Goal: Task Accomplishment & Management: Use online tool/utility

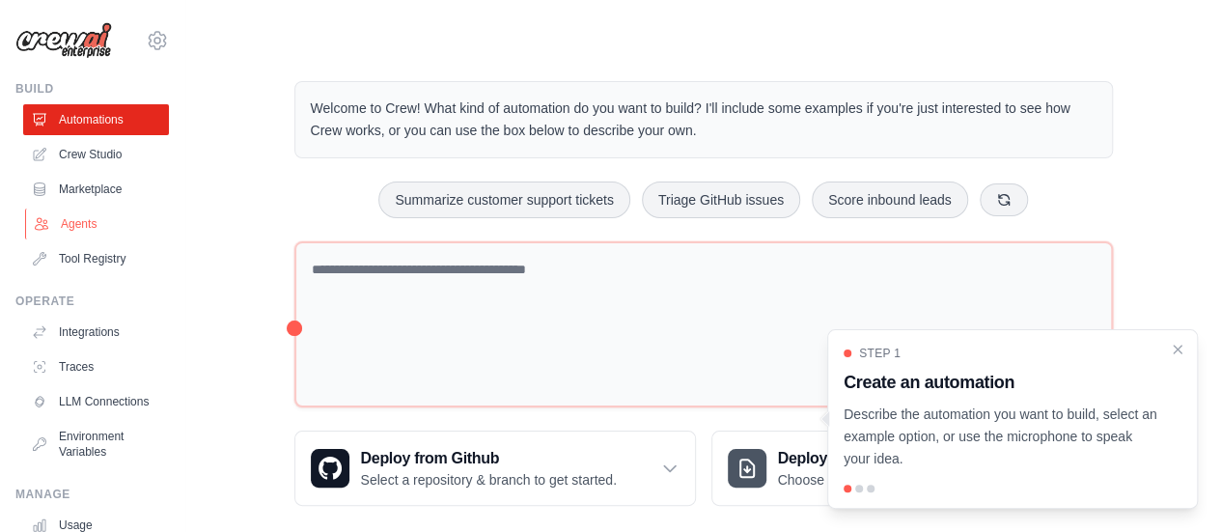
click at [64, 217] on link "Agents" at bounding box center [98, 223] width 146 height 31
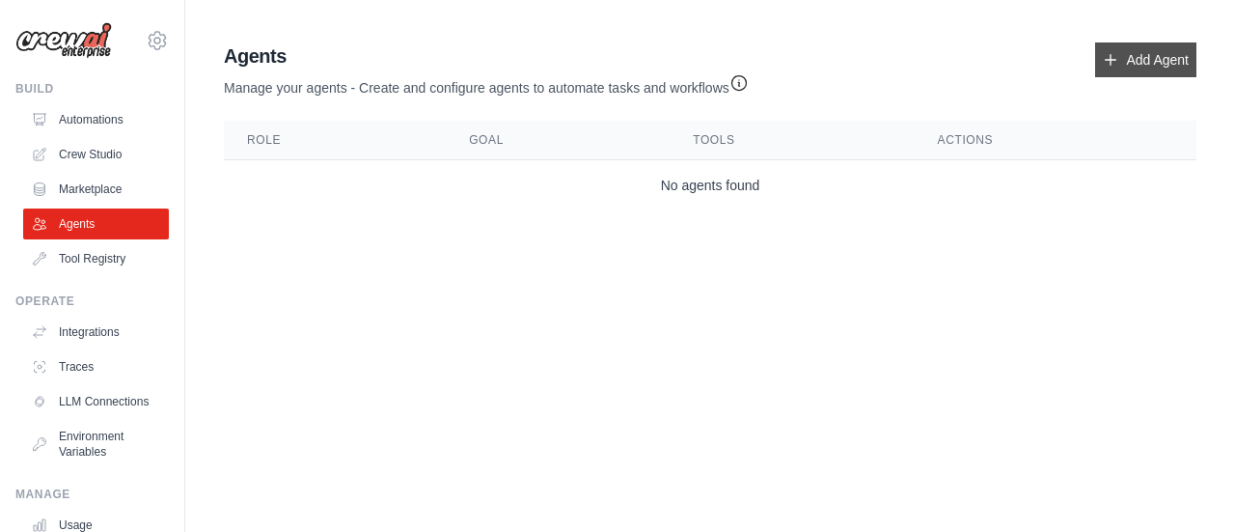
click at [1146, 73] on link "Add Agent" at bounding box center [1145, 59] width 101 height 35
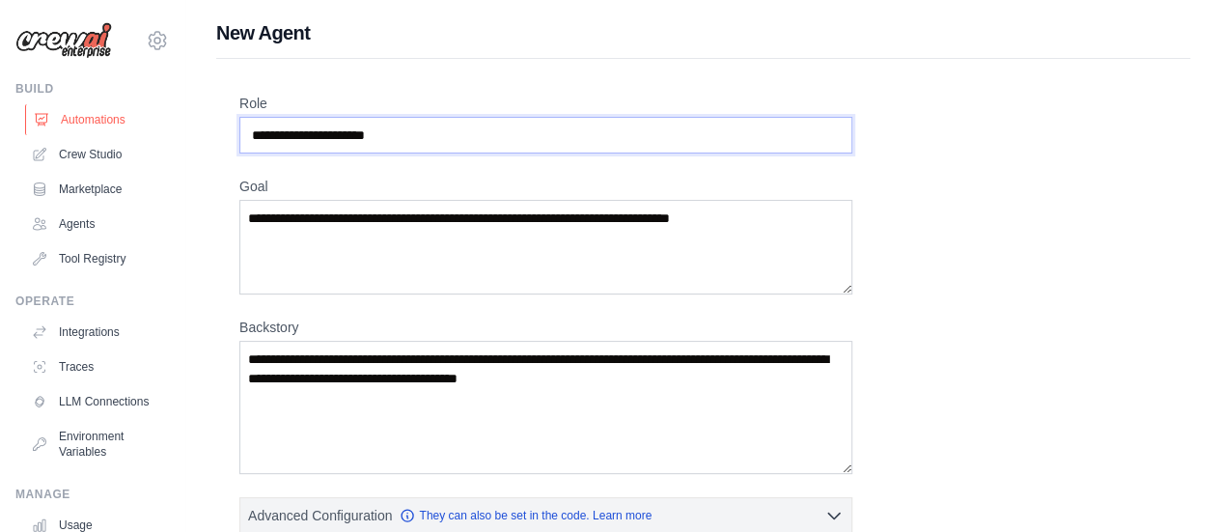
drag, startPoint x: 436, startPoint y: 143, endPoint x: 109, endPoint y: 124, distance: 327.6
click at [109, 124] on div "virajraina2003@gmail.com Settings Build Automations Crew Studio" at bounding box center [610, 474] width 1221 height 948
type input "*******"
click at [289, 243] on textarea "Goal" at bounding box center [545, 247] width 613 height 95
type textarea "*"
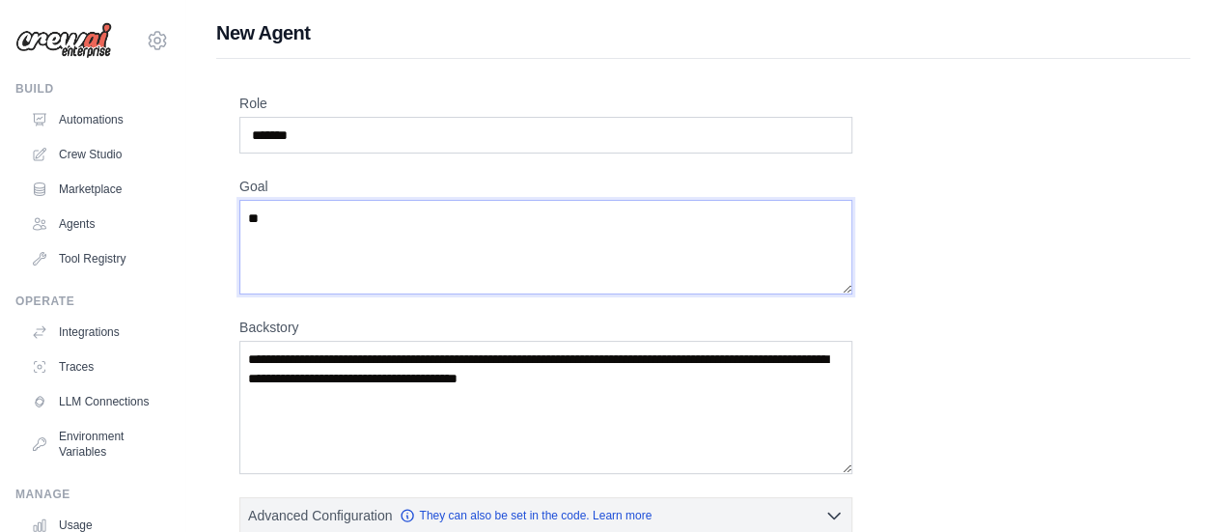
type textarea "*"
paste textarea "**********"
type textarea "**********"
click at [559, 401] on textarea "Backstory" at bounding box center [545, 407] width 613 height 133
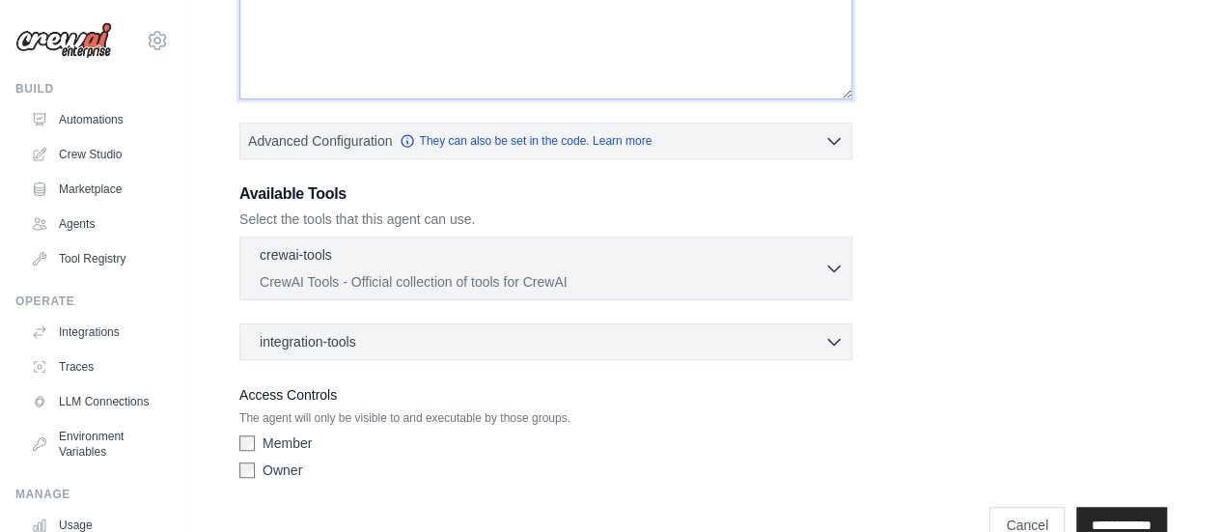
scroll to position [411, 0]
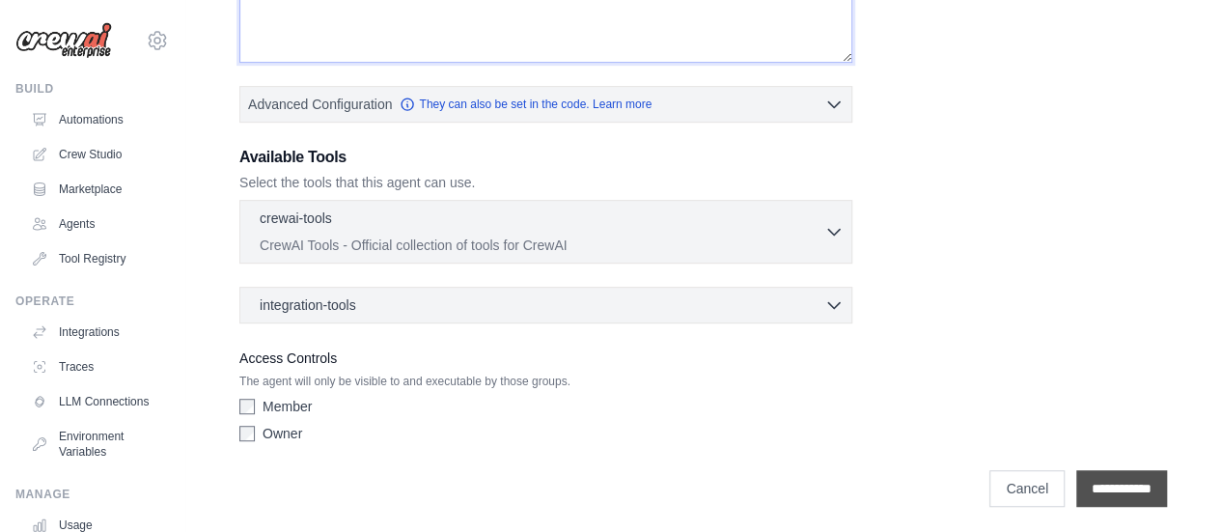
type textarea "**********"
click at [1114, 481] on input "**********" at bounding box center [1121, 488] width 91 height 37
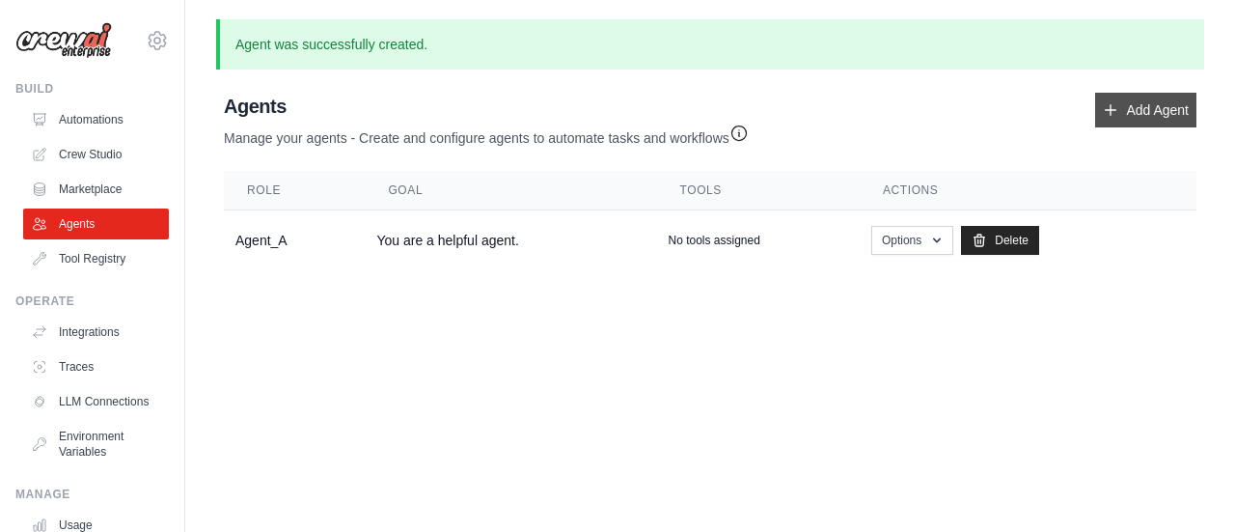
click at [1101, 121] on link "Add Agent" at bounding box center [1145, 110] width 101 height 35
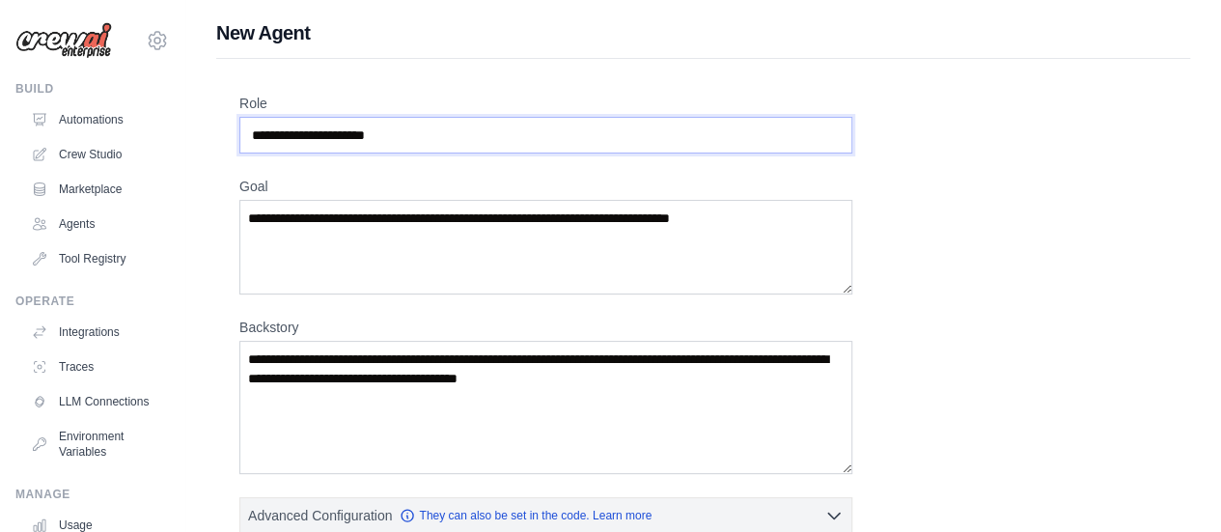
click at [343, 136] on input "Role" at bounding box center [545, 135] width 613 height 37
type input "*******"
click at [366, 211] on textarea "Goal" at bounding box center [545, 247] width 613 height 95
paste textarea "**********"
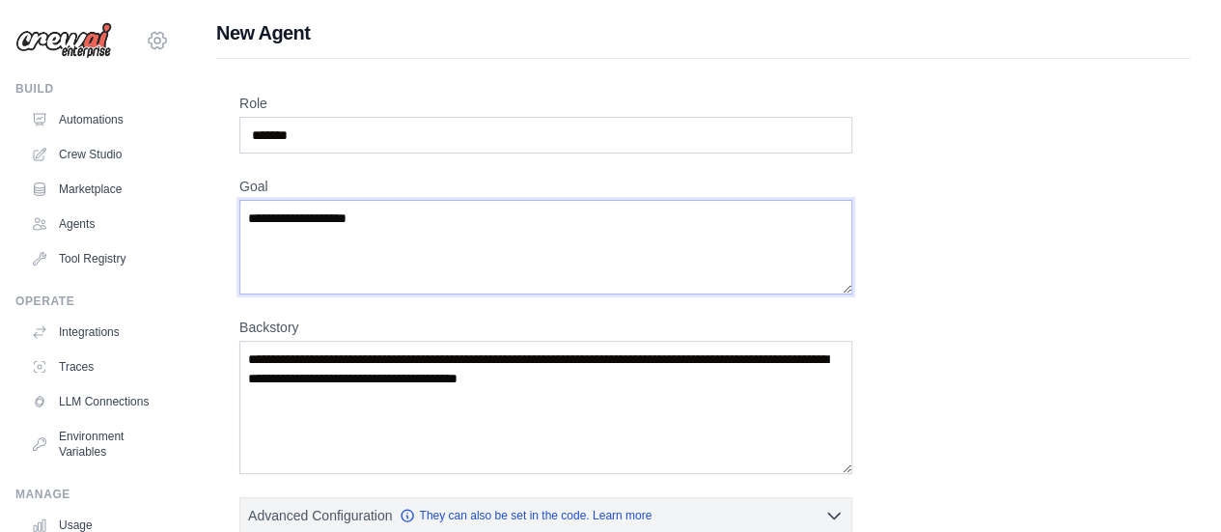
type textarea "**********"
click at [357, 440] on textarea "Backstory" at bounding box center [545, 407] width 613 height 133
paste textarea "**********"
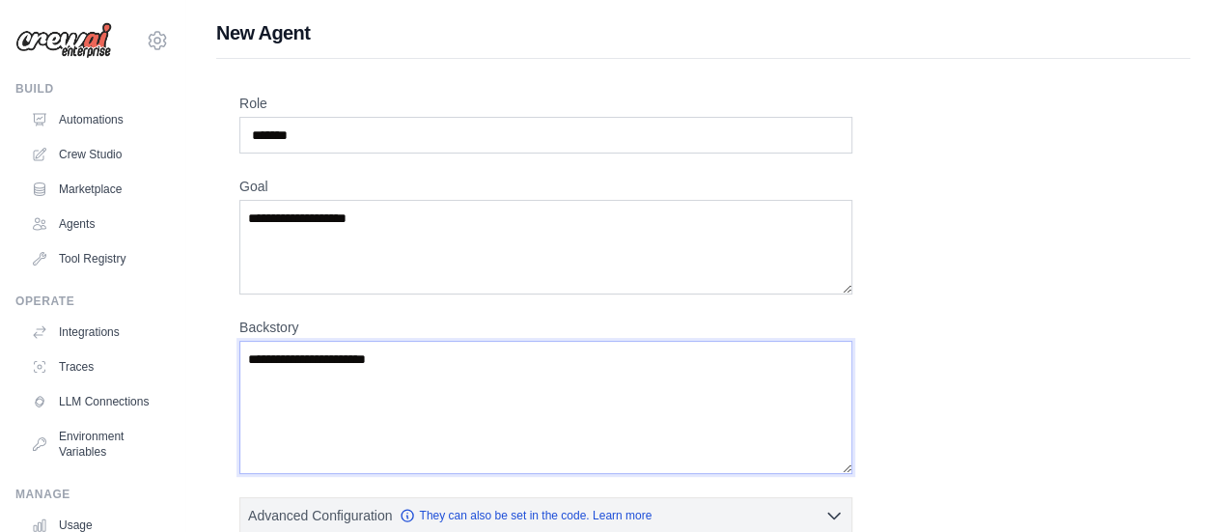
scroll to position [411, 0]
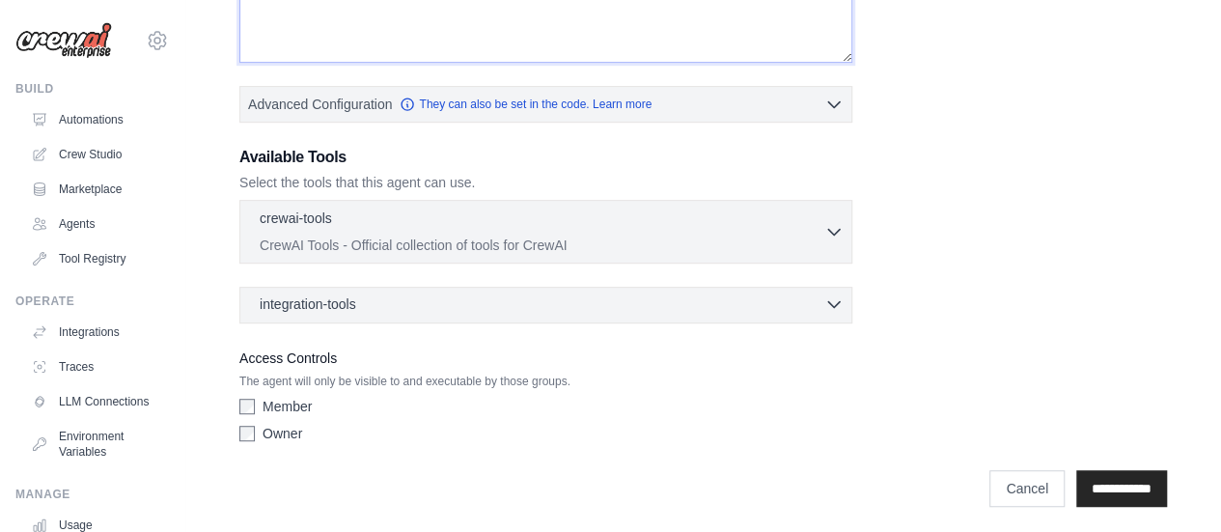
type textarea "**********"
click at [424, 302] on div "integration-tools 0 selected" at bounding box center [552, 303] width 584 height 19
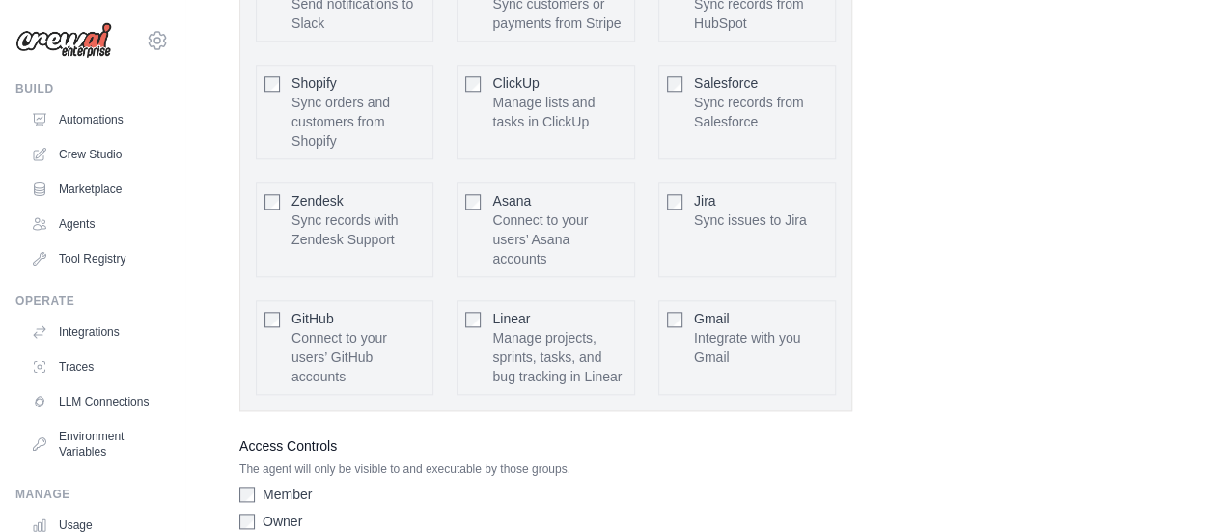
scroll to position [936, 0]
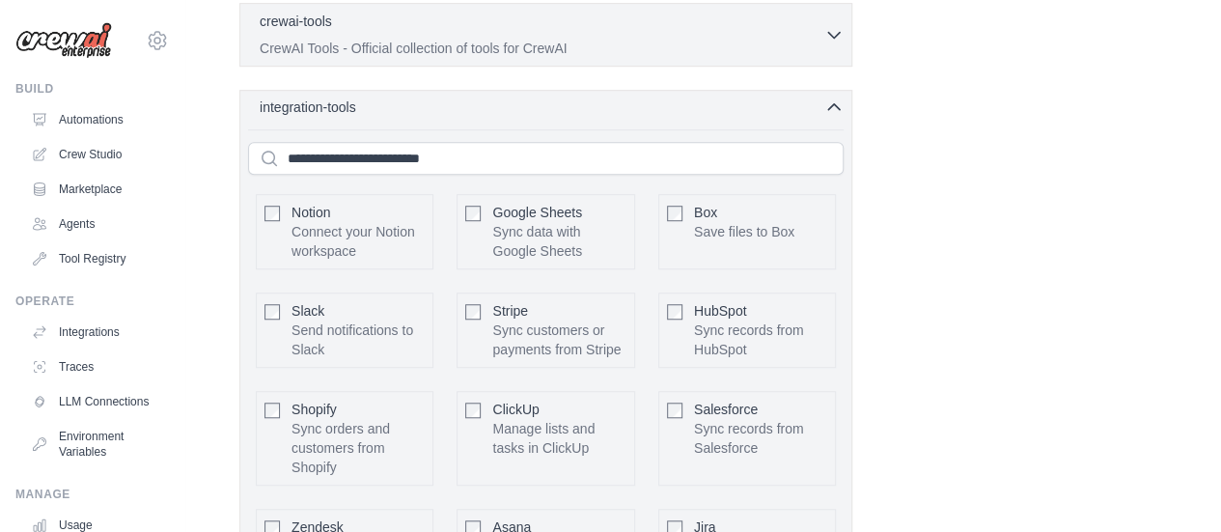
click at [376, 103] on div "integration-tools 0 selected" at bounding box center [552, 106] width 584 height 19
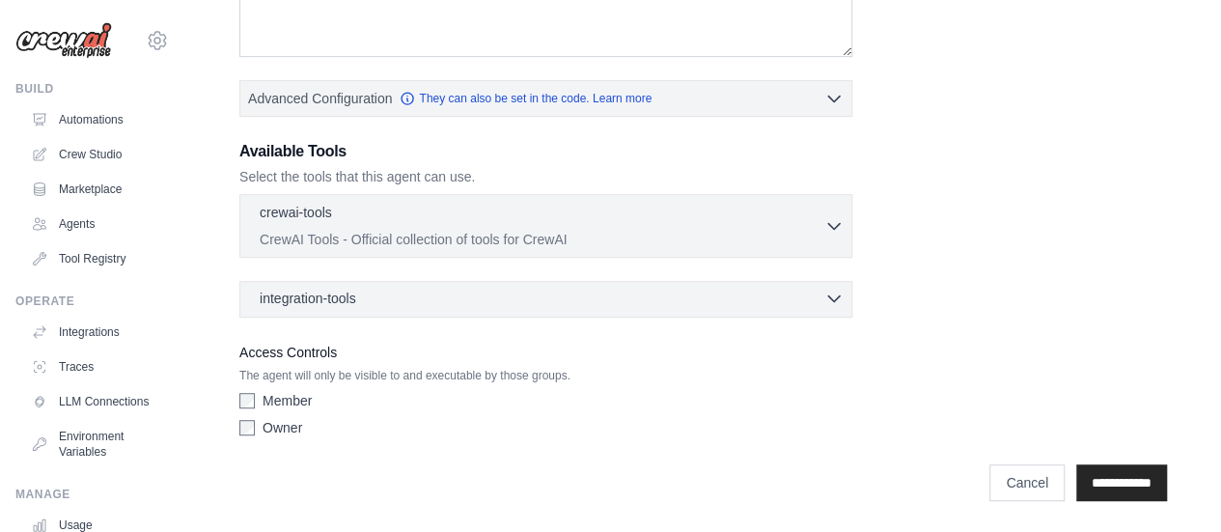
scroll to position [411, 0]
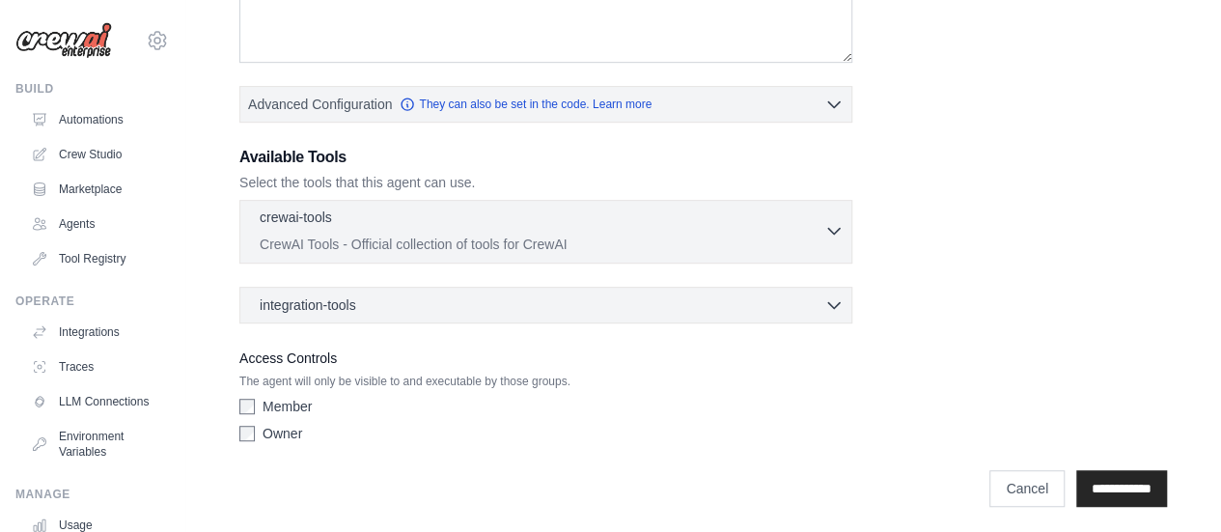
click at [356, 219] on div "crewai-tools 0 selected" at bounding box center [542, 218] width 564 height 23
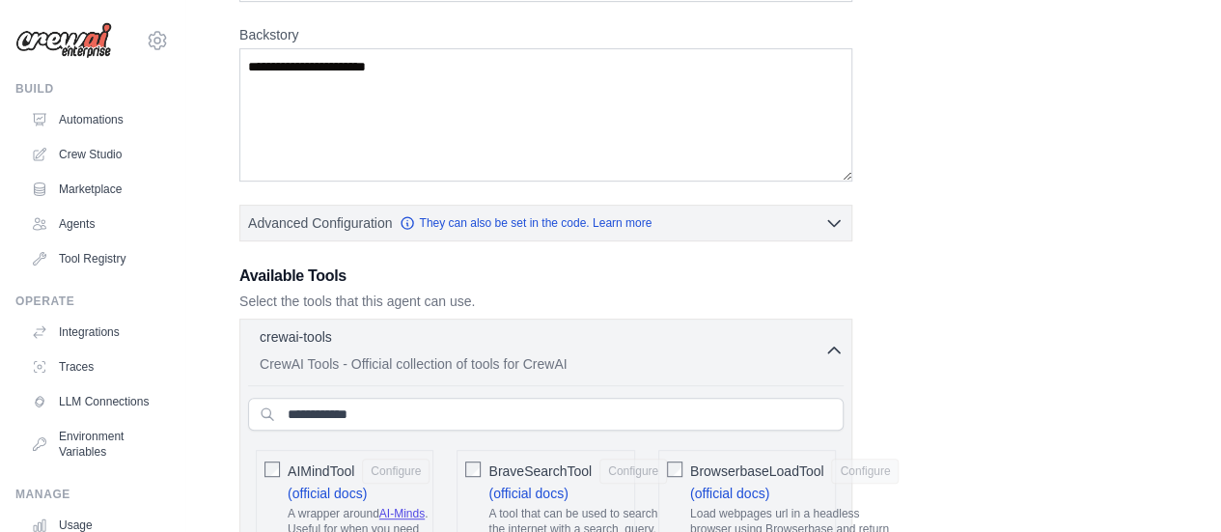
scroll to position [259, 0]
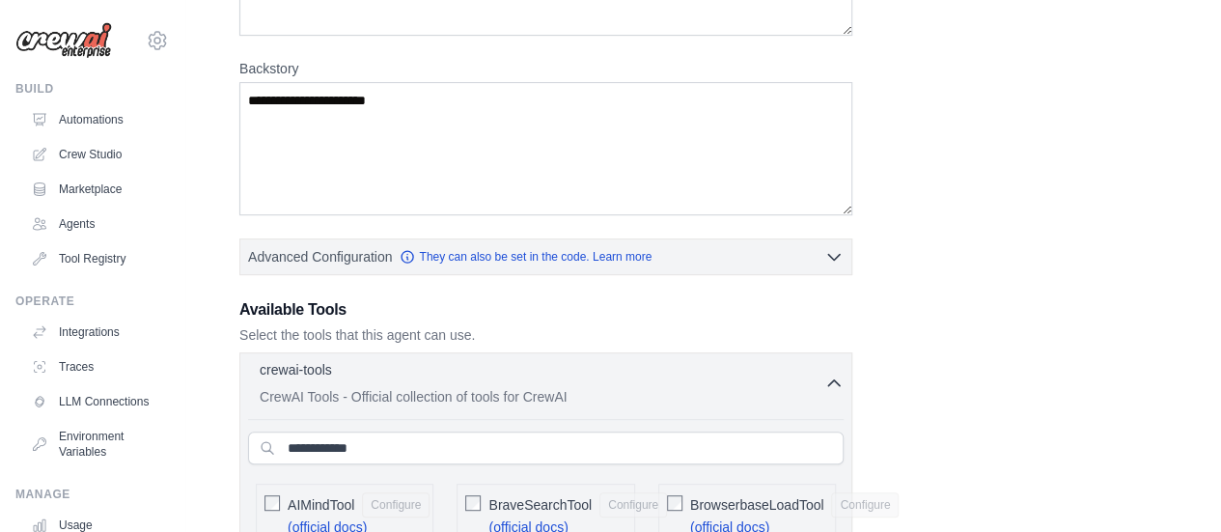
click at [336, 379] on div "crewai-tools 0 selected CrewAI Tools - Official collection of tools for CrewAI" at bounding box center [542, 383] width 564 height 46
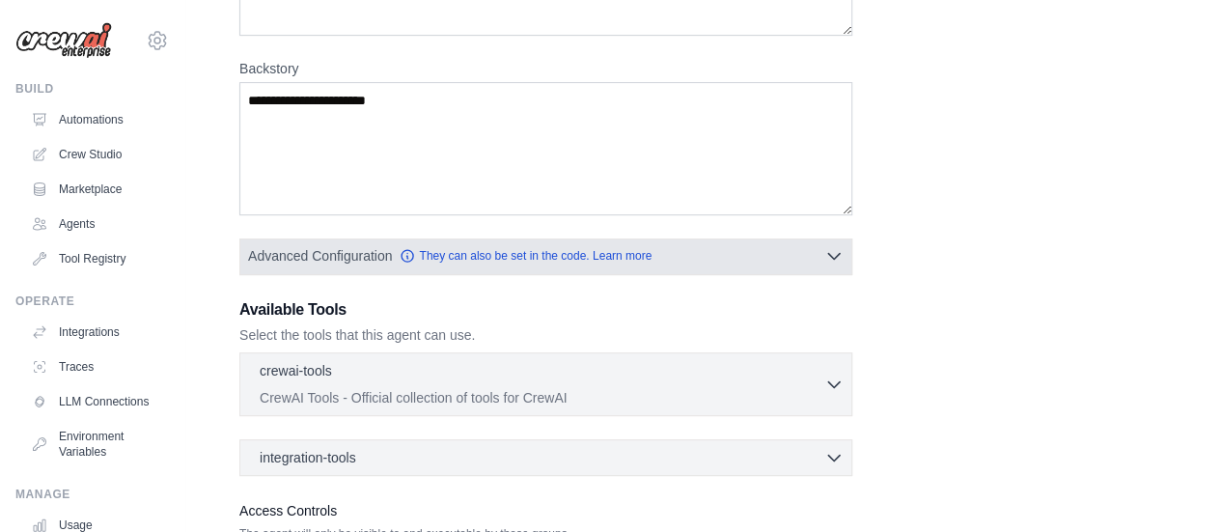
click at [343, 257] on span "Advanced Configuration" at bounding box center [320, 255] width 144 height 19
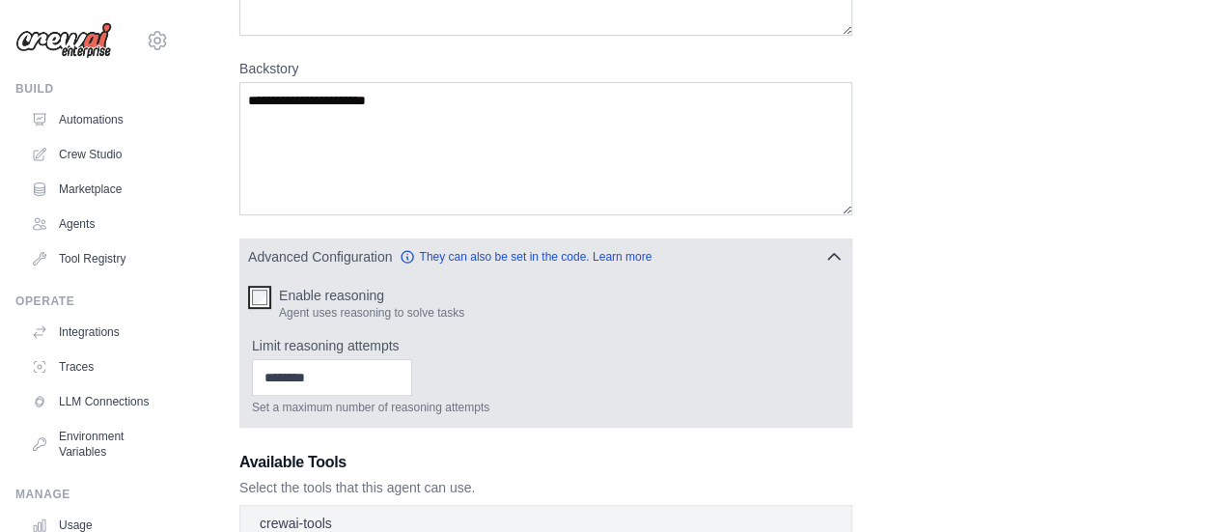
scroll to position [563, 0]
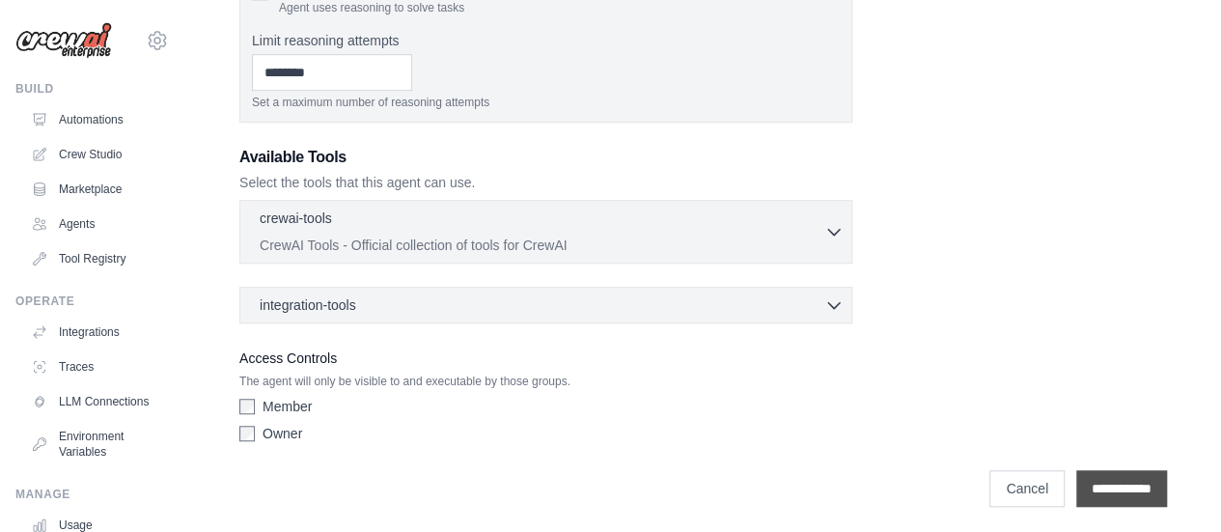
click at [1143, 480] on input "**********" at bounding box center [1121, 488] width 91 height 37
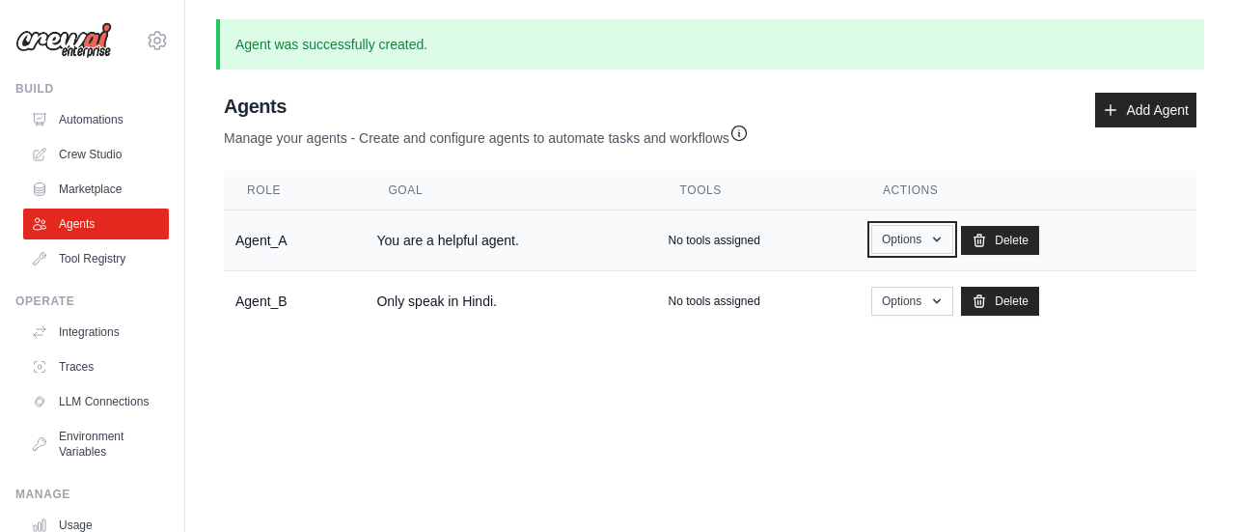
click at [899, 234] on button "Options" at bounding box center [912, 239] width 82 height 29
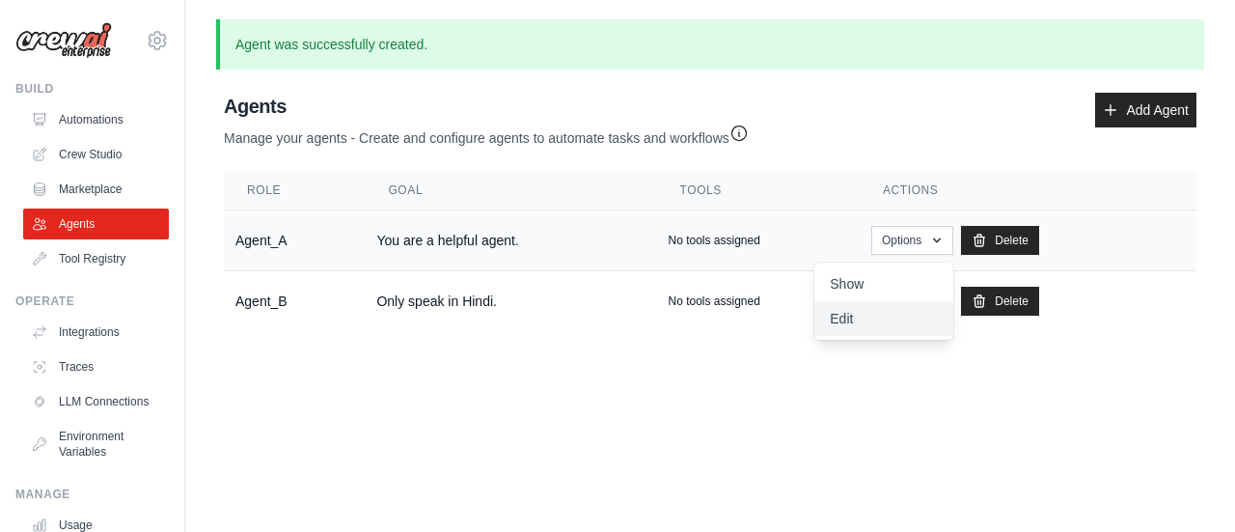
click at [859, 311] on link "Edit" at bounding box center [883, 318] width 139 height 35
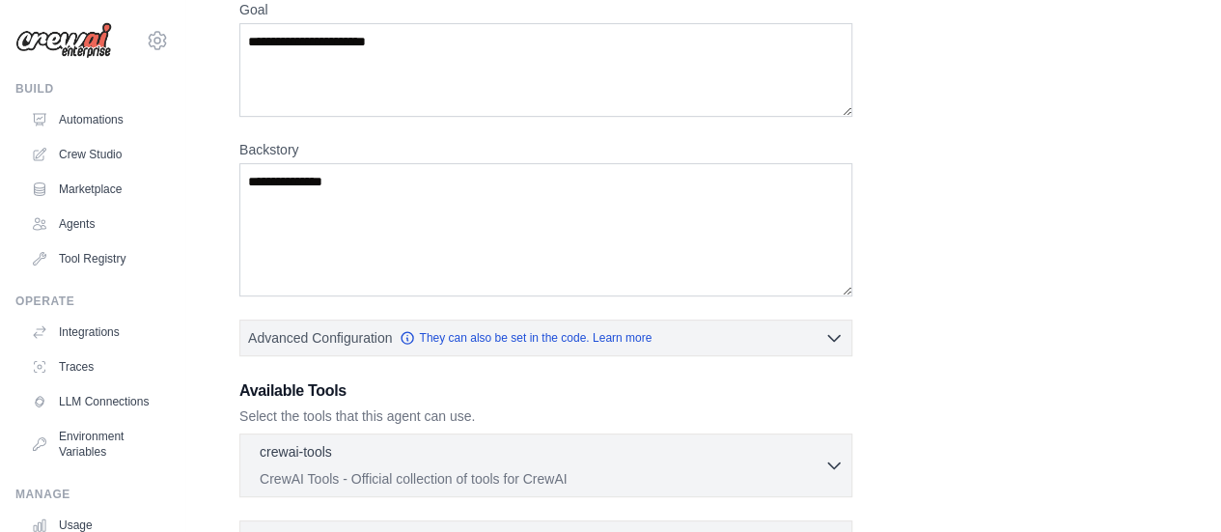
scroll to position [205, 0]
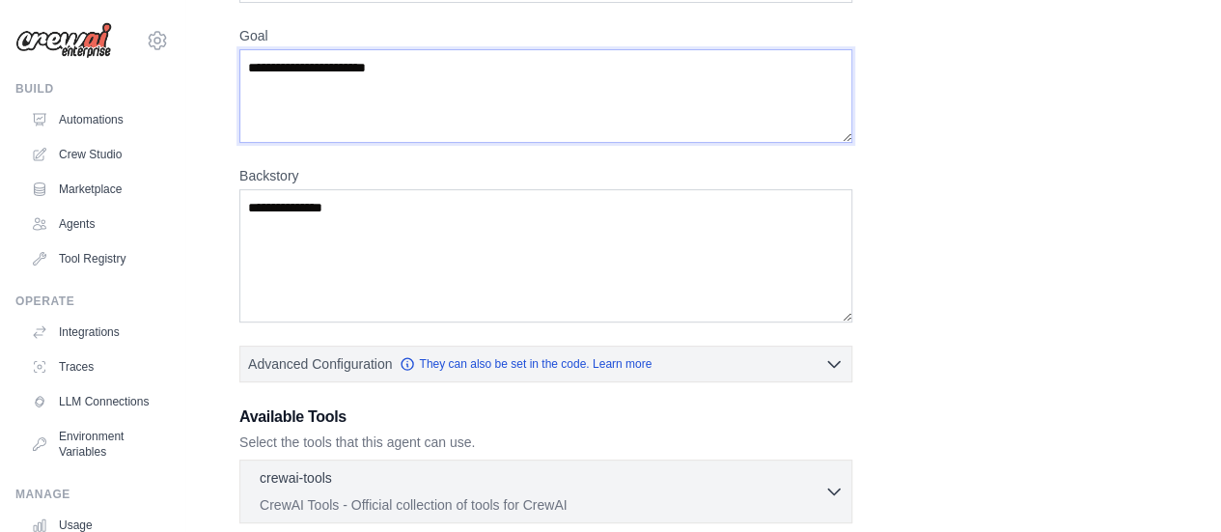
drag, startPoint x: 421, startPoint y: 56, endPoint x: 133, endPoint y: 75, distance: 288.2
click at [133, 75] on div "virajraina2003@gmail.com Settings Build Automations Crew Studio" at bounding box center [610, 296] width 1221 height 1002
click at [395, 298] on textarea "**********" at bounding box center [545, 255] width 613 height 132
paste textarea "*********"
type textarea "**********"
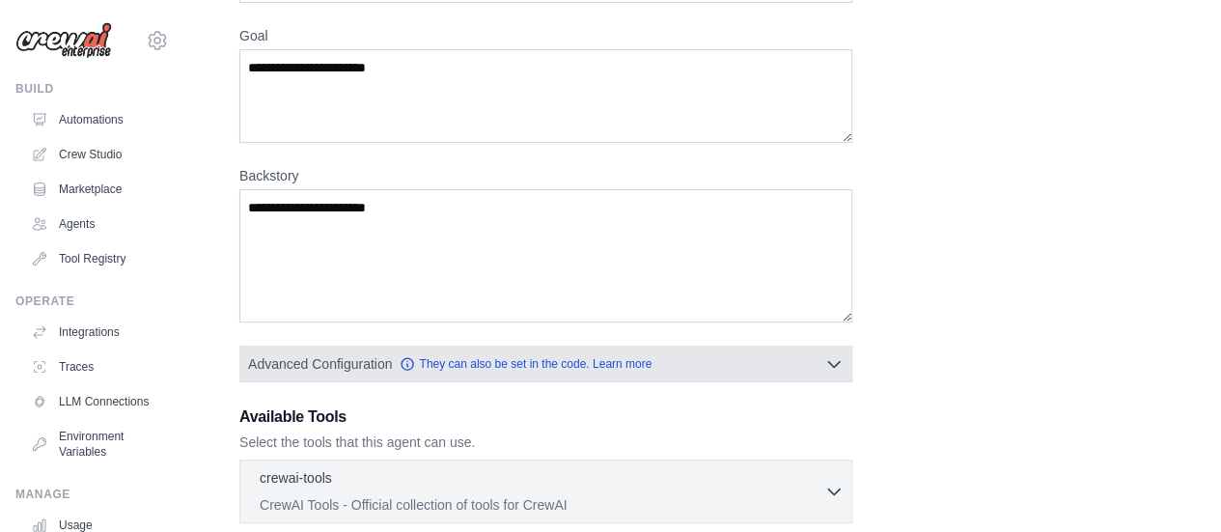
drag, startPoint x: 395, startPoint y: 298, endPoint x: 346, endPoint y: 343, distance: 66.2
click at [346, 343] on div "**********" at bounding box center [702, 326] width 927 height 767
click at [326, 362] on span "Advanced Configuration" at bounding box center [320, 362] width 144 height 19
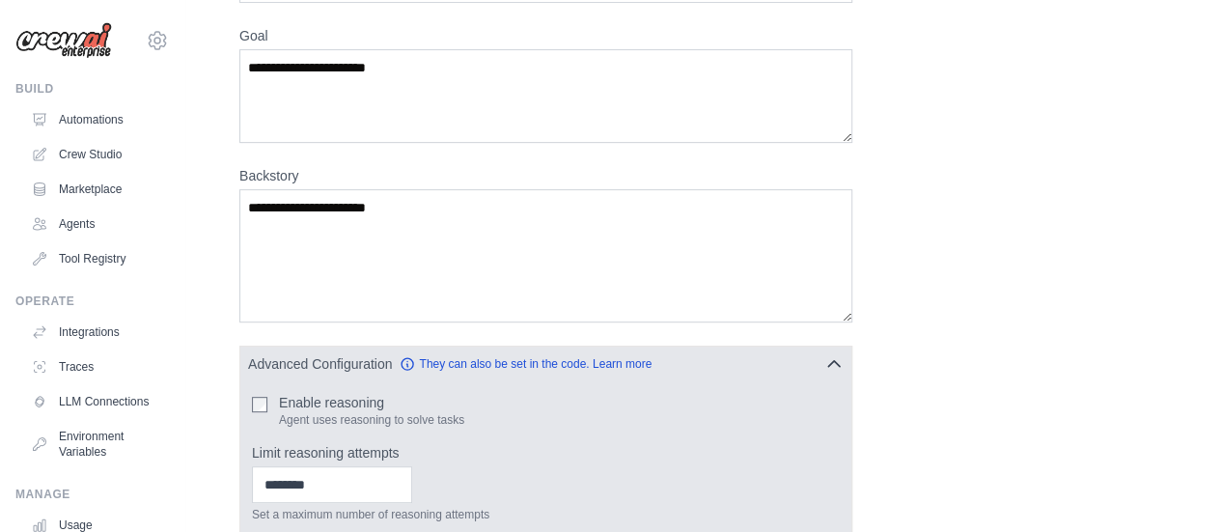
click at [280, 393] on label "Enable reasoning" at bounding box center [371, 402] width 185 height 19
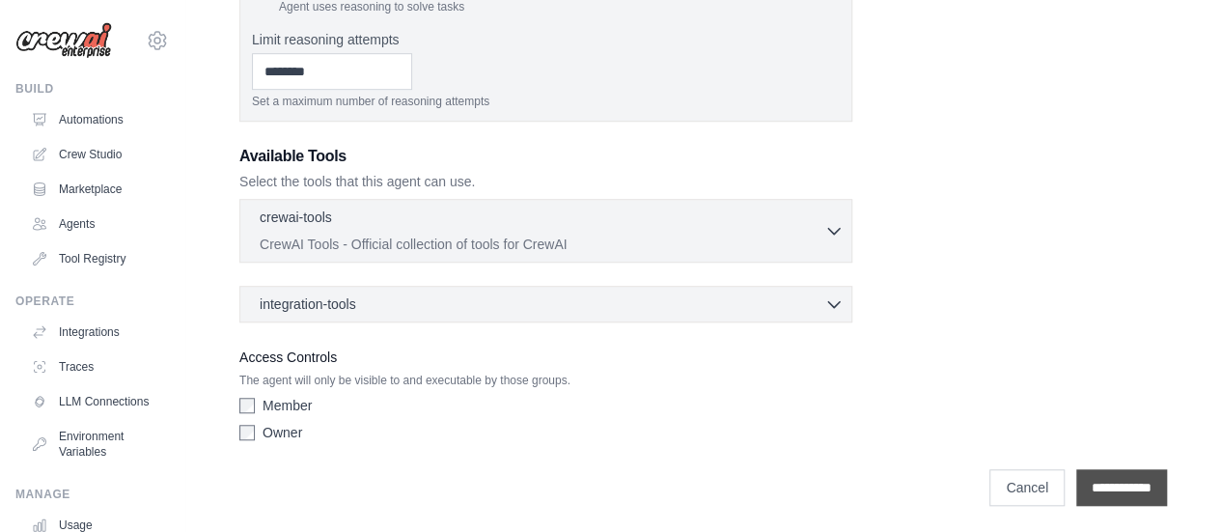
click at [1144, 469] on input "**********" at bounding box center [1121, 487] width 91 height 37
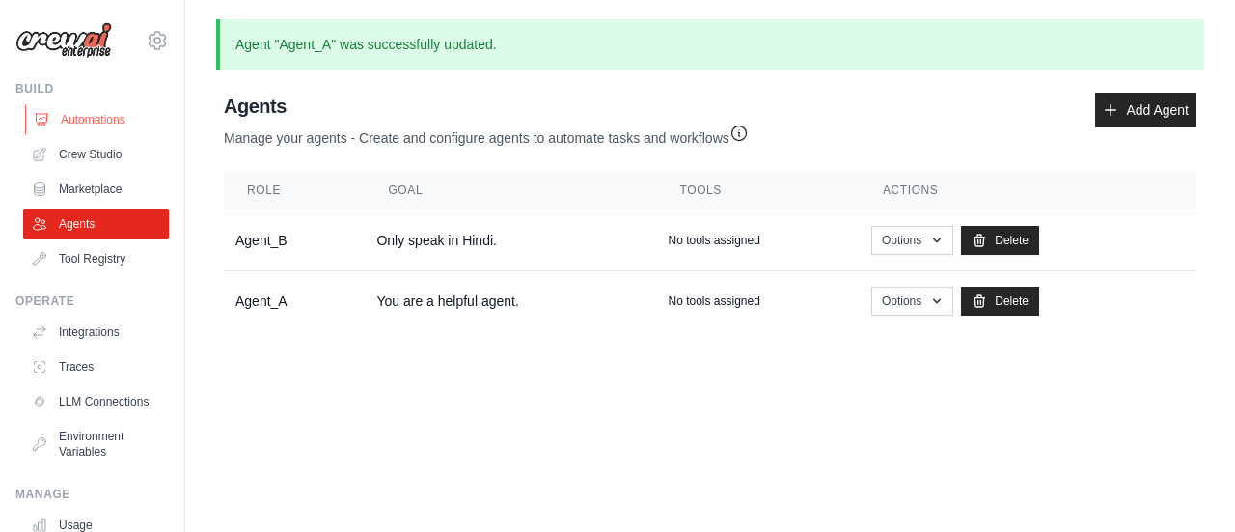
click at [116, 121] on link "Automations" at bounding box center [98, 119] width 146 height 31
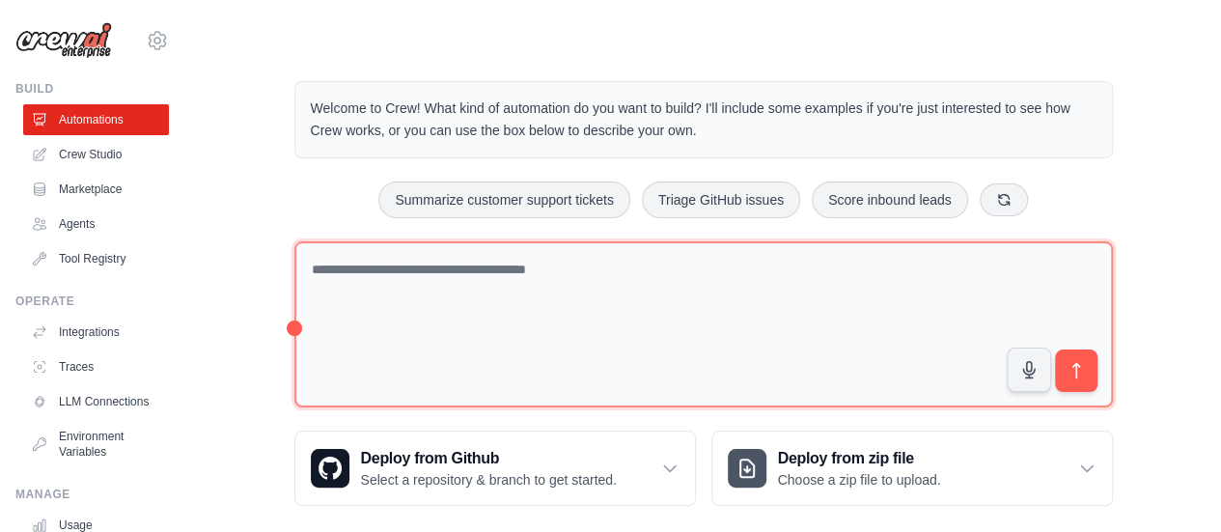
scroll to position [21, 0]
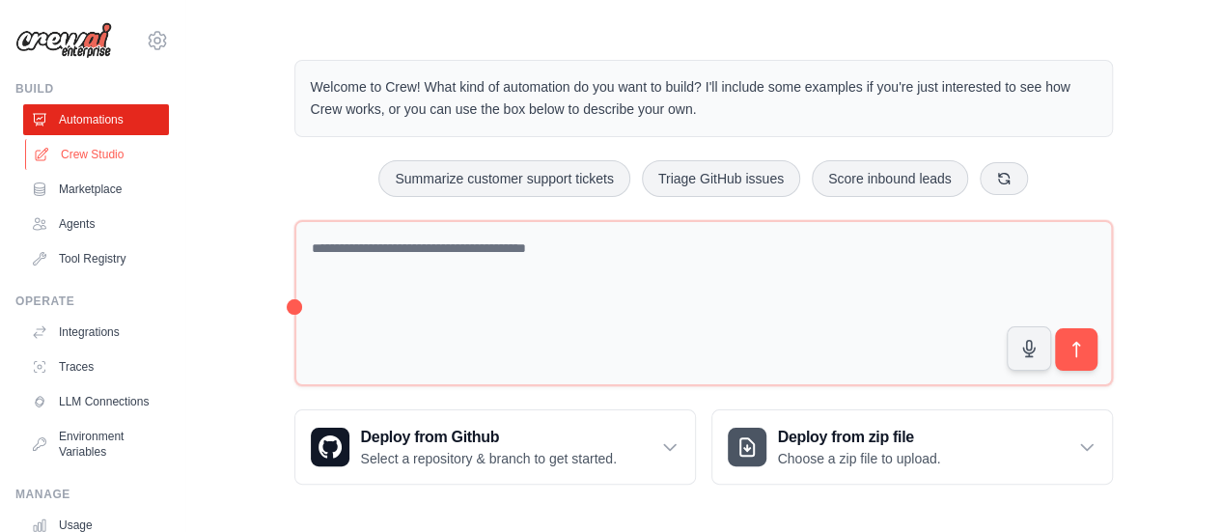
click at [115, 153] on link "Crew Studio" at bounding box center [98, 154] width 146 height 31
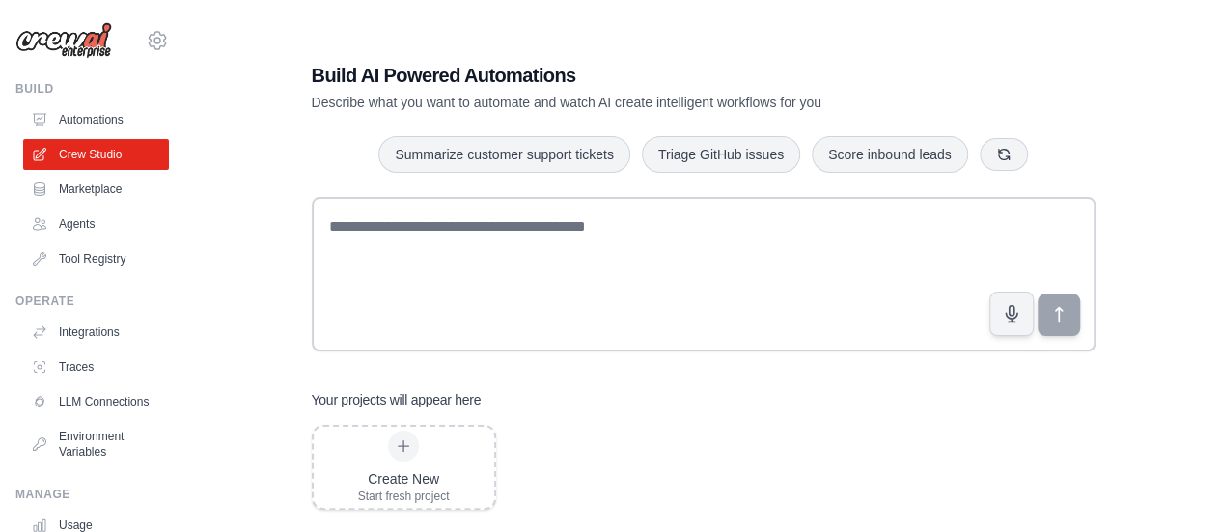
scroll to position [39, 0]
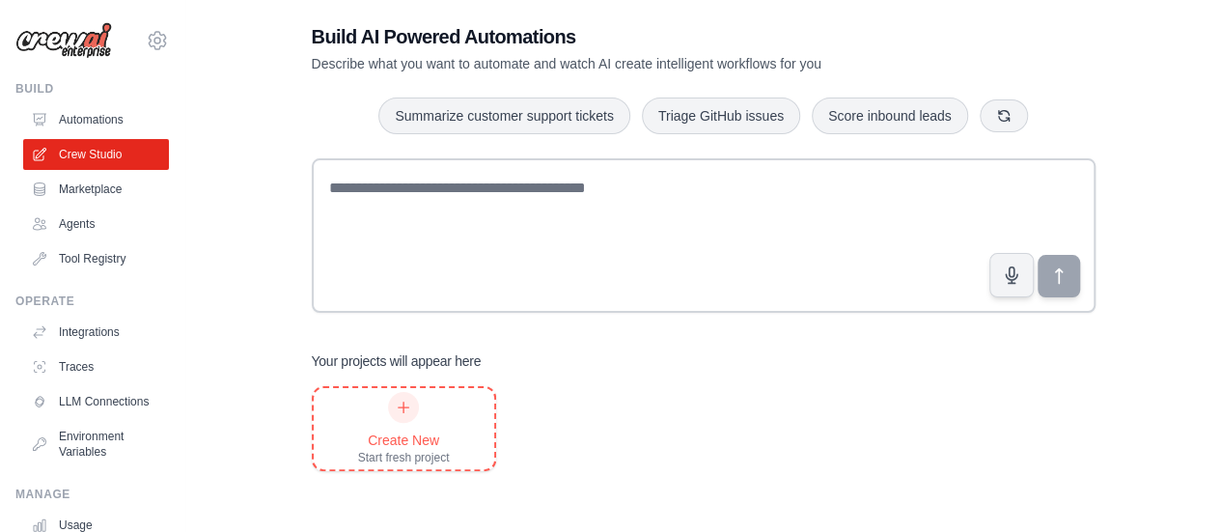
click at [414, 394] on div "Create New Start fresh project" at bounding box center [404, 428] width 92 height 73
click at [87, 155] on link "Crew Studio" at bounding box center [98, 154] width 146 height 31
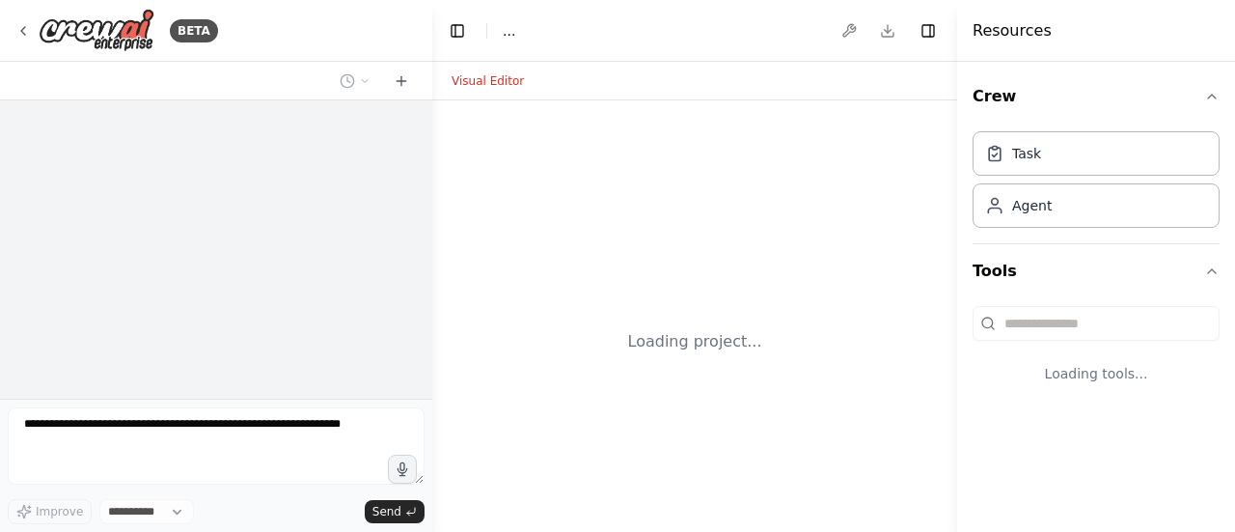
select select "****"
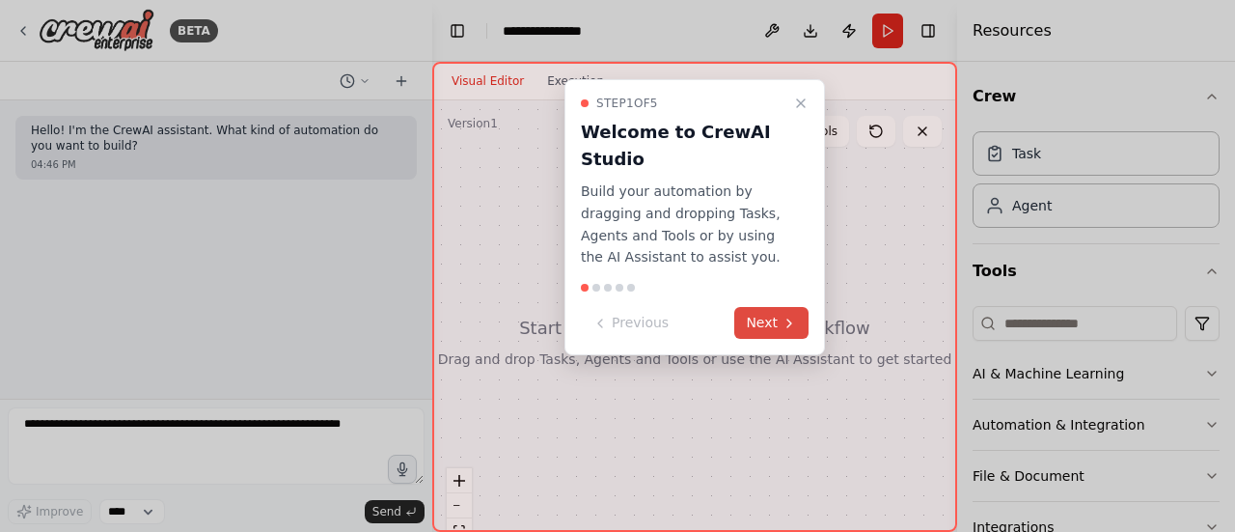
click at [752, 324] on button "Next" at bounding box center [771, 323] width 74 height 32
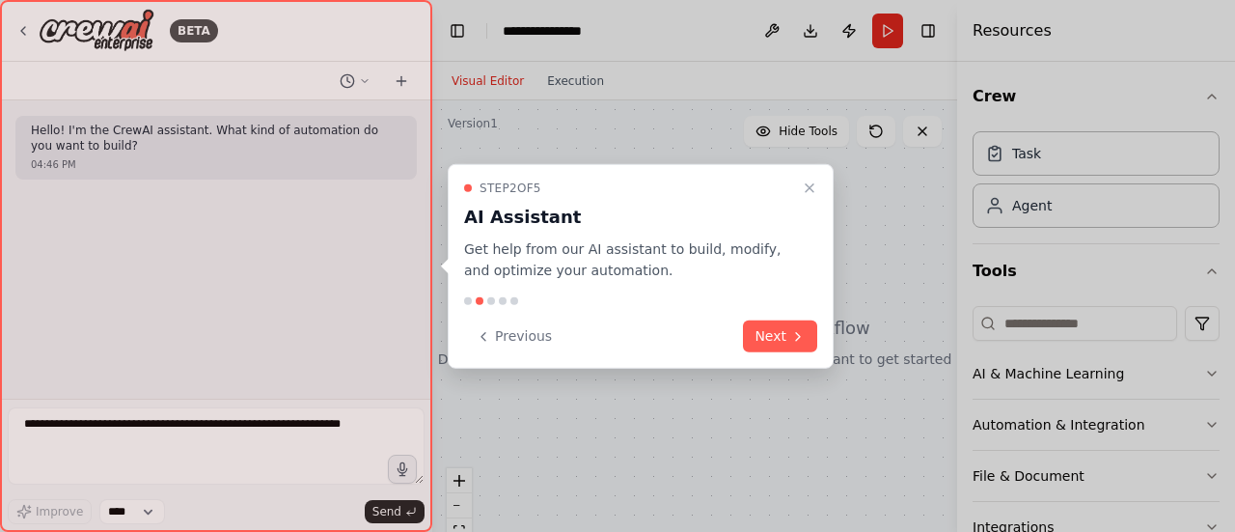
click at [752, 324] on button "Next" at bounding box center [780, 336] width 74 height 32
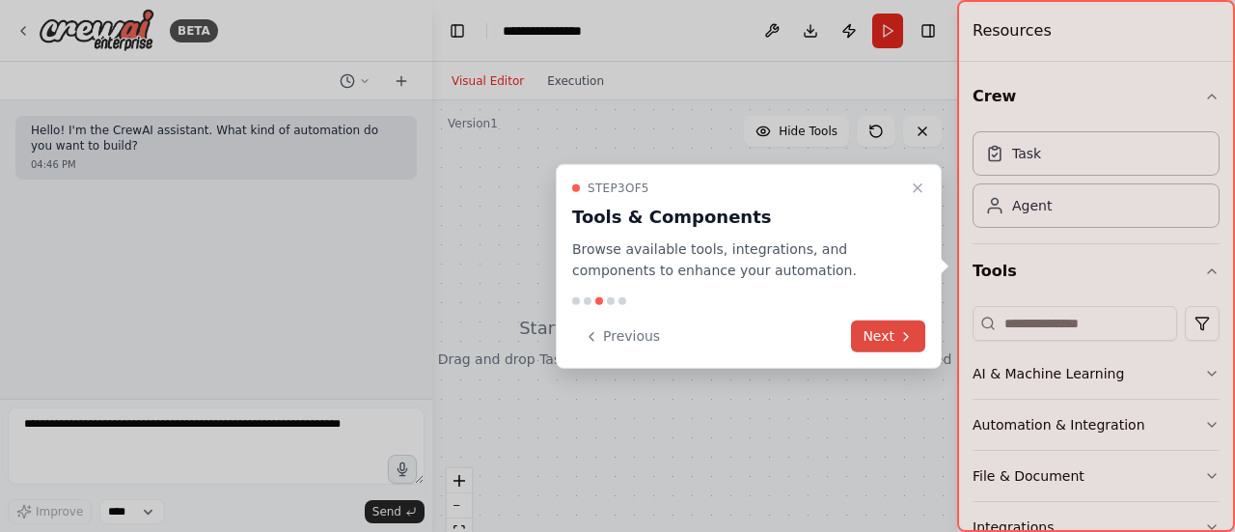
click at [895, 343] on button "Next" at bounding box center [888, 336] width 74 height 32
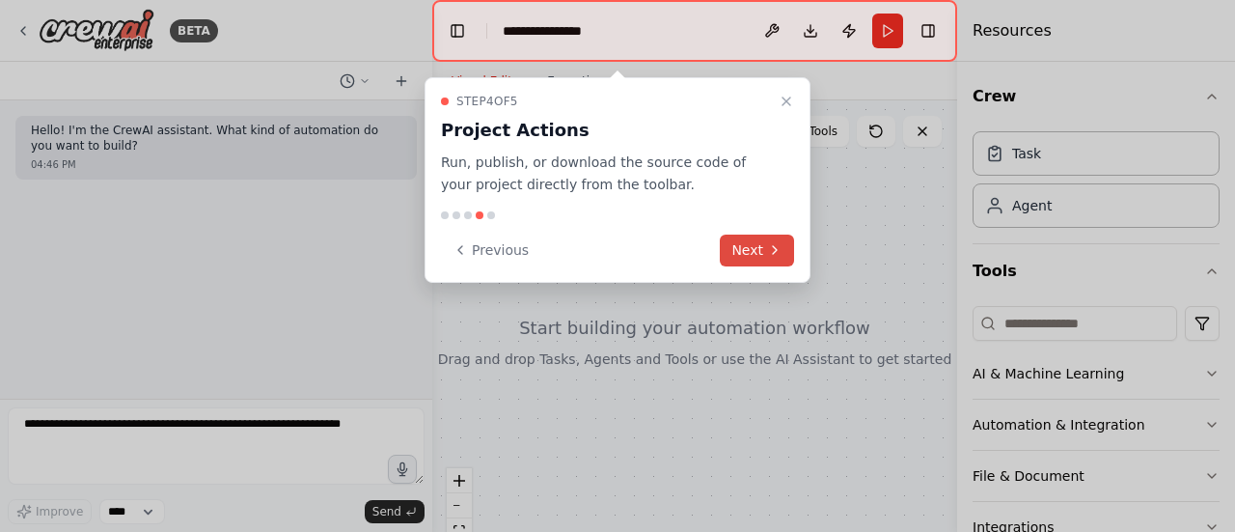
click at [778, 257] on icon at bounding box center [774, 249] width 15 height 15
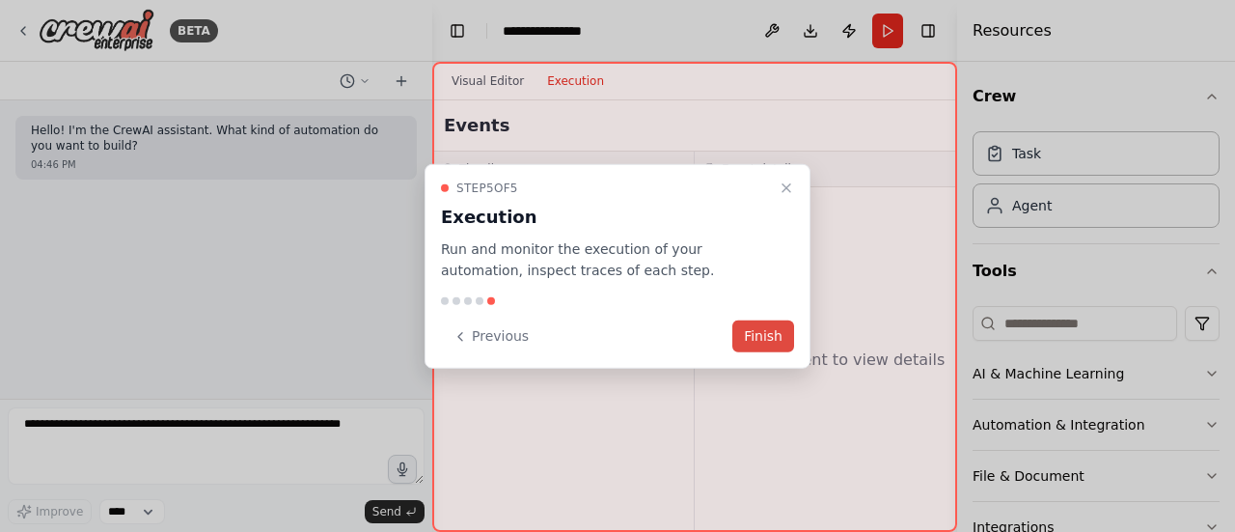
click at [760, 336] on button "Finish" at bounding box center [763, 336] width 62 height 32
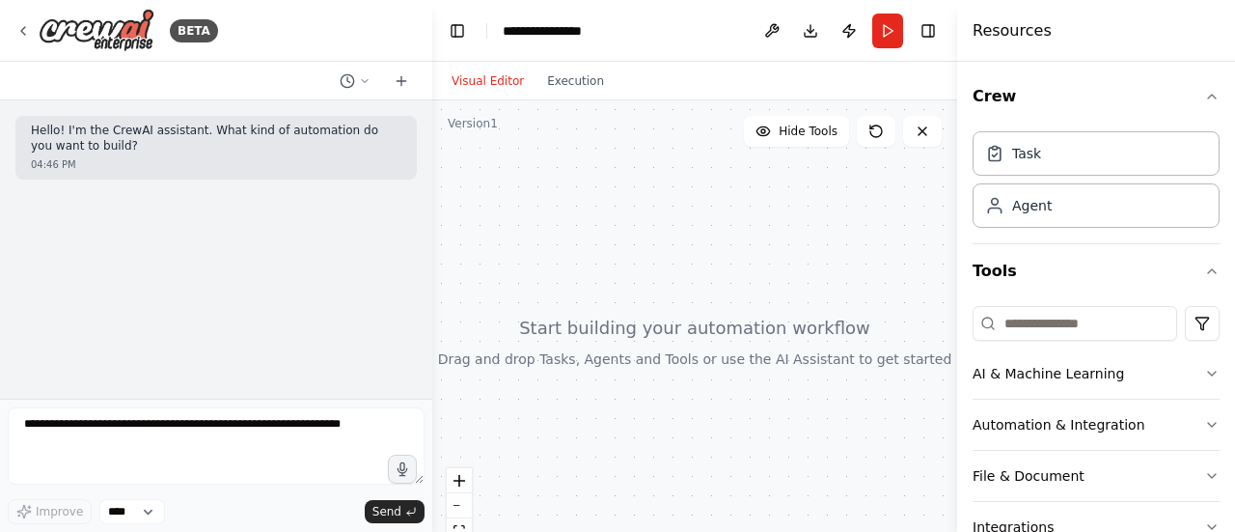
click at [309, 194] on div "Hello! I'm the CrewAI assistant. What kind of automation do you want to build? …" at bounding box center [216, 249] width 432 height 298
click at [184, 151] on p "Hello! I'm the CrewAI assistant. What kind of automation do you want to build?" at bounding box center [216, 139] width 371 height 30
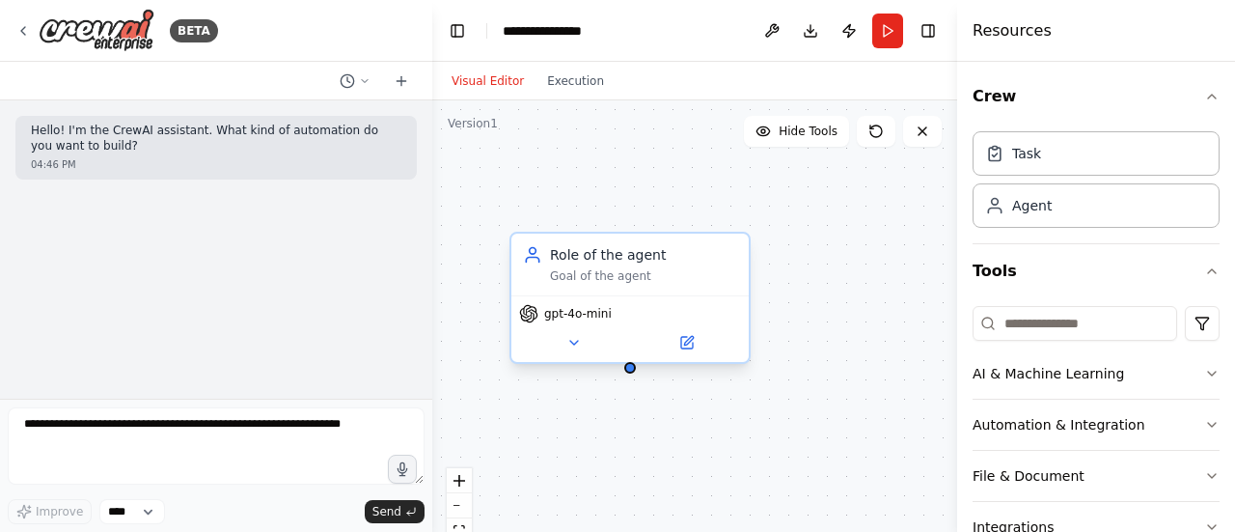
click at [588, 273] on div "Goal of the agent" at bounding box center [643, 275] width 187 height 15
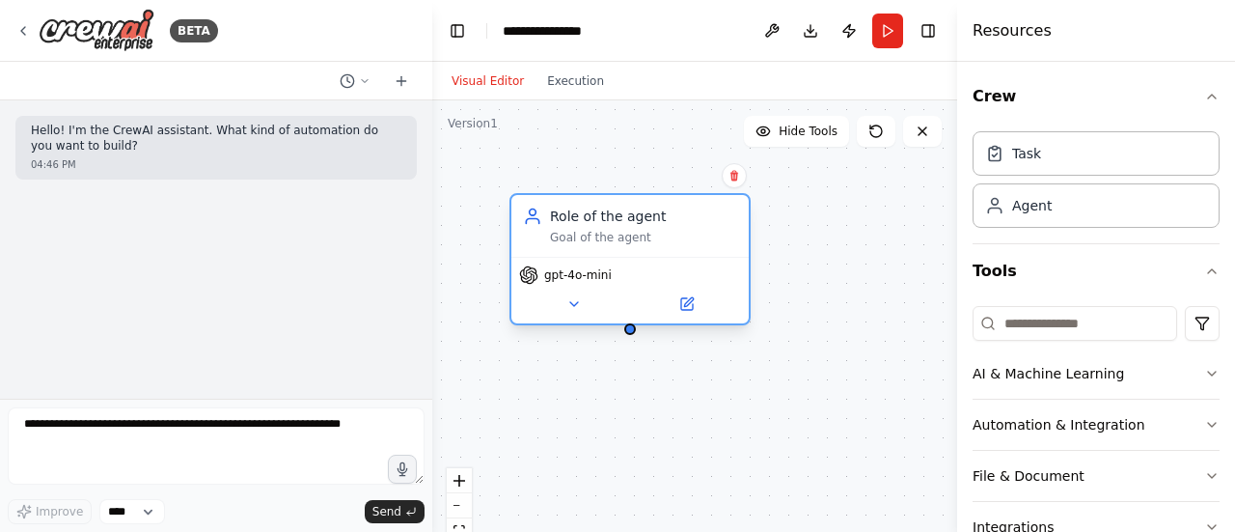
drag, startPoint x: 639, startPoint y: 295, endPoint x: 646, endPoint y: 241, distance: 54.6
click at [646, 241] on div "Role of the agent Goal of the agent gpt-4o-mini" at bounding box center [629, 259] width 241 height 132
click at [739, 169] on button at bounding box center [734, 175] width 25 height 25
click at [579, 296] on icon at bounding box center [573, 303] width 15 height 15
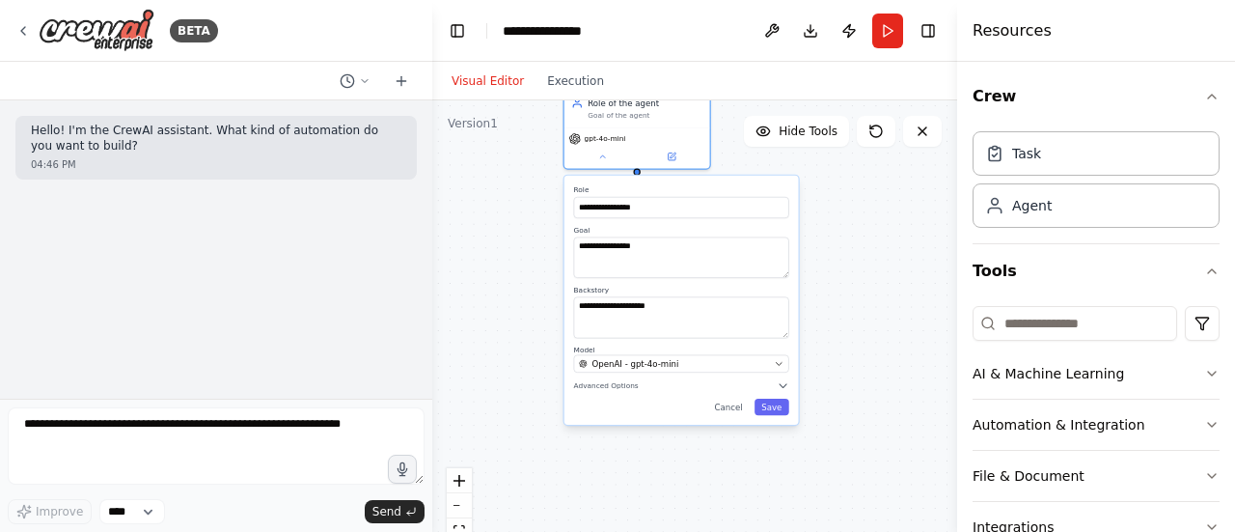
drag, startPoint x: 729, startPoint y: 341, endPoint x: 741, endPoint y: 164, distance: 176.9
click at [741, 164] on div "**********" at bounding box center [694, 341] width 525 height 482
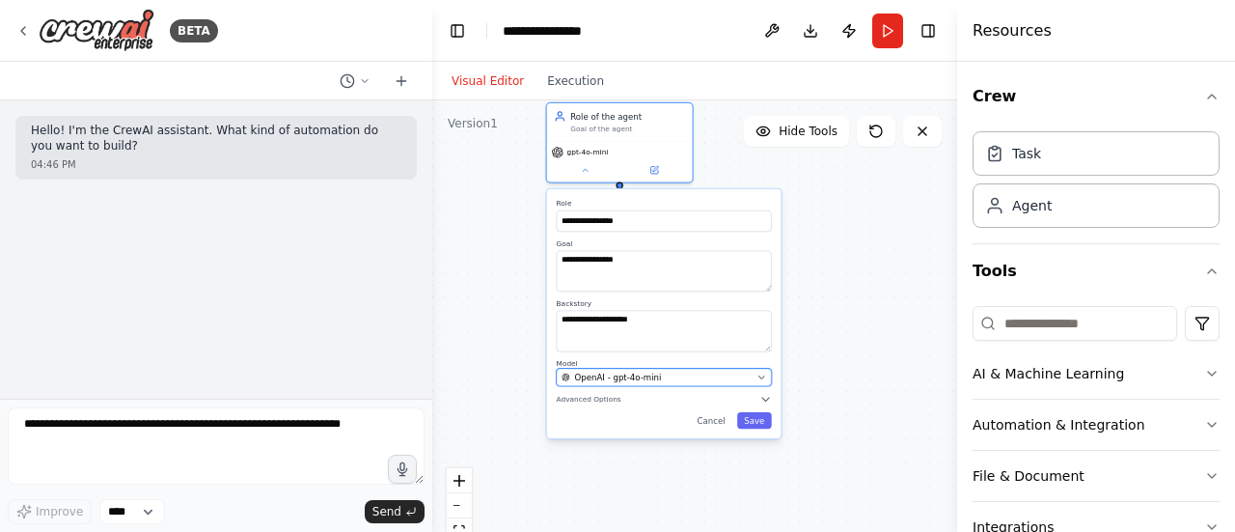
click at [609, 379] on span "OpenAI - gpt-4o-mini" at bounding box center [618, 377] width 87 height 12
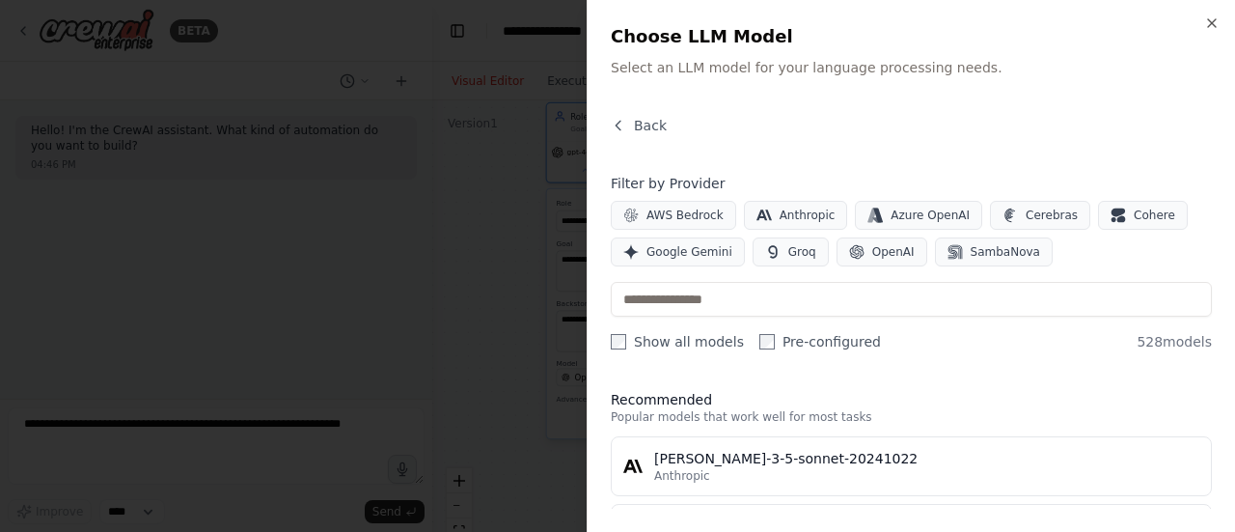
click at [552, 331] on div at bounding box center [617, 266] width 1235 height 532
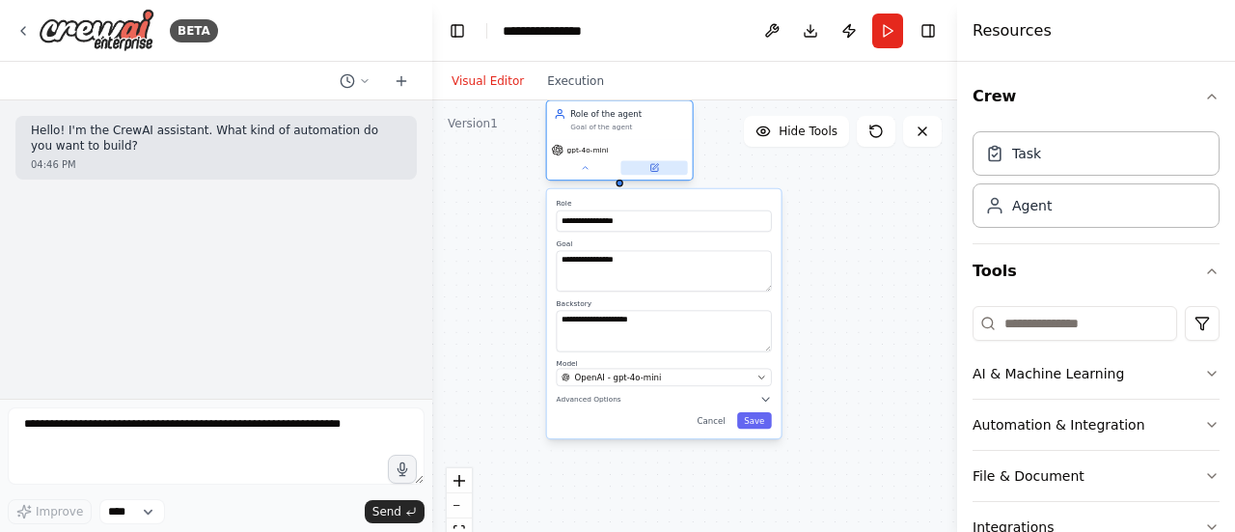
click at [656, 167] on icon at bounding box center [653, 167] width 7 height 7
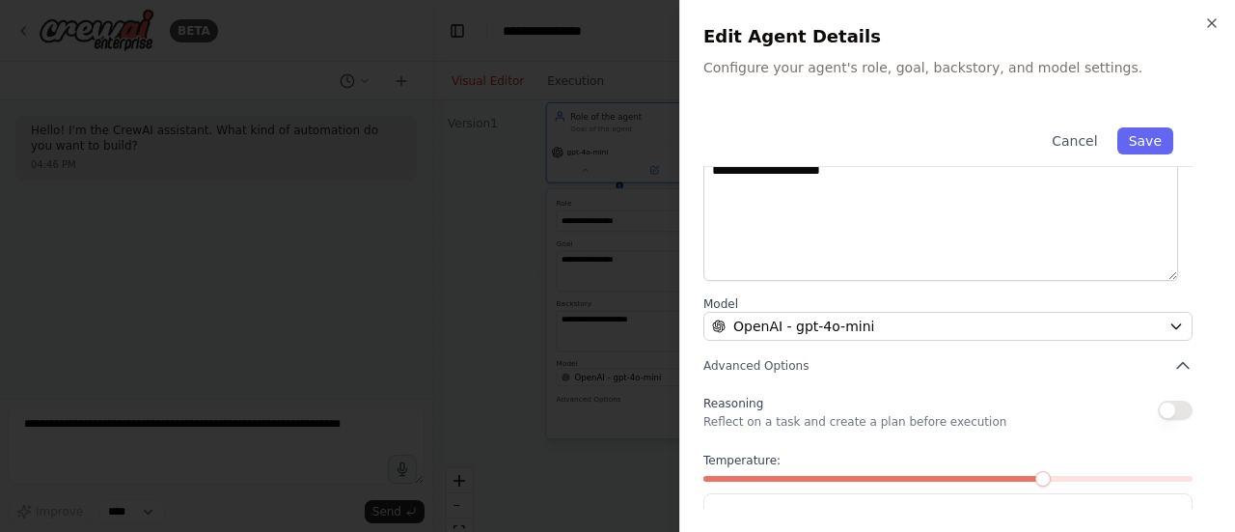
scroll to position [340, 0]
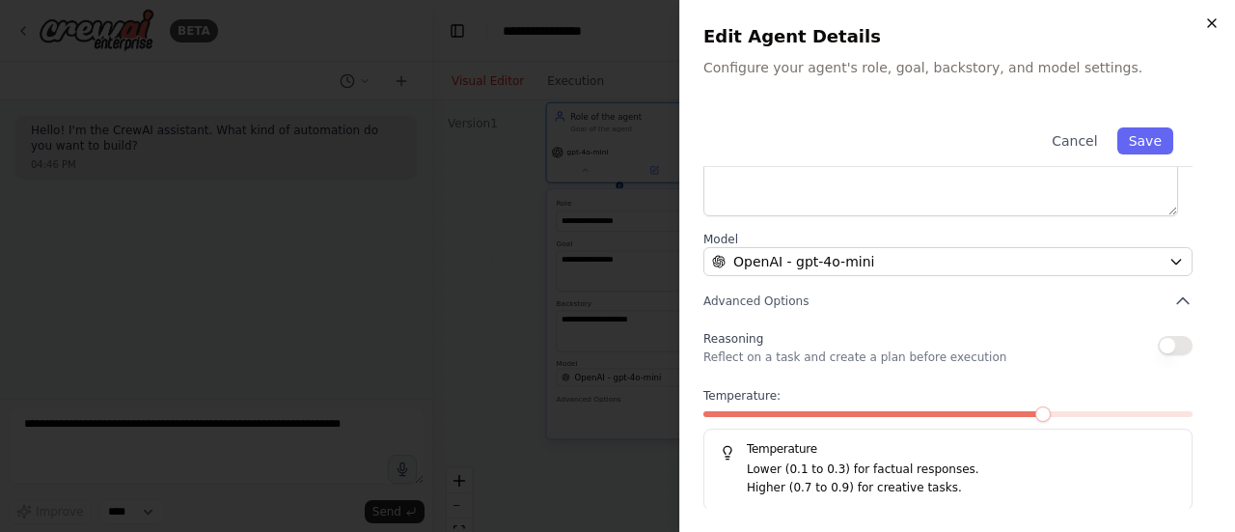
click at [1212, 24] on icon "button" at bounding box center [1211, 22] width 15 height 15
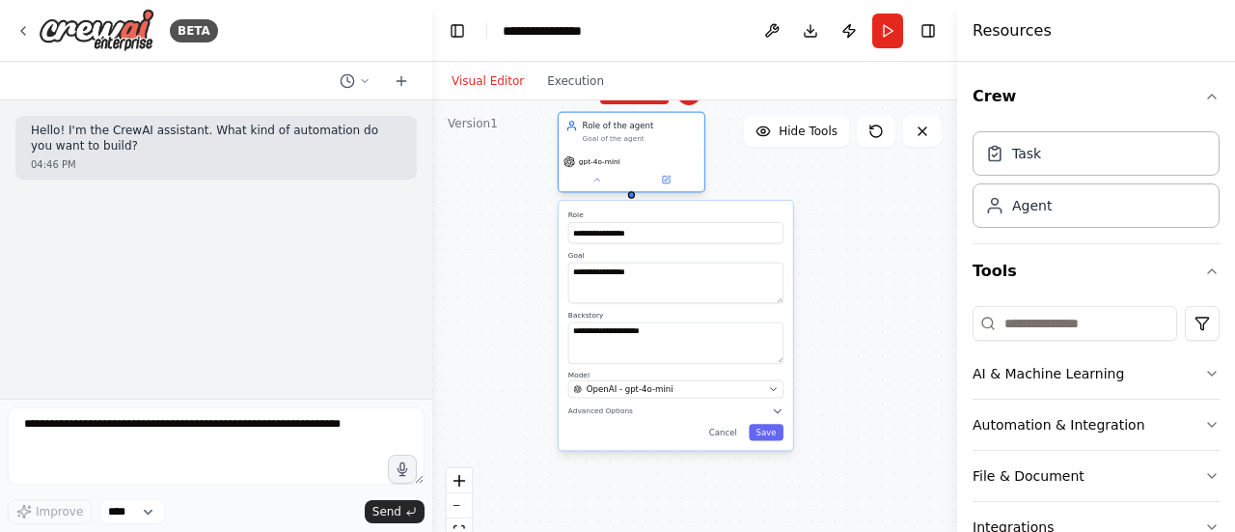
drag, startPoint x: 643, startPoint y: 138, endPoint x: 673, endPoint y: 191, distance: 61.4
click at [673, 191] on div "gpt-4o-mini" at bounding box center [632, 171] width 146 height 41
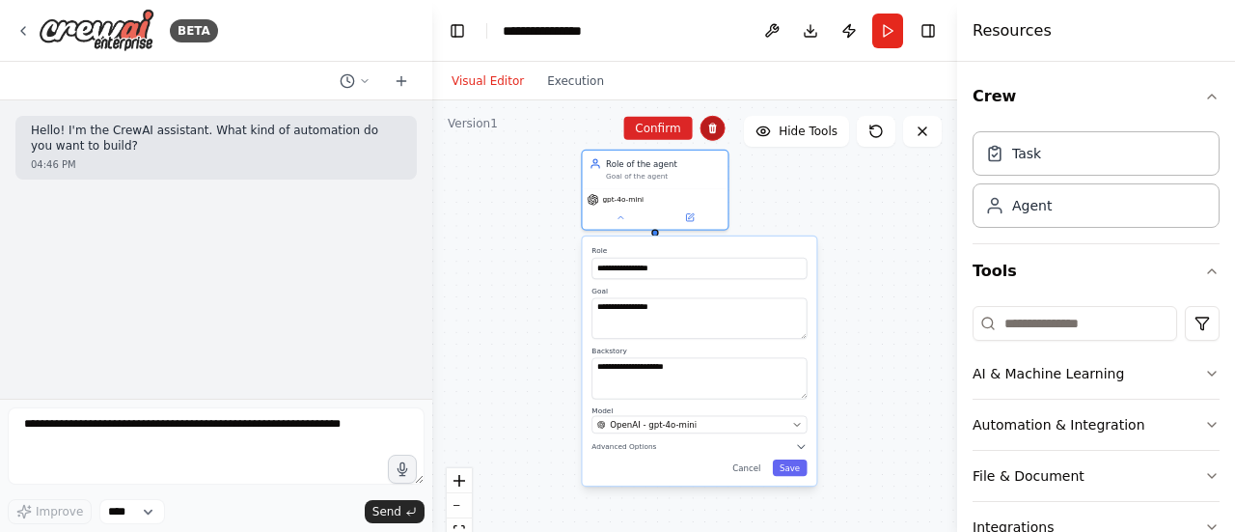
click at [721, 126] on button at bounding box center [712, 128] width 25 height 25
click at [707, 130] on icon at bounding box center [713, 129] width 12 height 12
click at [647, 128] on button "Confirm" at bounding box center [657, 128] width 69 height 23
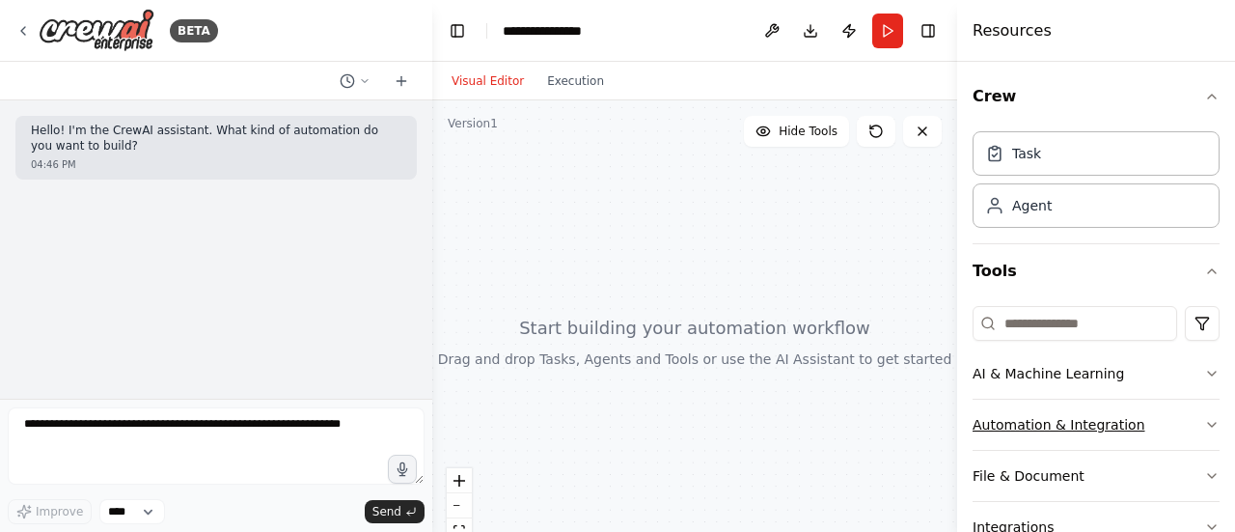
scroll to position [151, 0]
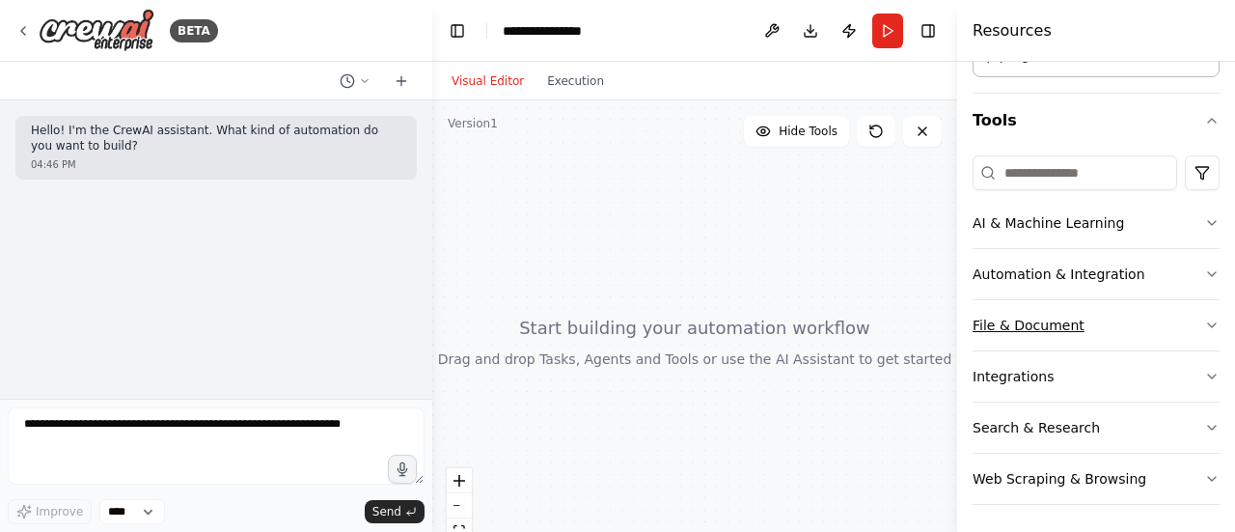
click at [1071, 324] on button "File & Document" at bounding box center [1096, 325] width 247 height 50
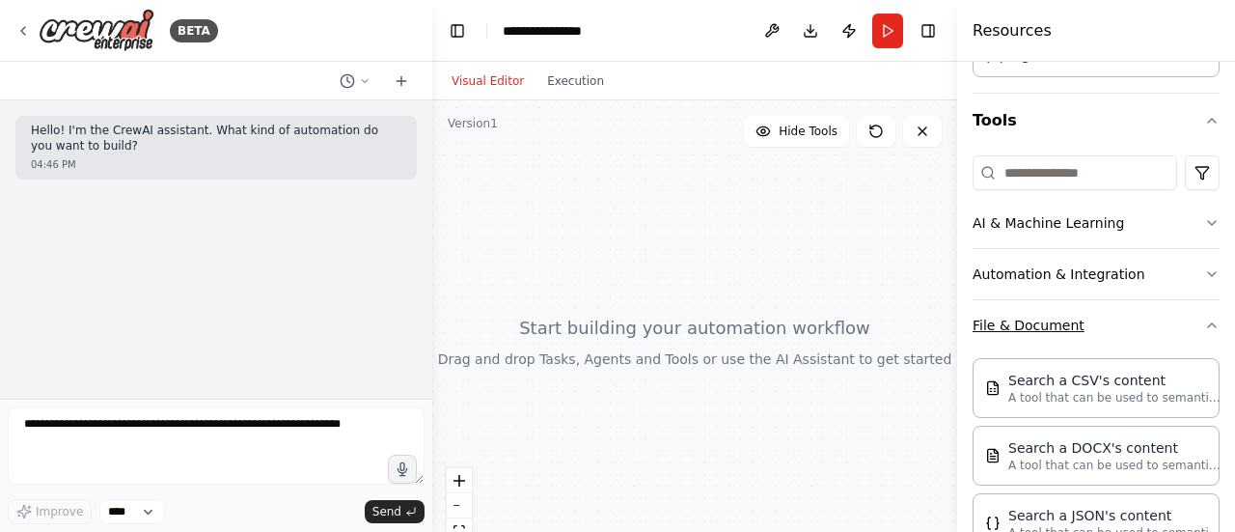
click at [1119, 331] on button "File & Document" at bounding box center [1096, 325] width 247 height 50
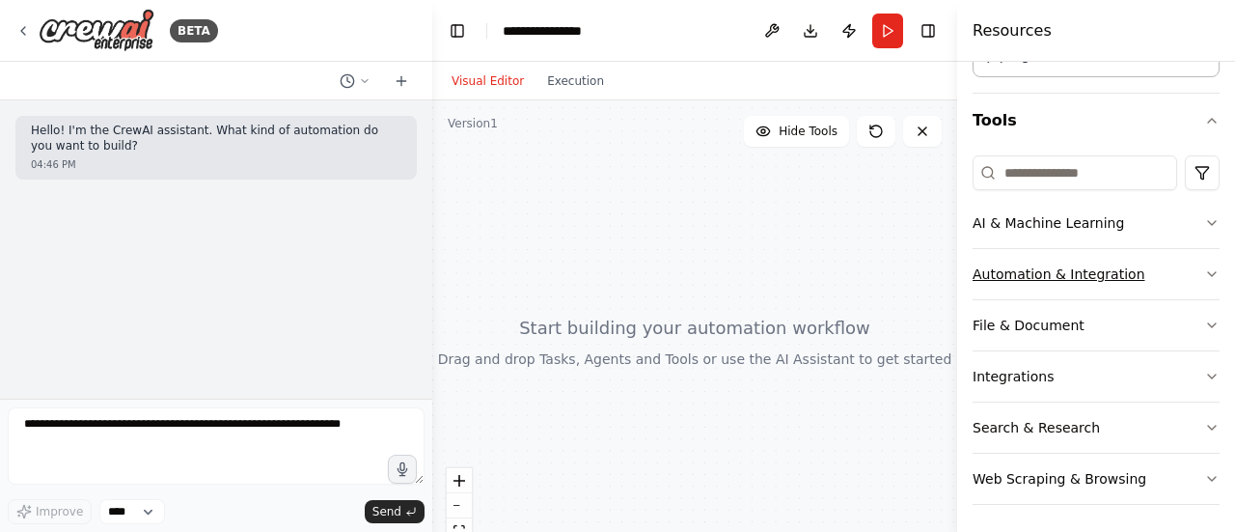
click at [1171, 265] on button "Automation & Integration" at bounding box center [1096, 274] width 247 height 50
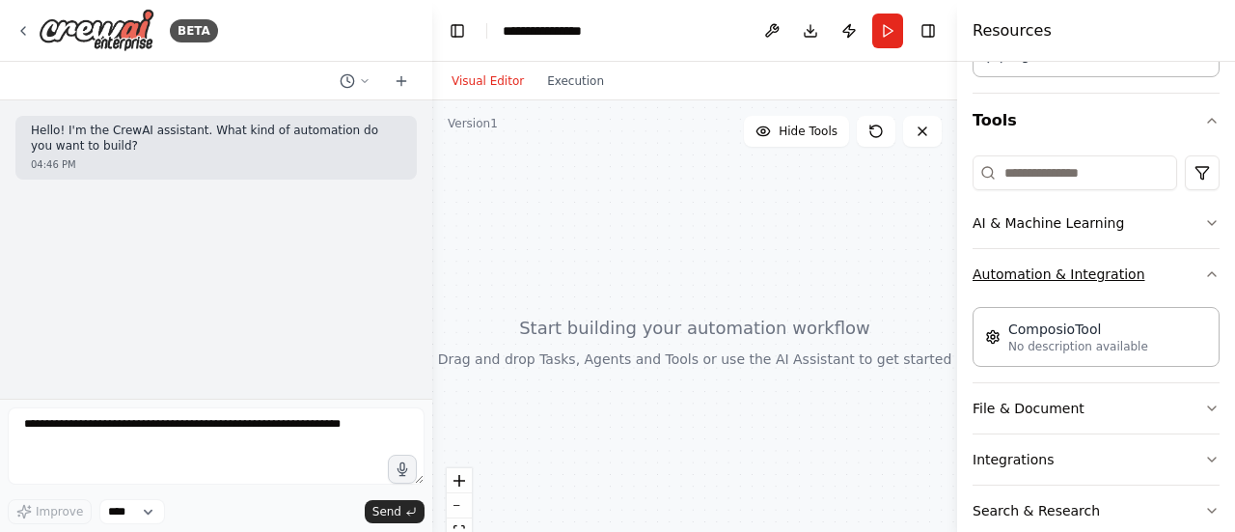
click at [1171, 265] on button "Automation & Integration" at bounding box center [1096, 274] width 247 height 50
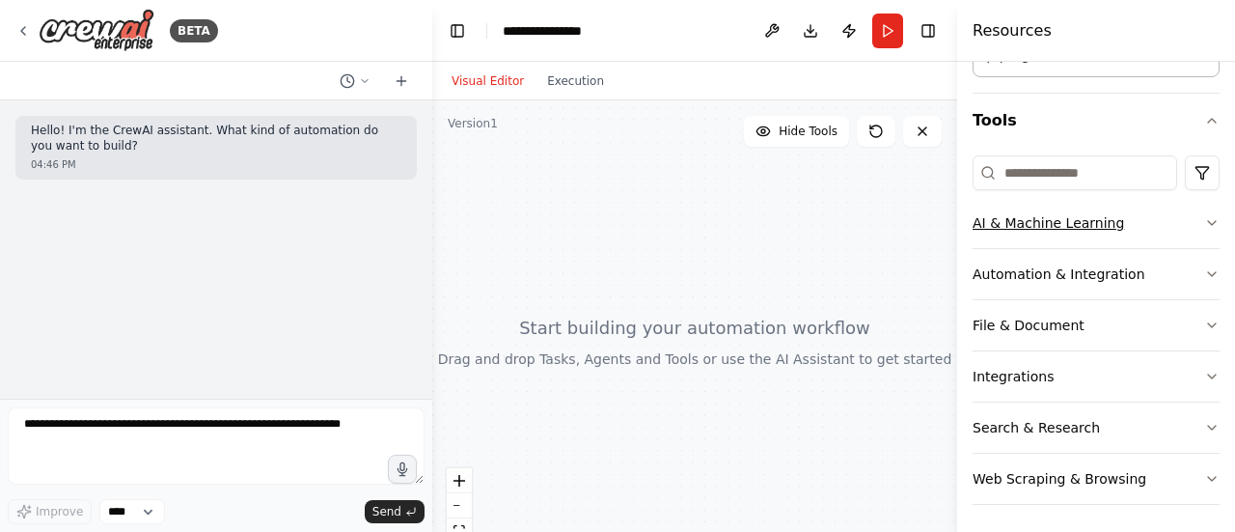
click at [1166, 232] on button "AI & Machine Learning" at bounding box center [1096, 223] width 247 height 50
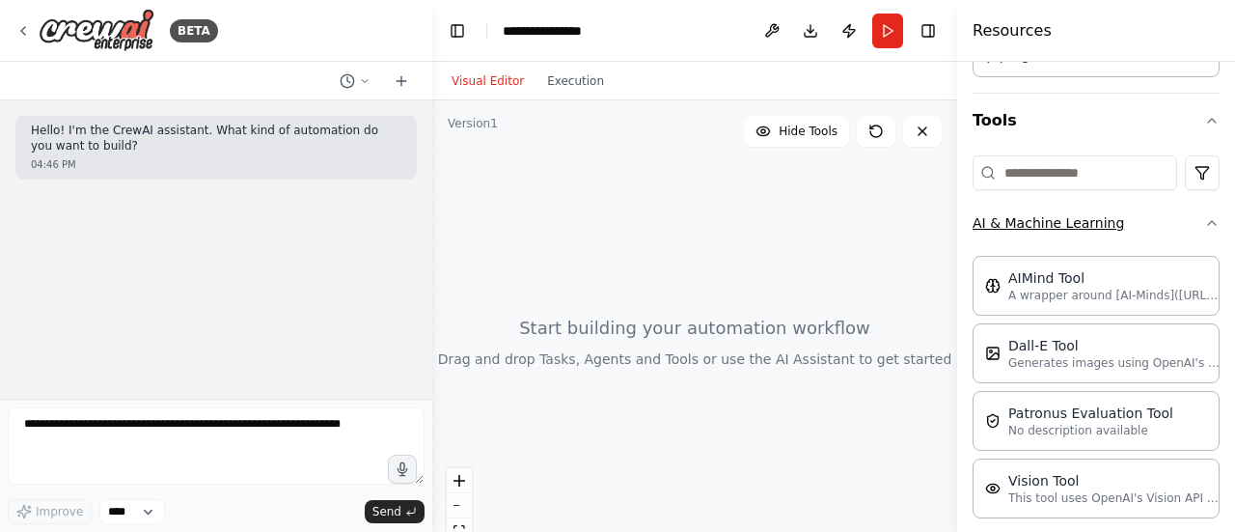
click at [1166, 232] on button "AI & Machine Learning" at bounding box center [1096, 223] width 247 height 50
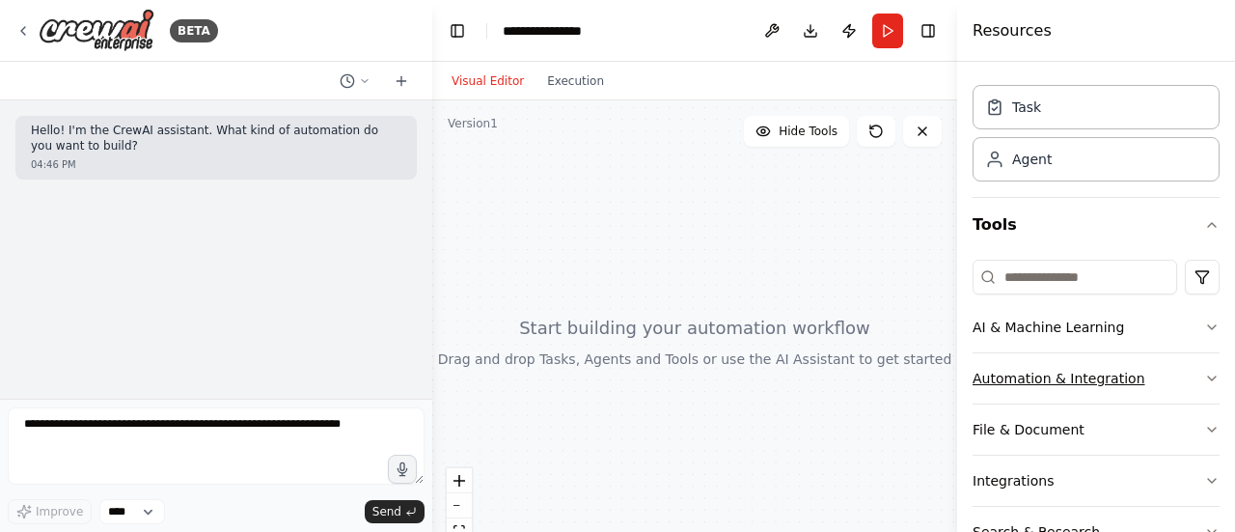
scroll to position [0, 0]
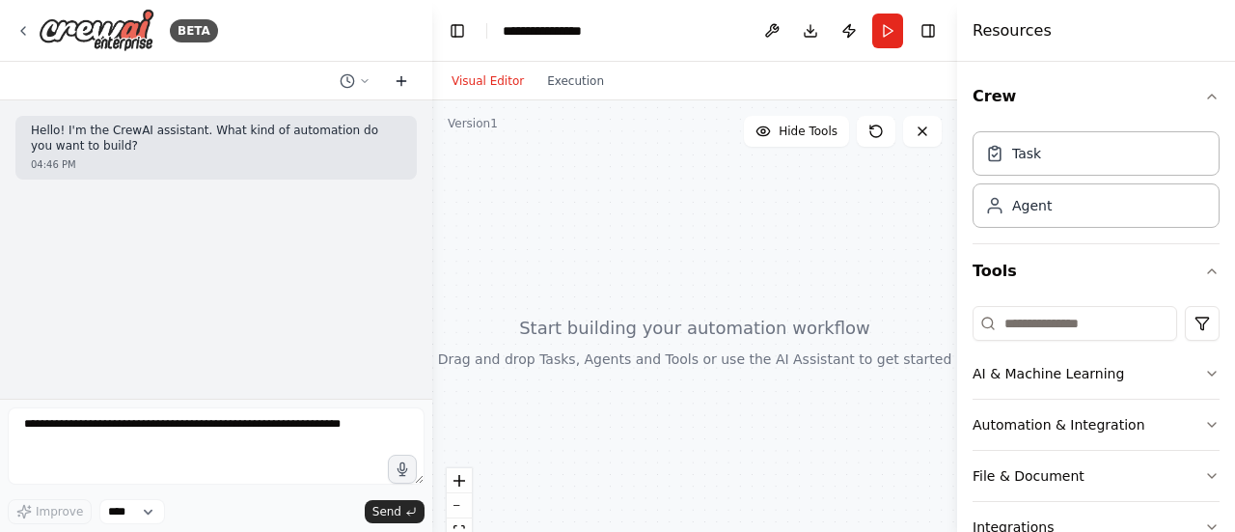
click at [407, 86] on icon at bounding box center [401, 80] width 15 height 15
click at [359, 86] on icon at bounding box center [365, 81] width 12 height 12
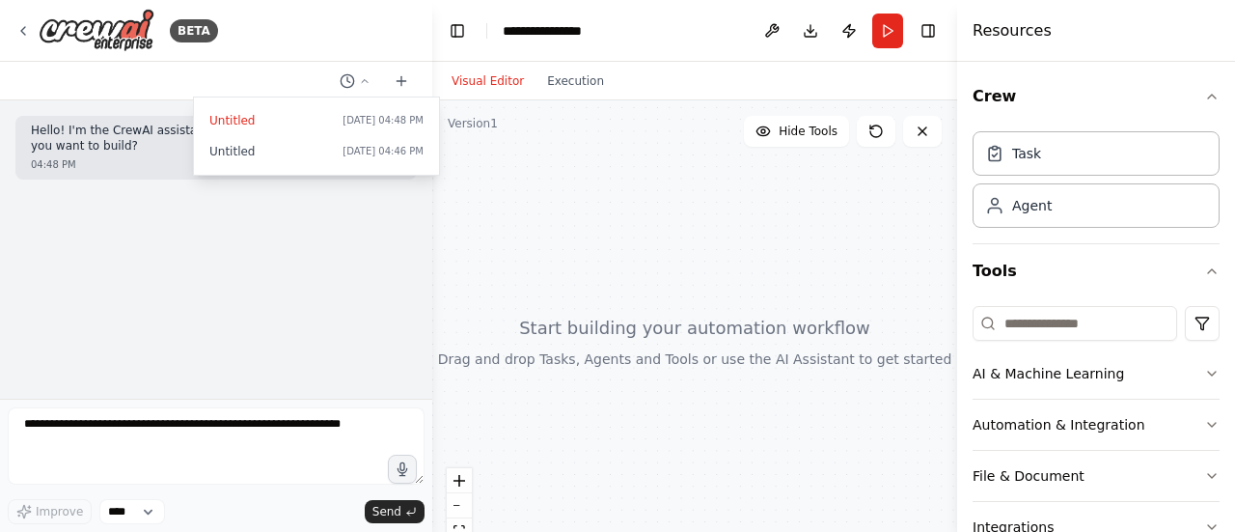
click at [289, 256] on div at bounding box center [216, 266] width 432 height 532
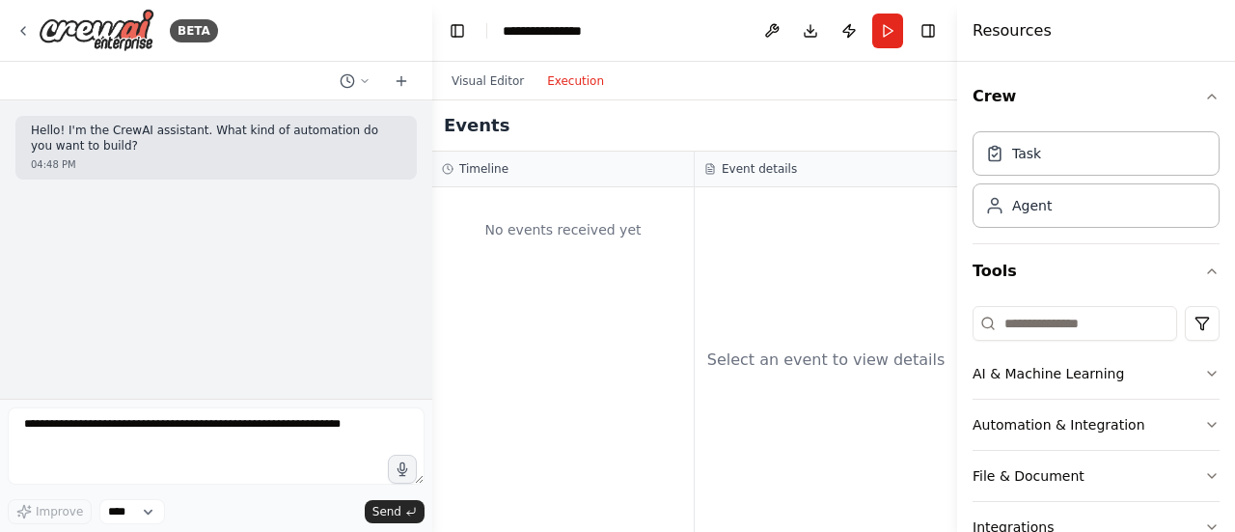
click at [574, 90] on button "Execution" at bounding box center [575, 80] width 80 height 23
click at [490, 77] on button "Visual Editor" at bounding box center [488, 80] width 96 height 23
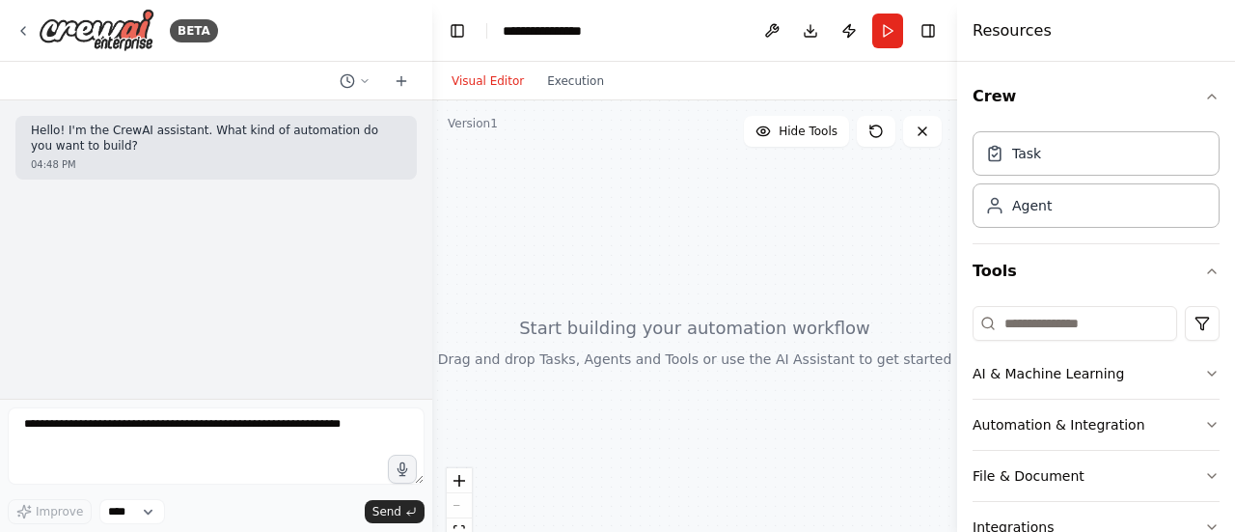
drag, startPoint x: 518, startPoint y: 407, endPoint x: 563, endPoint y: 476, distance: 81.6
click at [563, 476] on div at bounding box center [694, 341] width 525 height 482
click at [790, 150] on div at bounding box center [694, 341] width 525 height 482
click at [788, 136] on span "Hide Tools" at bounding box center [808, 131] width 59 height 15
click at [788, 136] on span "Show Tools" at bounding box center [806, 131] width 64 height 15
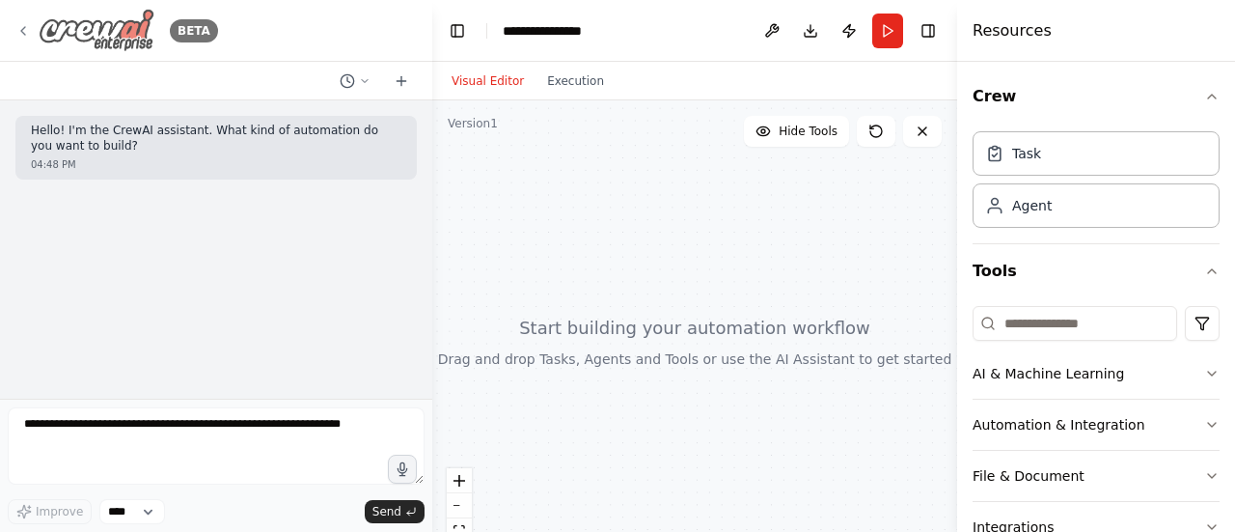
click at [25, 20] on div "BETA" at bounding box center [116, 30] width 203 height 43
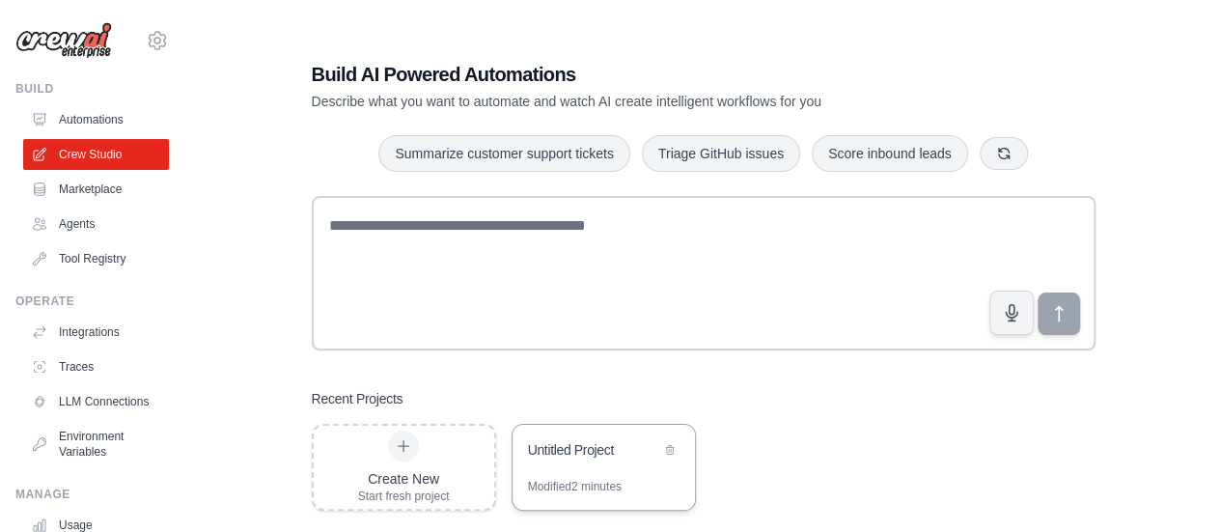
click at [612, 490] on div "Modified 2 minutes" at bounding box center [575, 486] width 94 height 15
click at [41, 215] on link "Agents" at bounding box center [98, 223] width 146 height 31
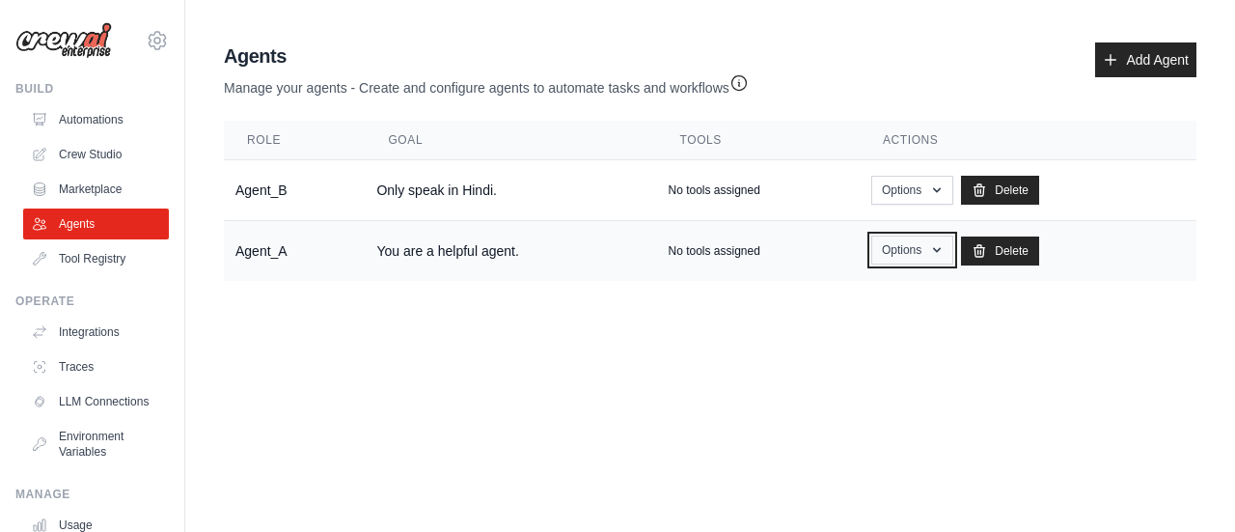
click at [890, 250] on button "Options" at bounding box center [912, 249] width 82 height 29
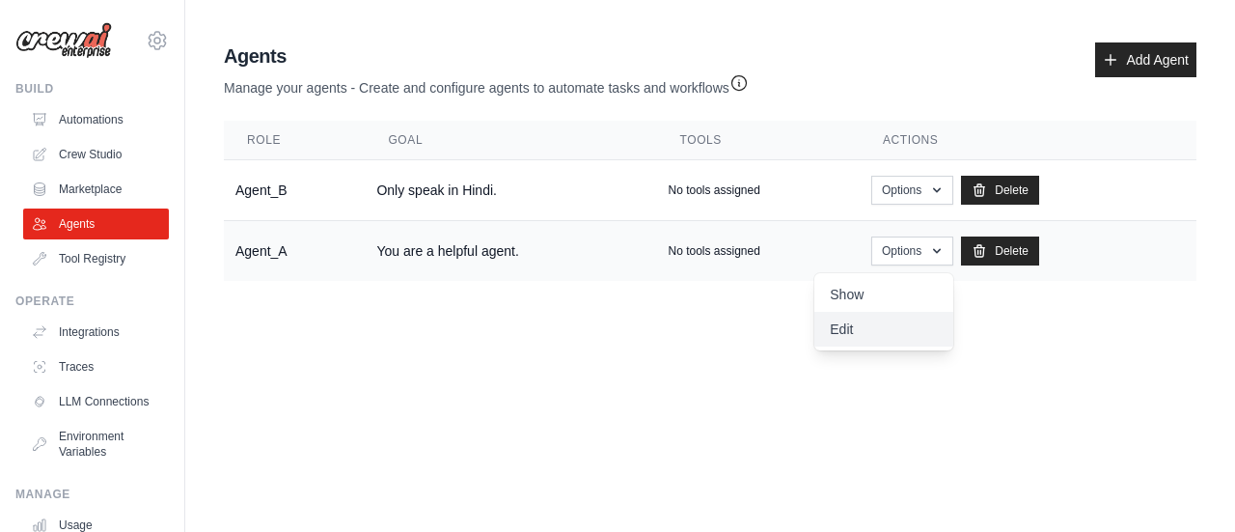
click at [861, 343] on link "Edit" at bounding box center [883, 329] width 139 height 35
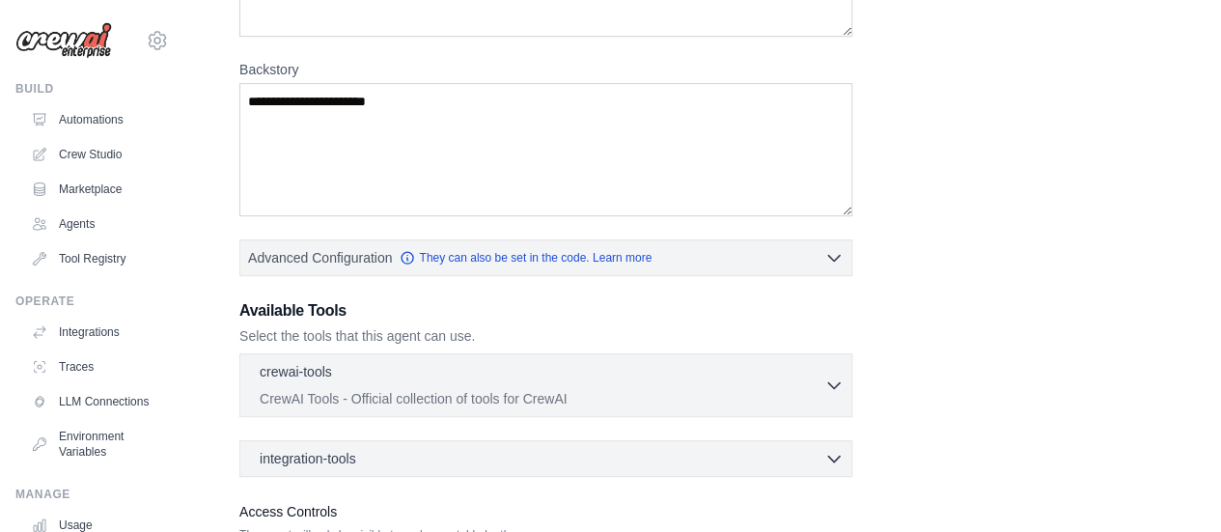
scroll to position [315, 0]
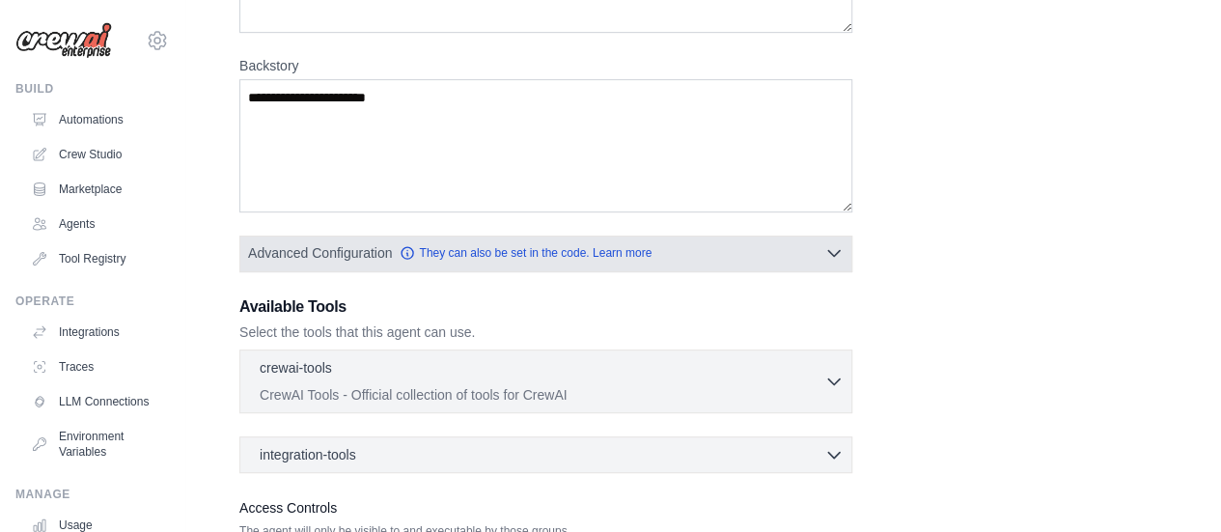
click at [378, 256] on span "Advanced Configuration" at bounding box center [320, 252] width 144 height 19
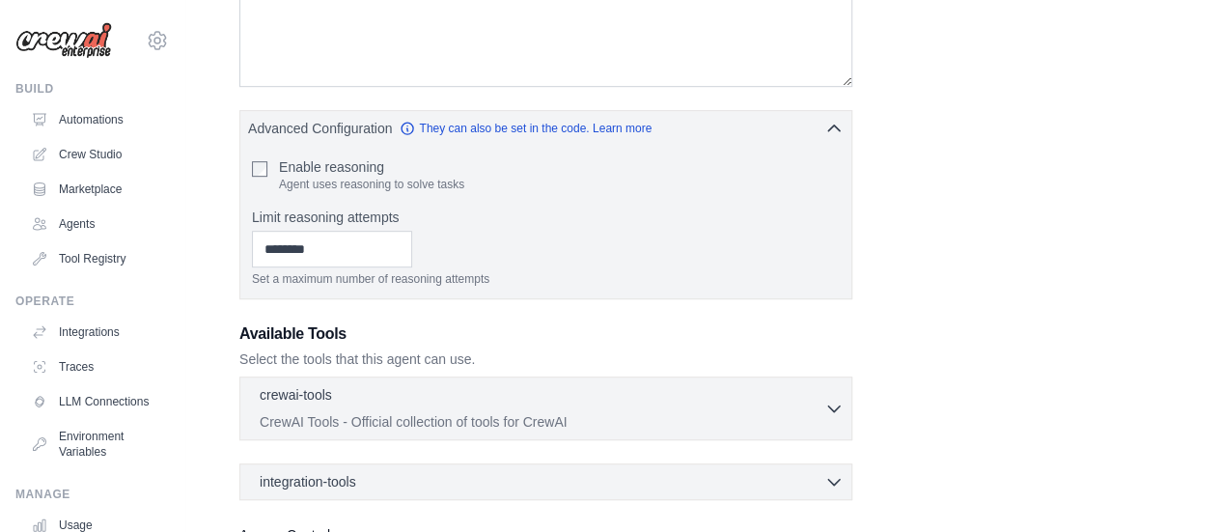
scroll to position [618, 0]
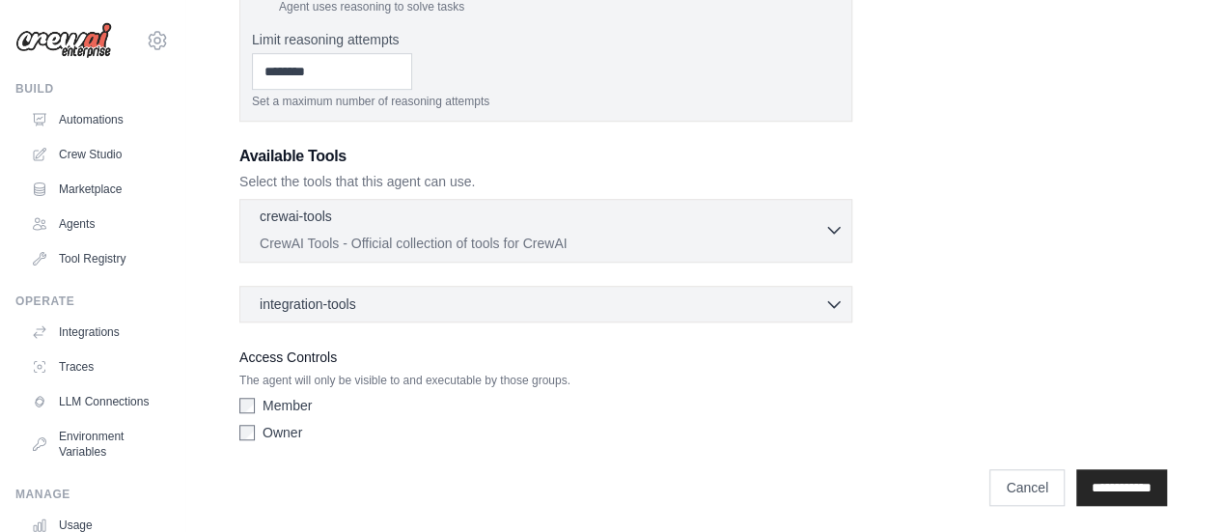
click at [379, 235] on p "CrewAI Tools - Official collection of tools for CrewAI" at bounding box center [542, 242] width 564 height 19
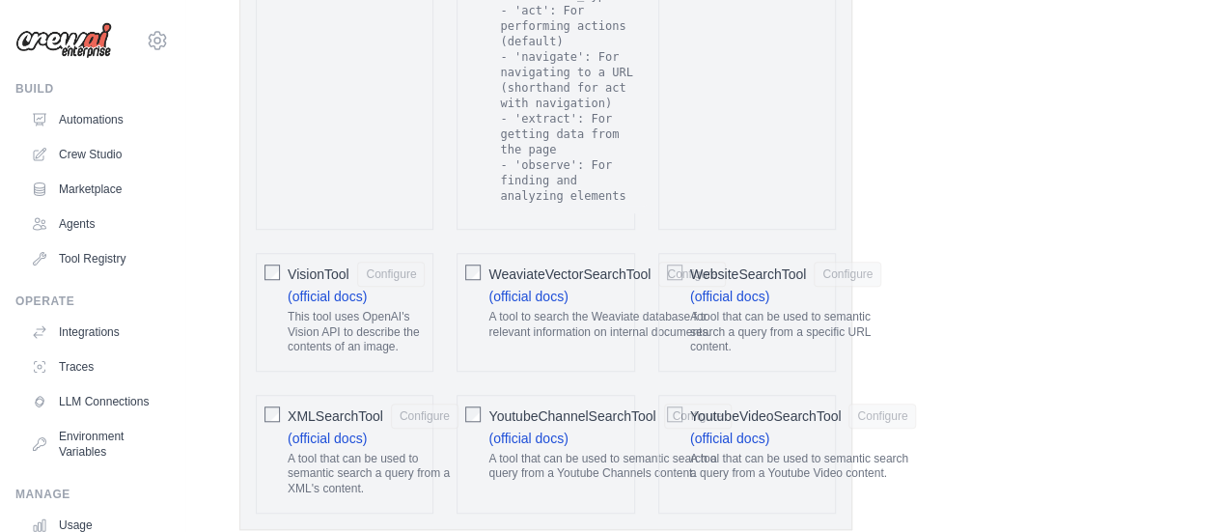
scroll to position [4490, 0]
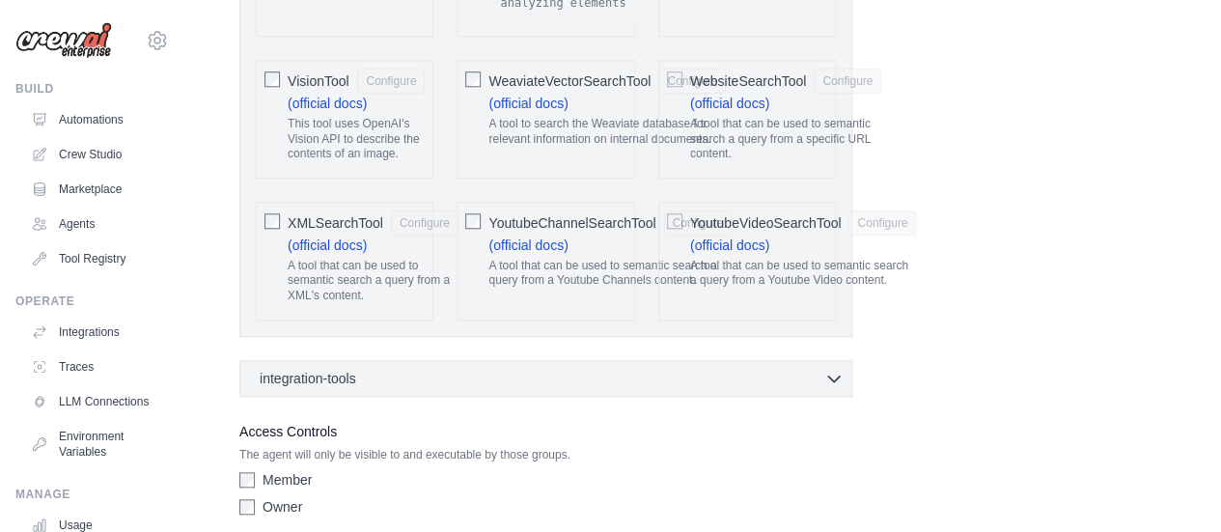
click at [353, 369] on span "integration-tools" at bounding box center [308, 378] width 96 height 19
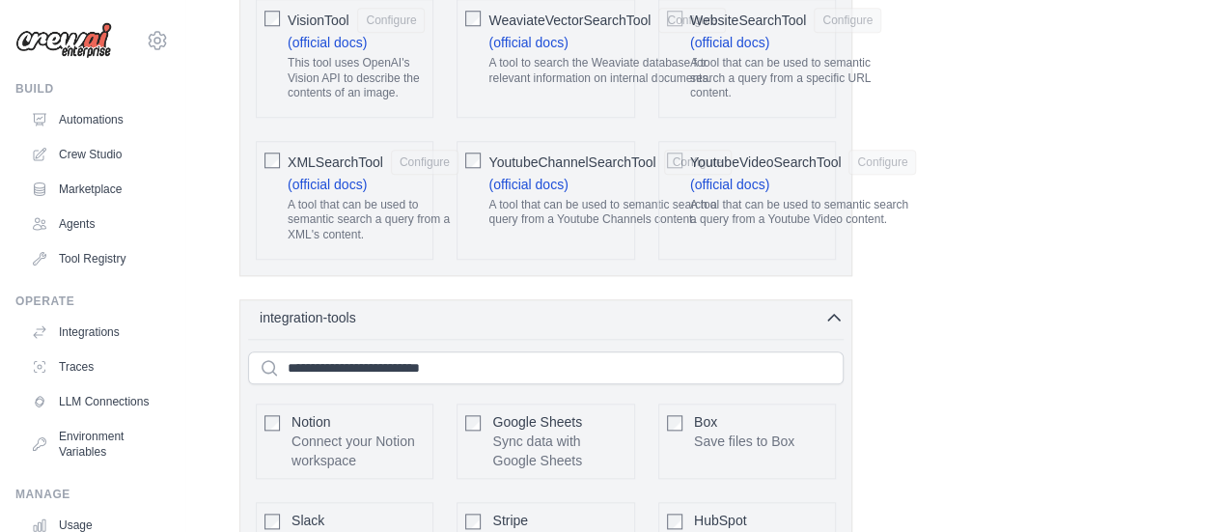
scroll to position [4594, 0]
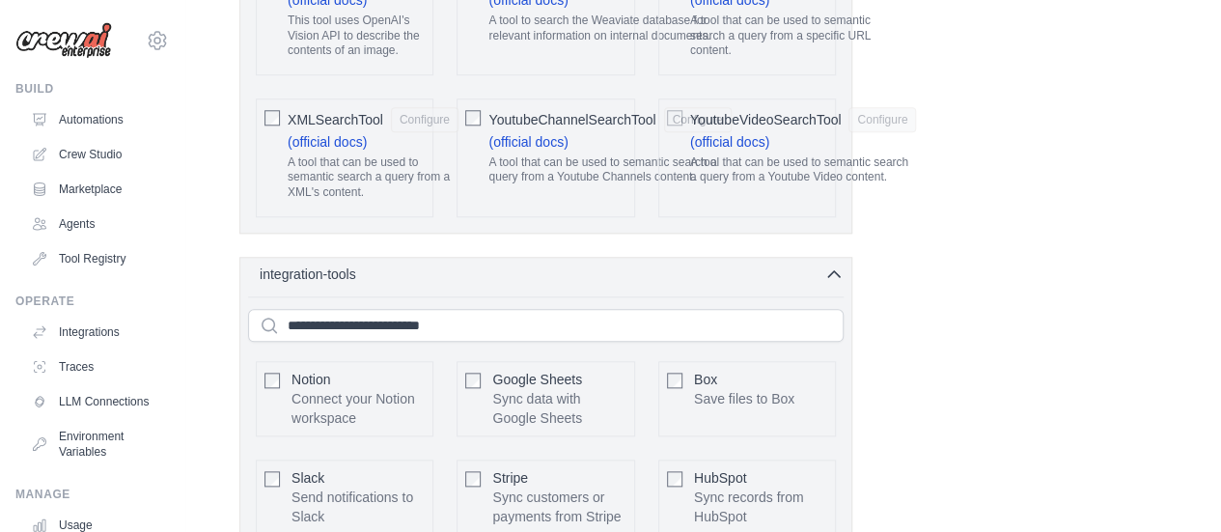
click at [378, 264] on div "integration-tools 0 selected" at bounding box center [552, 273] width 584 height 19
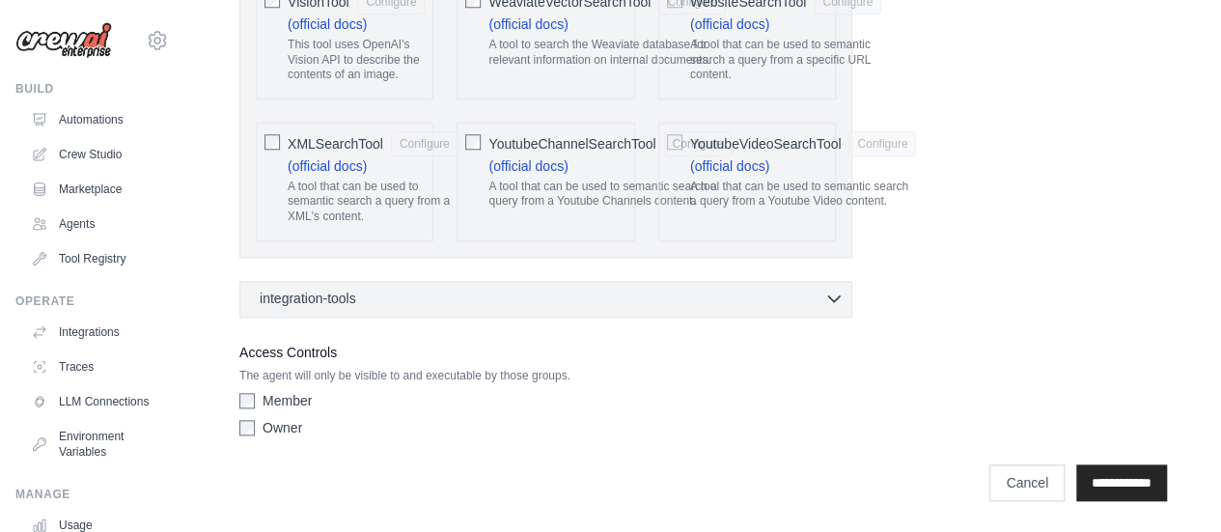
scroll to position [4490, 0]
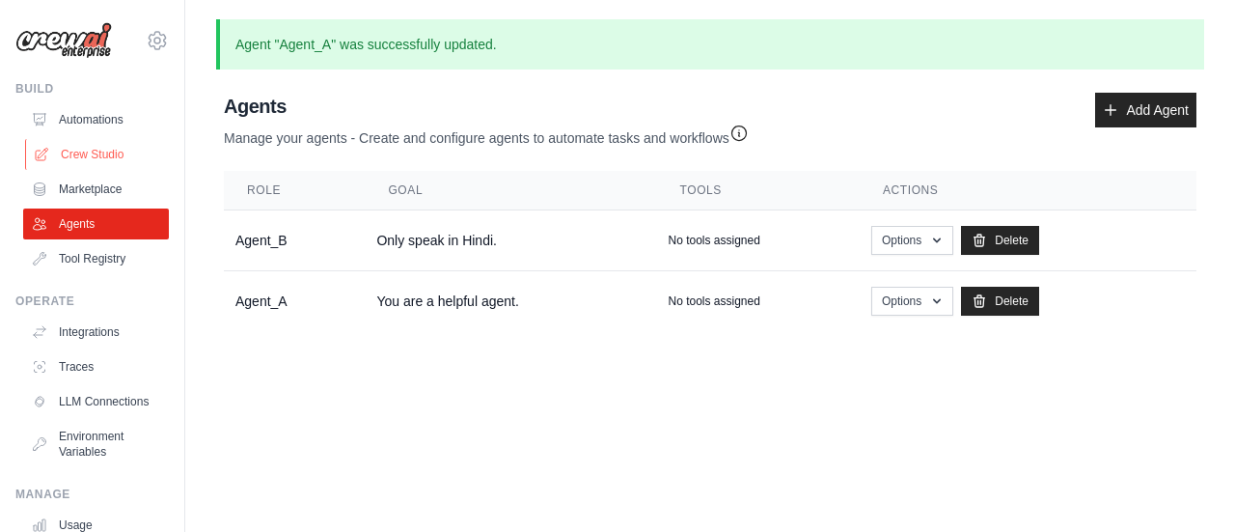
click at [87, 151] on link "Crew Studio" at bounding box center [98, 154] width 146 height 31
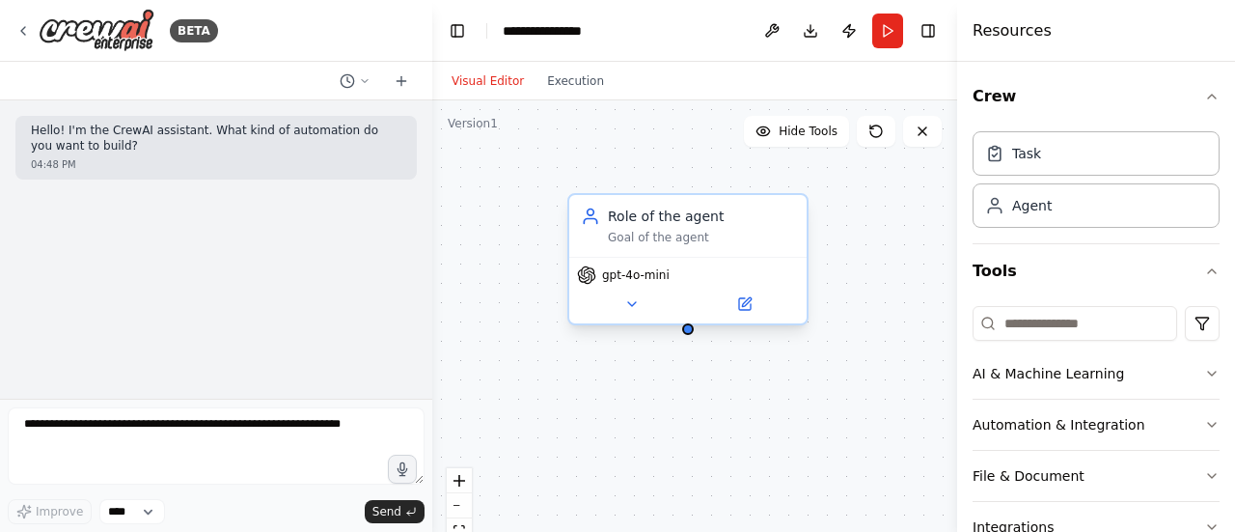
click at [714, 258] on div "gpt-4o-mini" at bounding box center [687, 290] width 237 height 67
click at [788, 180] on icon at bounding box center [792, 176] width 12 height 12
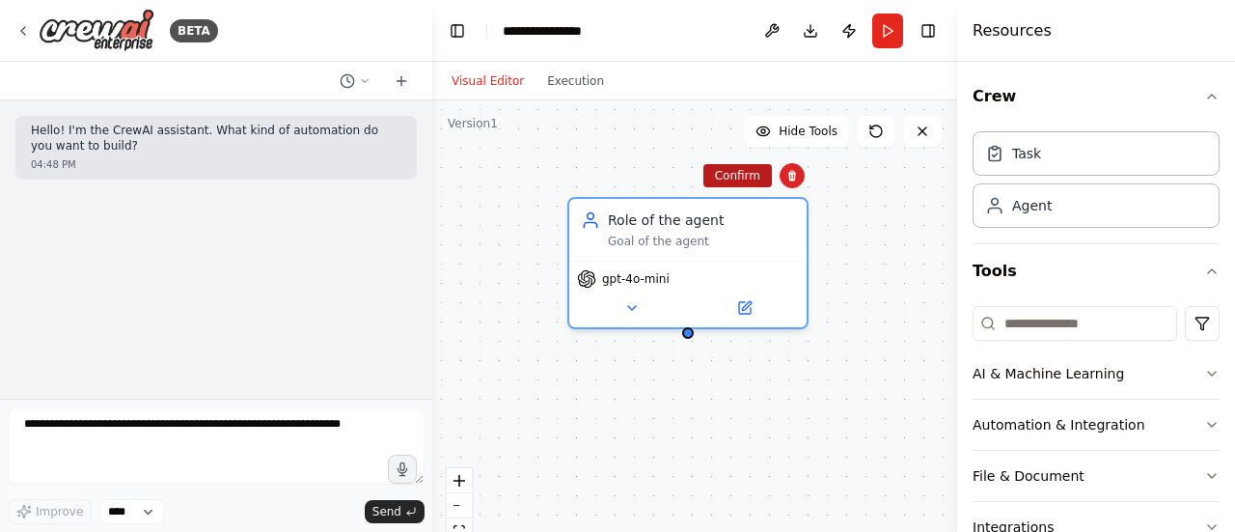
click at [754, 177] on button "Confirm" at bounding box center [737, 175] width 69 height 23
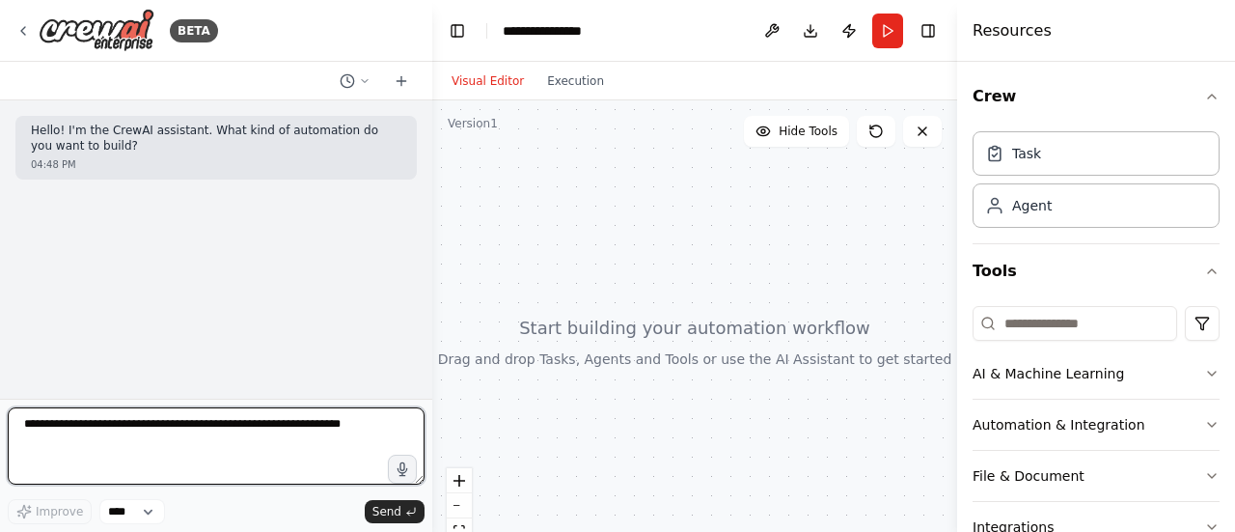
click at [195, 427] on textarea at bounding box center [216, 445] width 417 height 77
type textarea "**********"
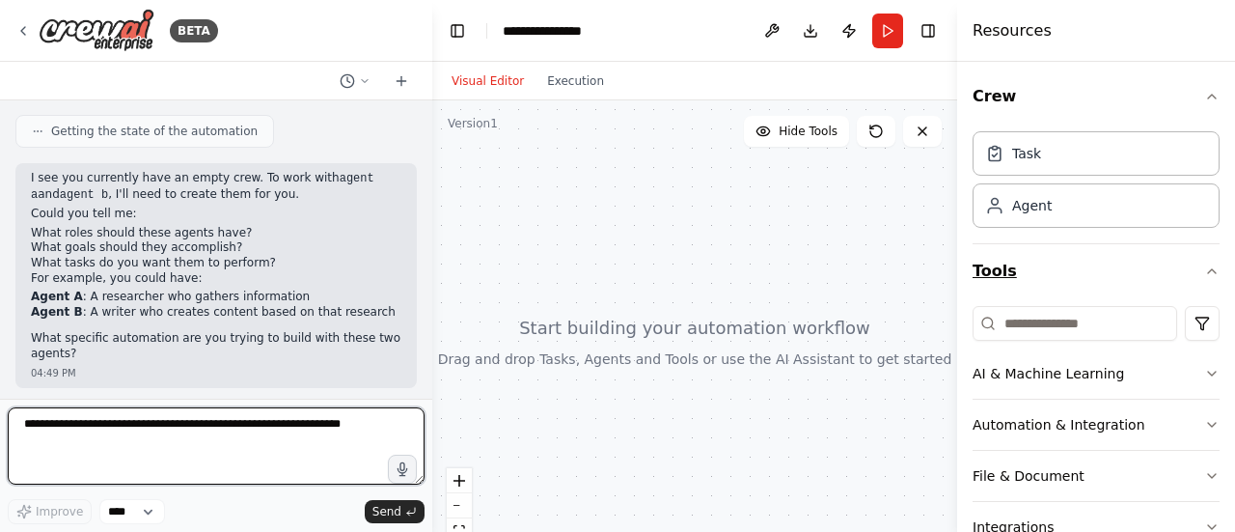
scroll to position [151, 0]
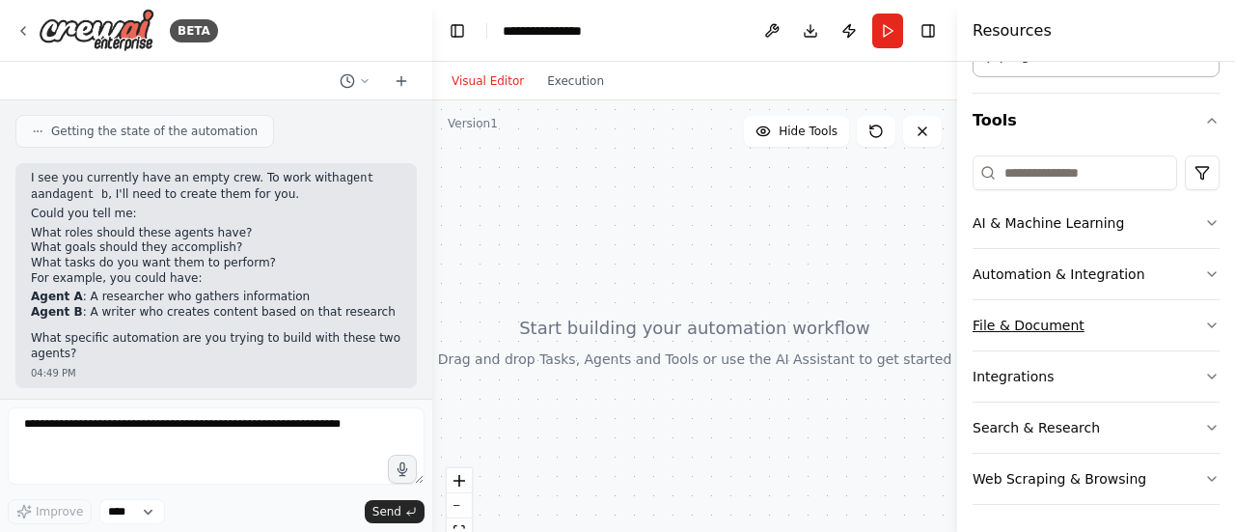
click at [1028, 325] on button "File & Document" at bounding box center [1096, 325] width 247 height 50
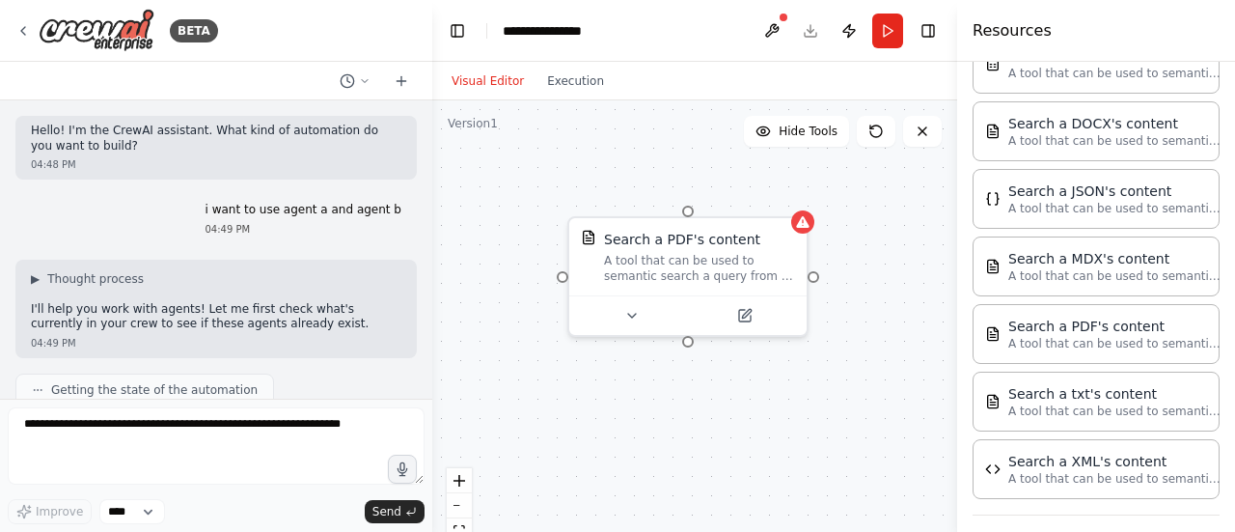
scroll to position [259, 0]
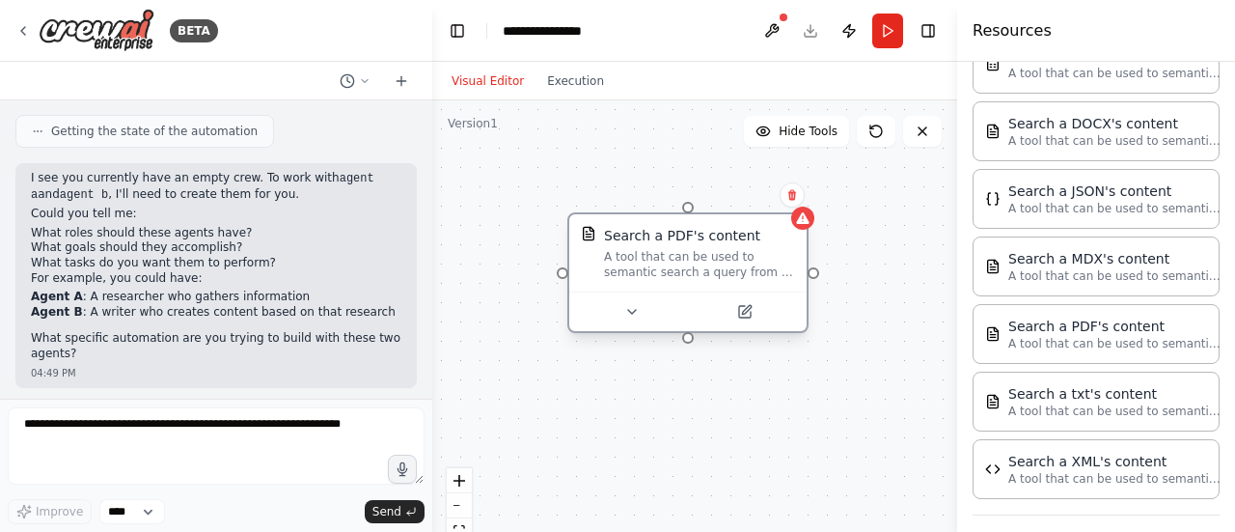
drag, startPoint x: 632, startPoint y: 259, endPoint x: 628, endPoint y: 358, distance: 99.5
click at [628, 280] on div "A tool that can be used to semantic search a query from a PDF's content." at bounding box center [699, 264] width 191 height 31
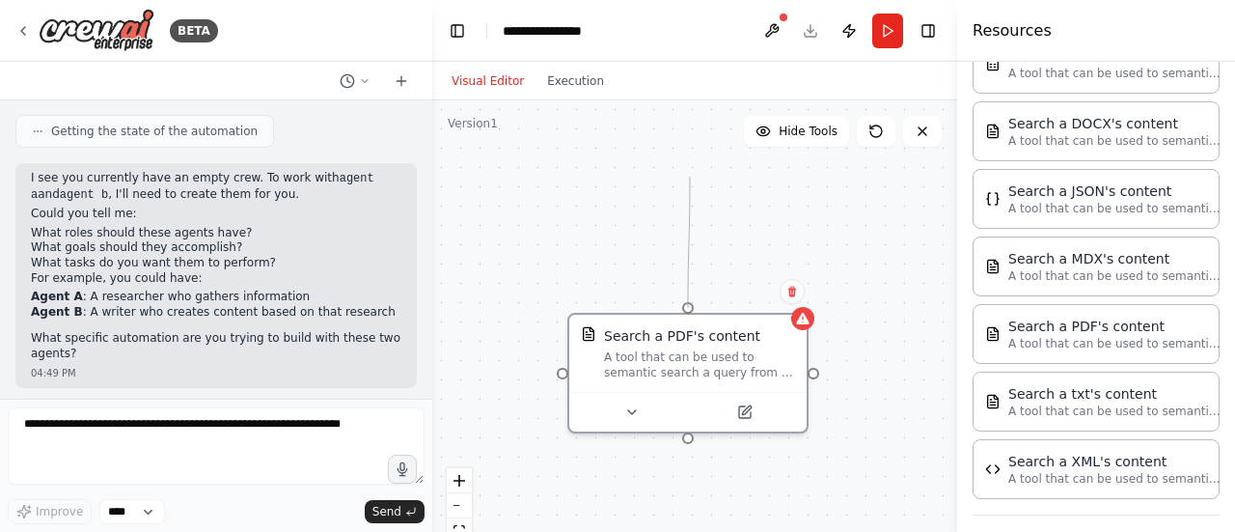
drag, startPoint x: 688, startPoint y: 306, endPoint x: 689, endPoint y: 178, distance: 128.3
click at [689, 178] on div "Search a PDF's content A tool that can be used to semantic search a query from …" at bounding box center [694, 341] width 525 height 482
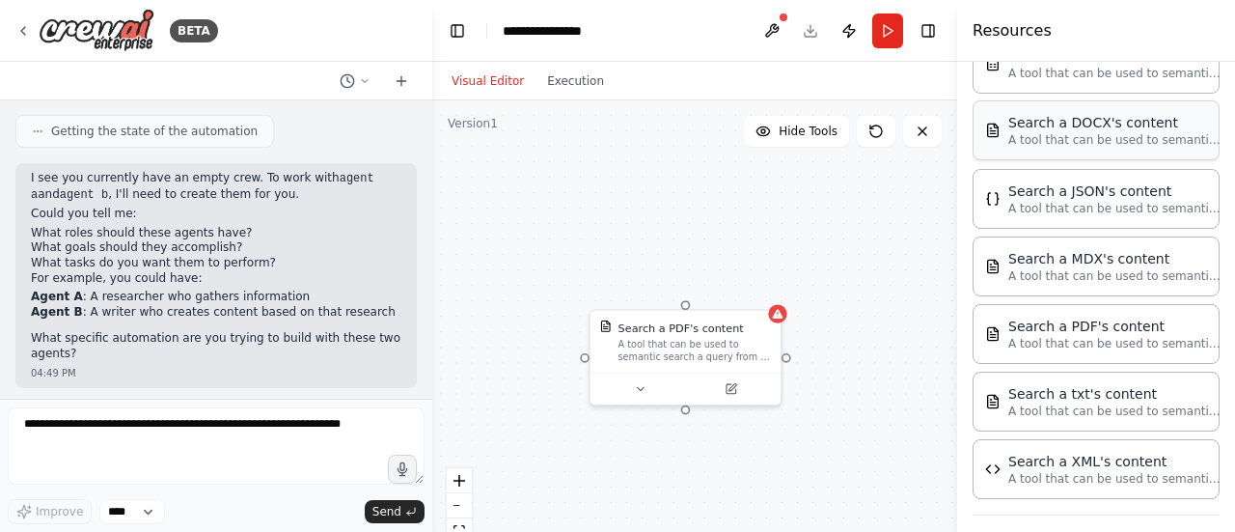
scroll to position [0, 0]
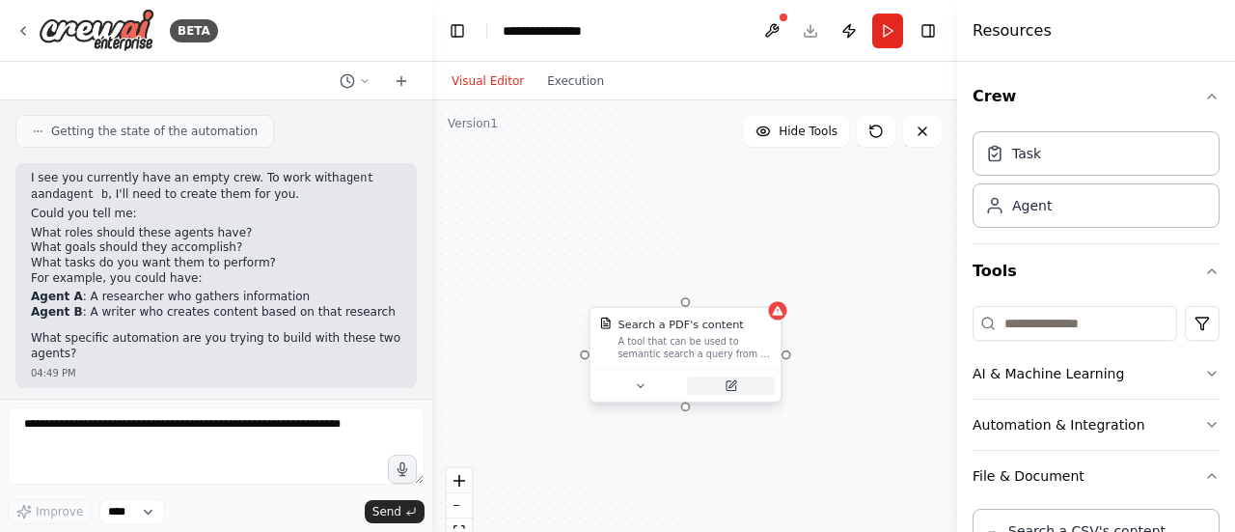
click at [733, 388] on icon at bounding box center [732, 386] width 10 height 10
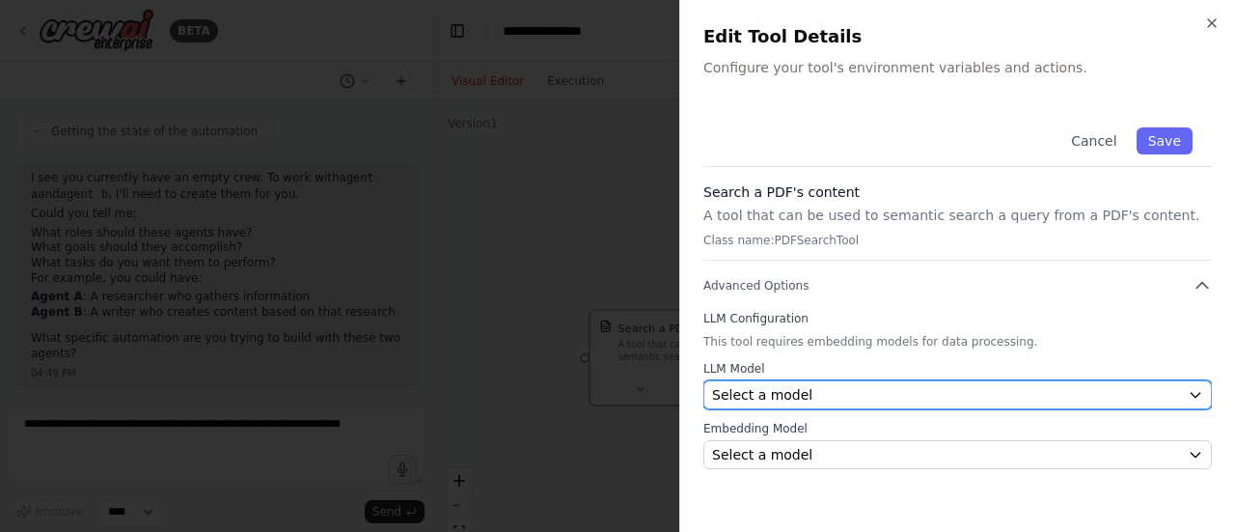
click at [789, 391] on span "Select a model" at bounding box center [762, 394] width 100 height 19
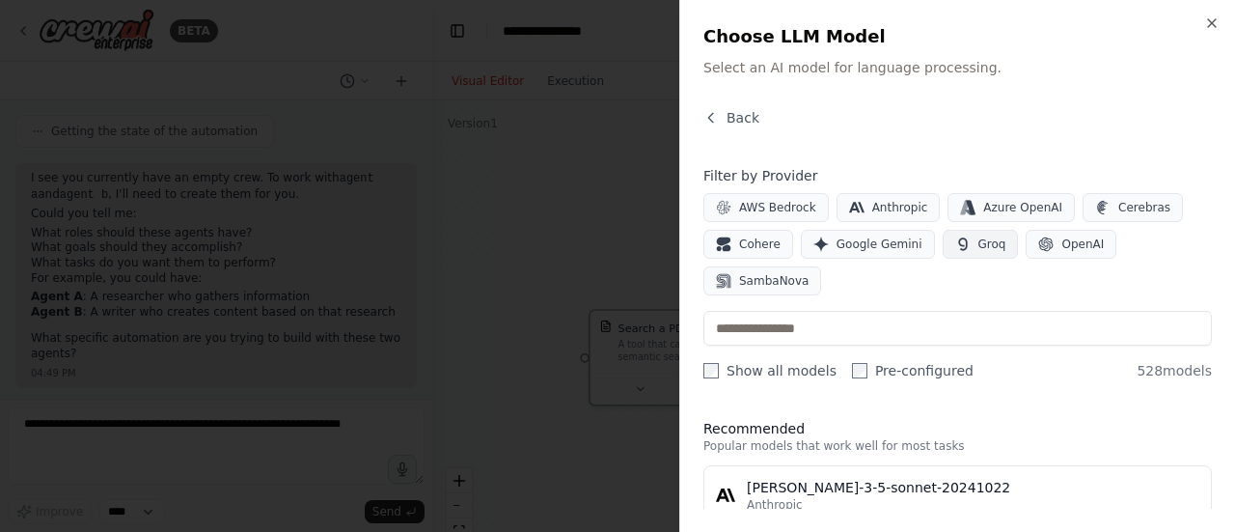
click at [992, 242] on button "Groq" at bounding box center [981, 244] width 76 height 29
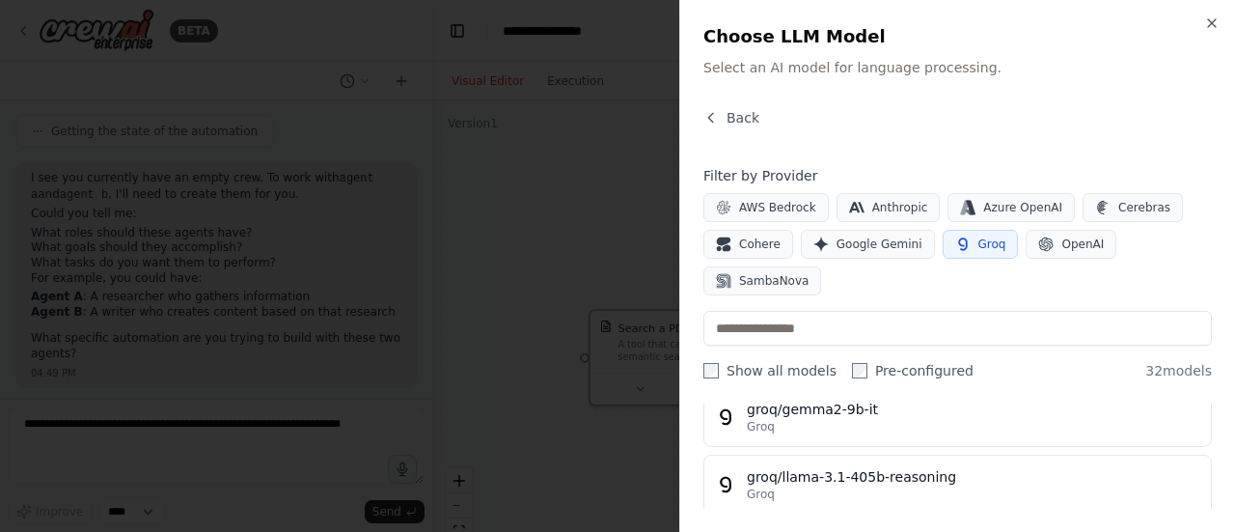
scroll to position [294, 0]
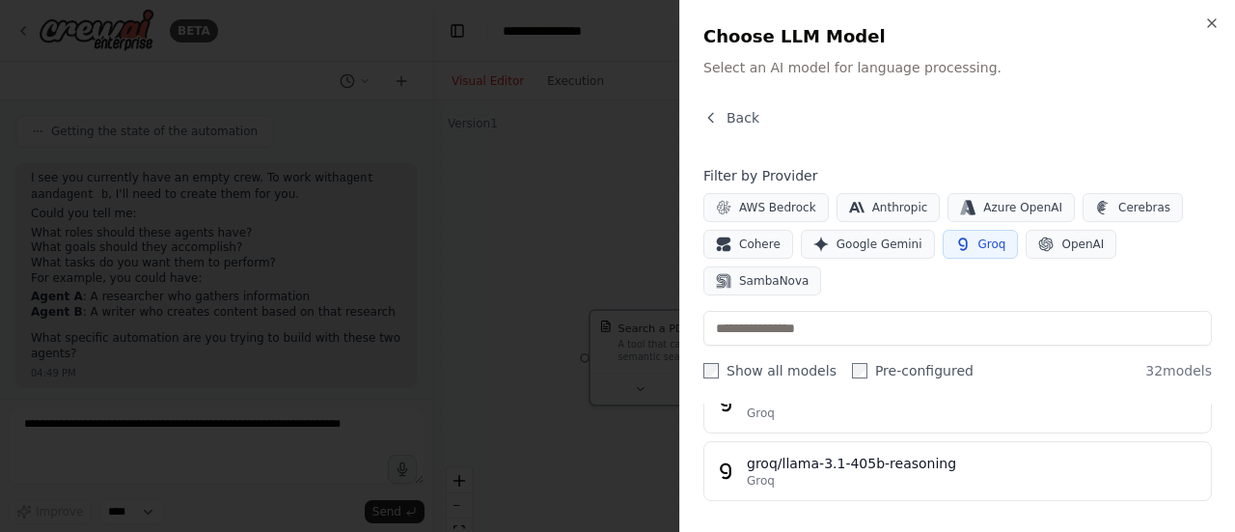
click at [826, 521] on div "groq/llama-3.1-70b-versatile" at bounding box center [973, 530] width 453 height 19
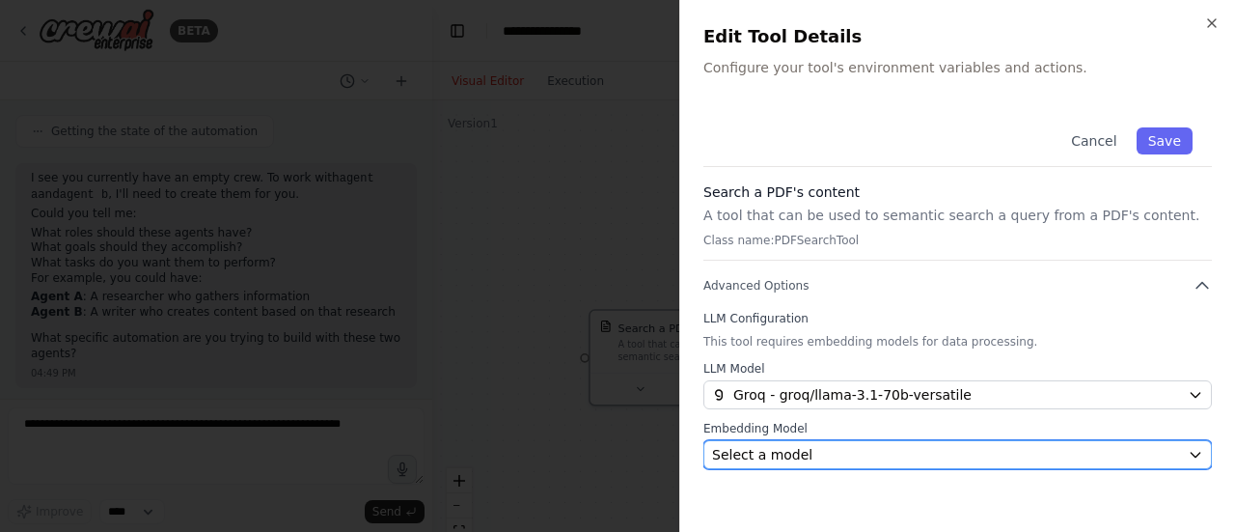
click at [848, 459] on div "Select a model" at bounding box center [946, 454] width 468 height 19
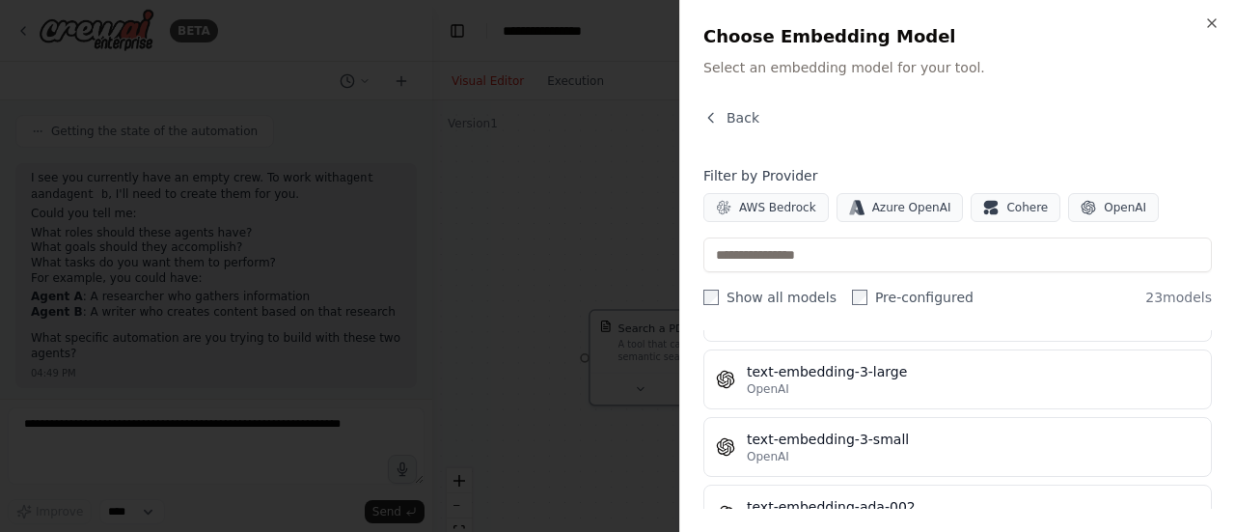
scroll to position [1428, 0]
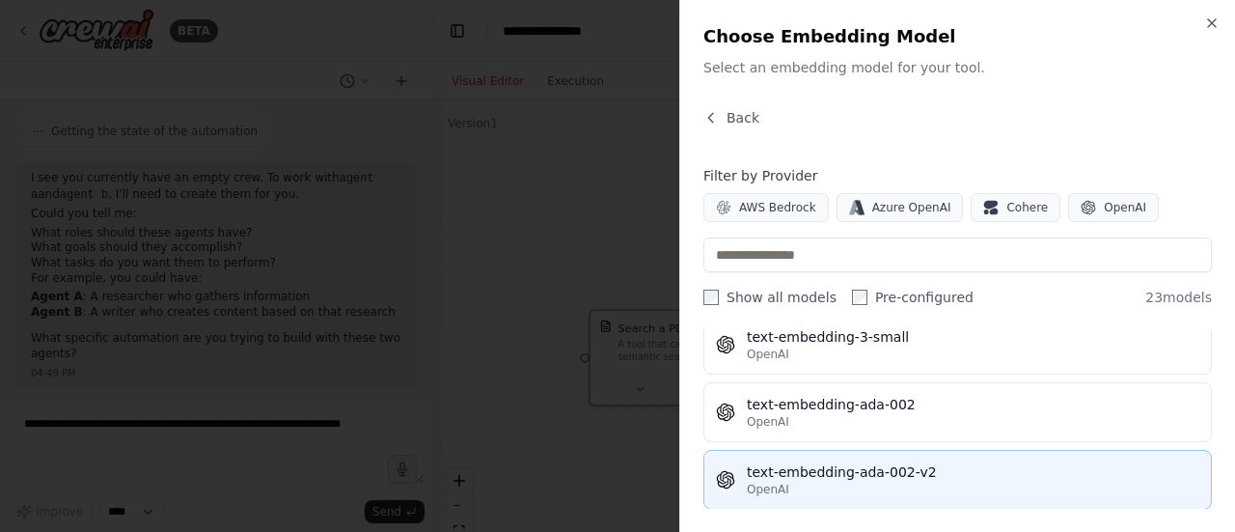
click at [805, 462] on div "text-embedding-ada-002-v2" at bounding box center [973, 471] width 453 height 19
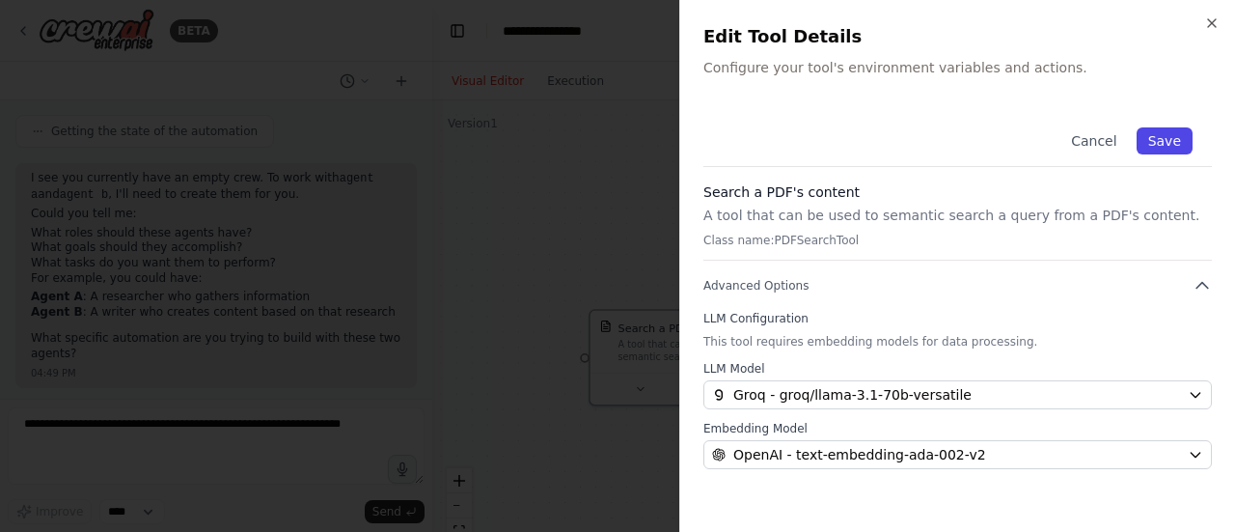
click at [1164, 129] on button "Save" at bounding box center [1165, 140] width 56 height 27
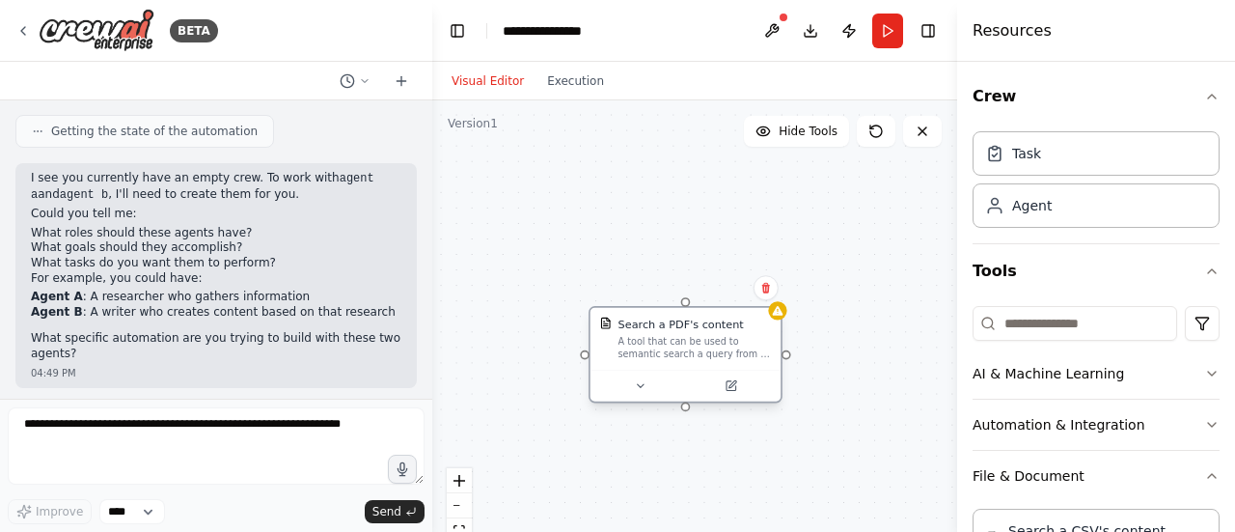
click at [729, 329] on div "Search a PDF's content" at bounding box center [680, 323] width 125 height 15
click at [725, 389] on icon at bounding box center [731, 385] width 13 height 13
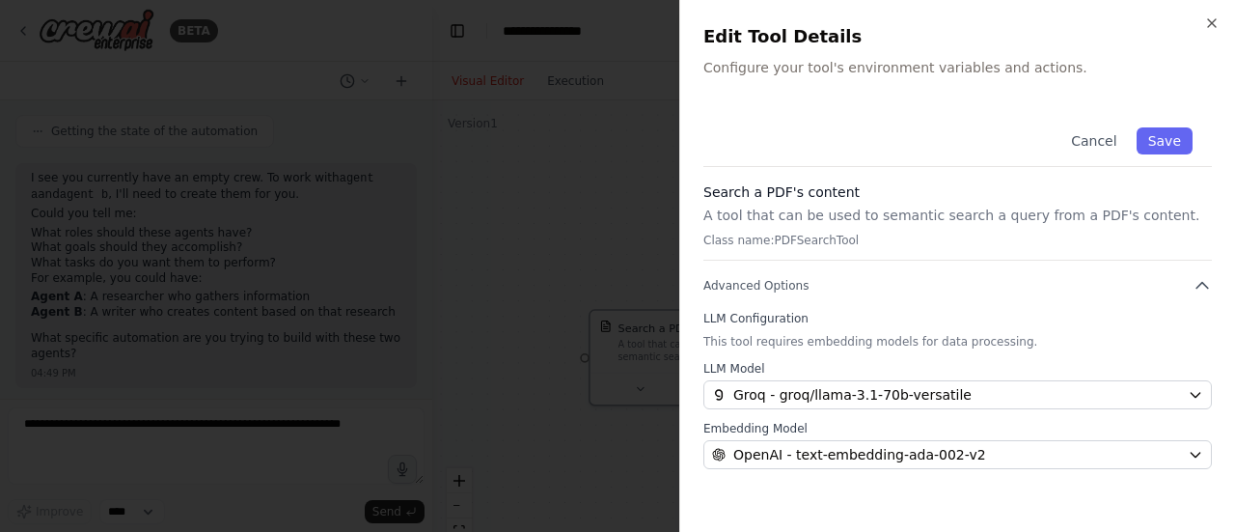
click at [1062, 253] on div "Search a PDF's content A tool that can be used to semantic search a query from …" at bounding box center [957, 221] width 508 height 78
click at [940, 223] on p "A tool that can be used to semantic search a query from a PDF's content." at bounding box center [957, 215] width 508 height 19
click at [833, 233] on p "Class name: PDFSearchTool" at bounding box center [957, 240] width 508 height 15
drag, startPoint x: 833, startPoint y: 233, endPoint x: 1198, endPoint y: 280, distance: 368.7
click at [1198, 280] on div "Cancel Save Search a PDF's content A tool that can be used to semantic search a…" at bounding box center [957, 288] width 508 height 361
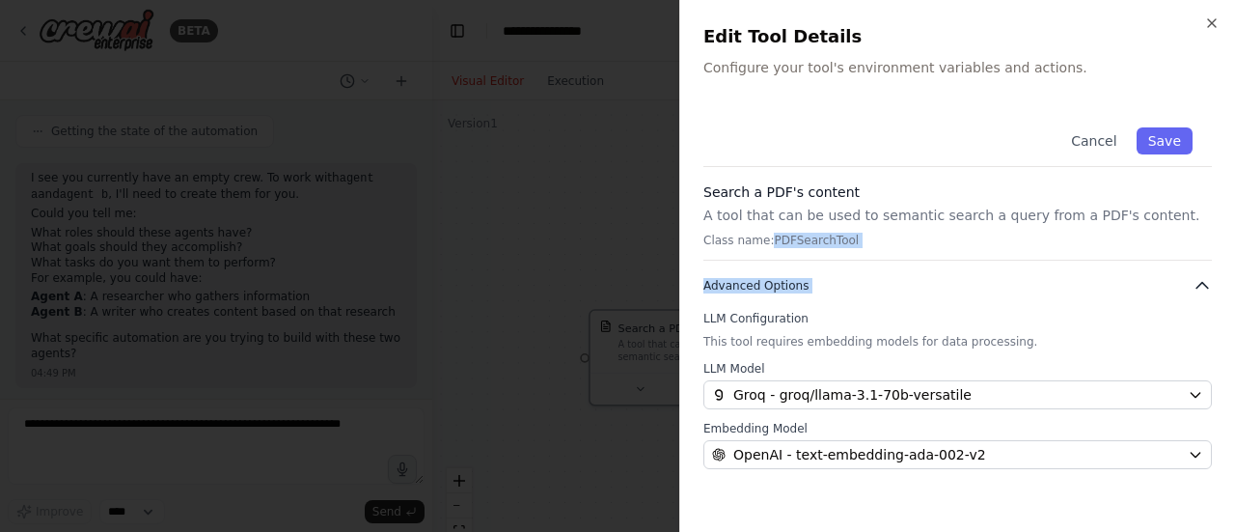
click at [1198, 280] on icon "button" at bounding box center [1202, 285] width 19 height 19
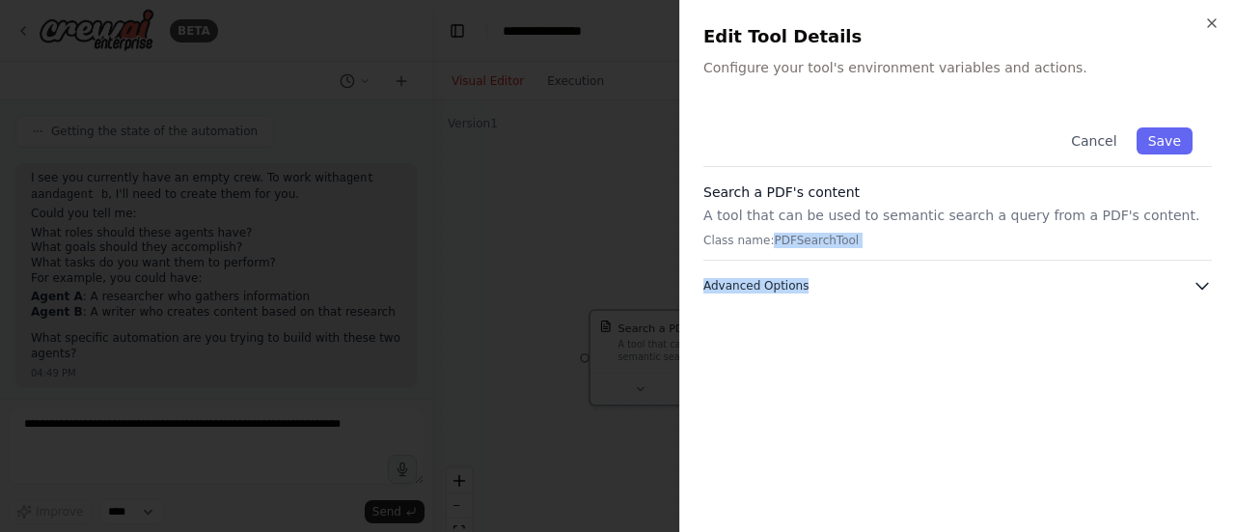
click at [1198, 280] on icon "button" at bounding box center [1202, 285] width 19 height 19
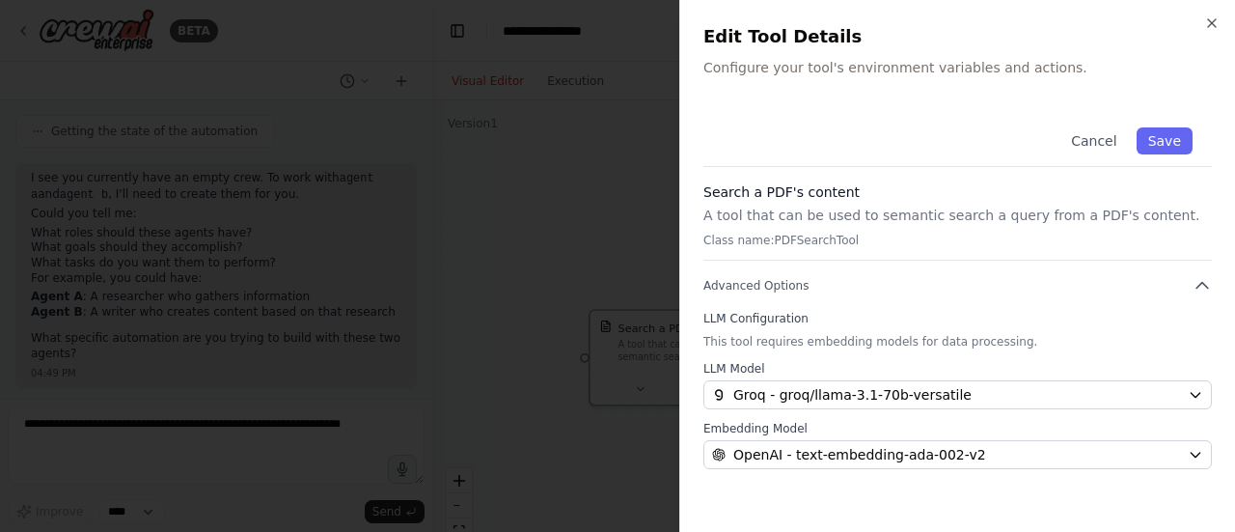
click at [716, 238] on p "Class name: PDFSearchTool" at bounding box center [957, 240] width 508 height 15
click at [1169, 137] on button "Save" at bounding box center [1165, 140] width 56 height 27
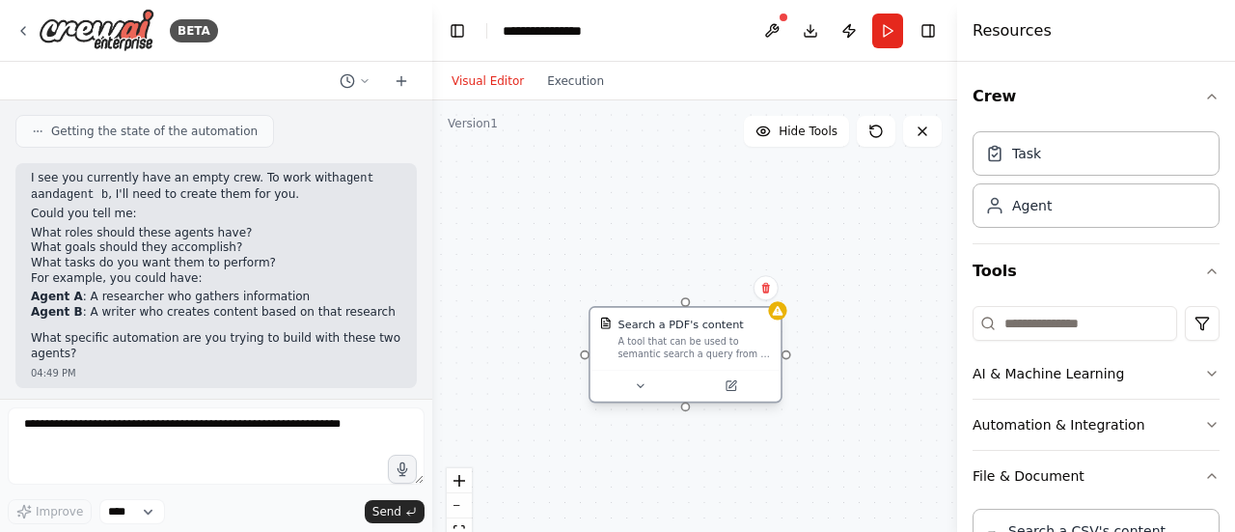
click at [753, 331] on div "Search a PDF's content" at bounding box center [694, 323] width 153 height 15
click at [746, 326] on div "Search a PDF's content" at bounding box center [694, 323] width 153 height 15
click at [711, 394] on button at bounding box center [731, 385] width 88 height 18
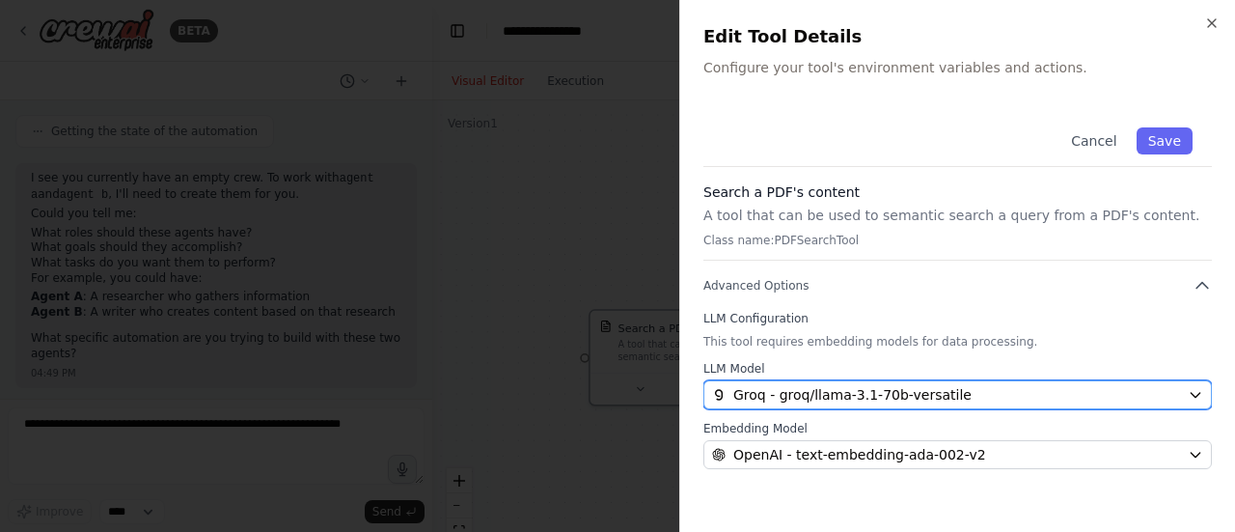
click at [850, 385] on span "Groq - groq/llama-3.1-70b-versatile" at bounding box center [852, 394] width 238 height 19
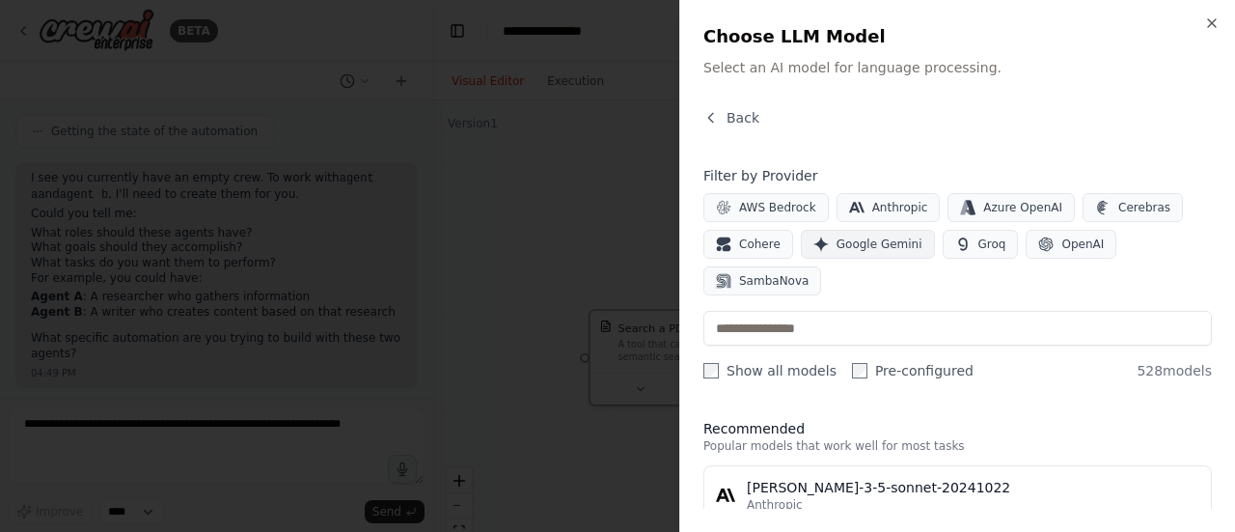
click at [889, 231] on button "Google Gemini" at bounding box center [868, 244] width 134 height 29
click at [874, 236] on span "Google Gemini" at bounding box center [880, 243] width 86 height 15
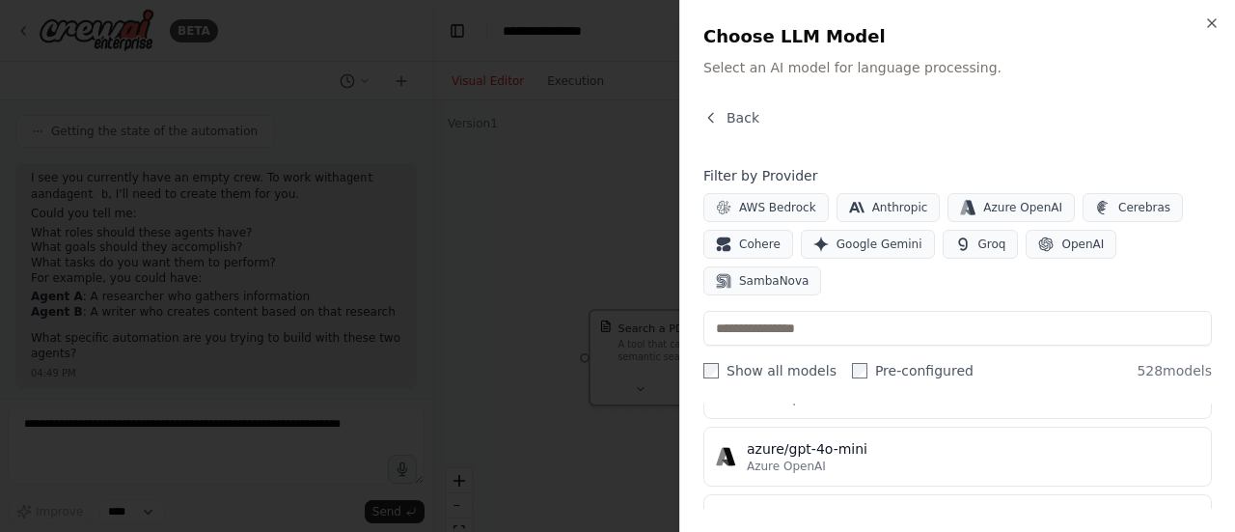
scroll to position [250, 0]
click at [715, 109] on button "Back" at bounding box center [731, 117] width 56 height 19
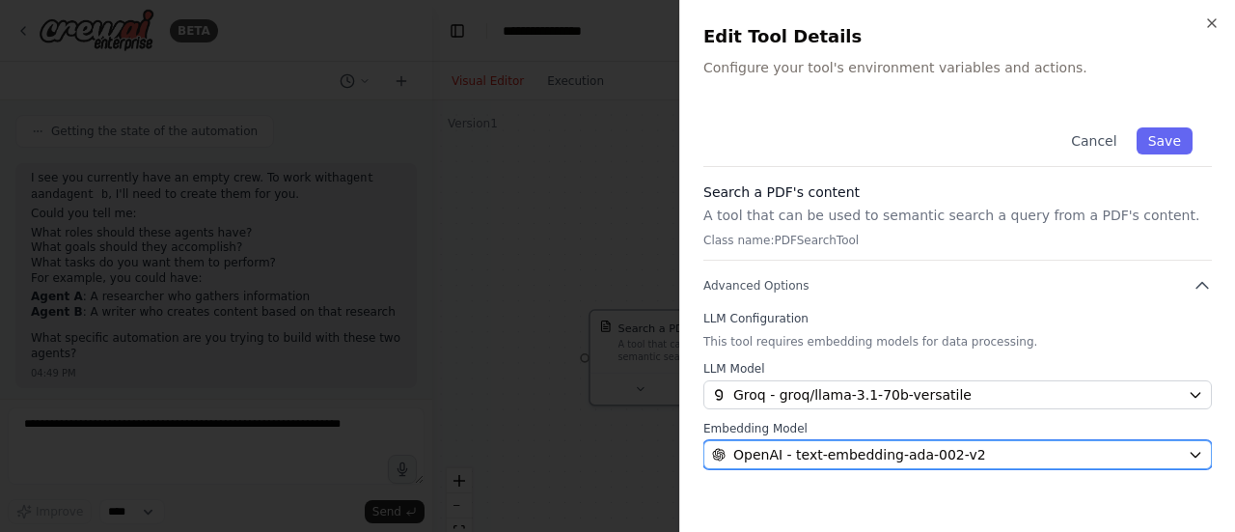
click at [779, 453] on span "OpenAI - text-embedding-ada-002-v2" at bounding box center [859, 454] width 253 height 19
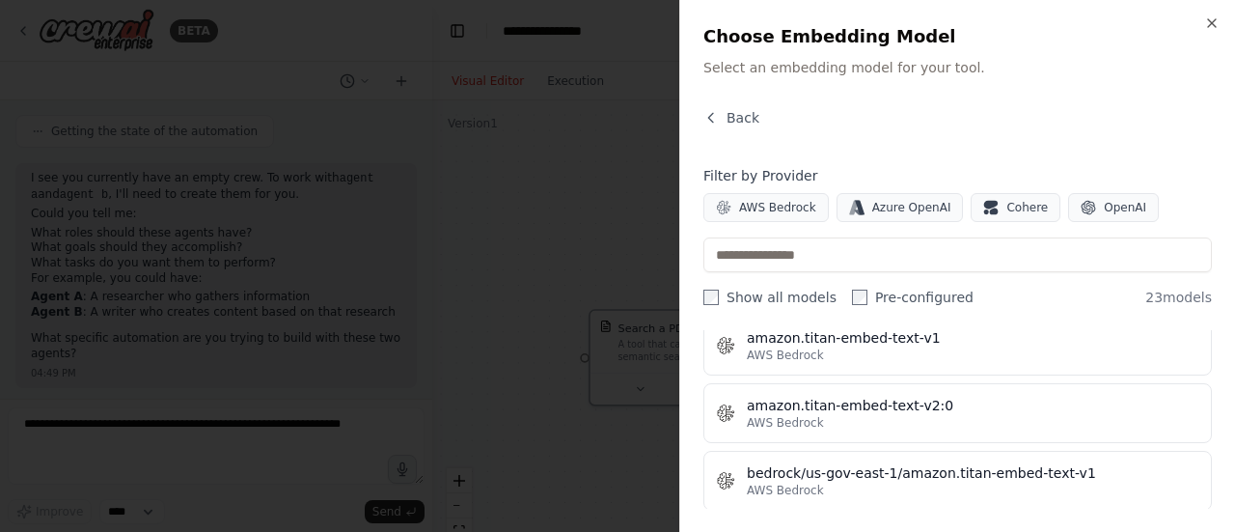
scroll to position [149, 0]
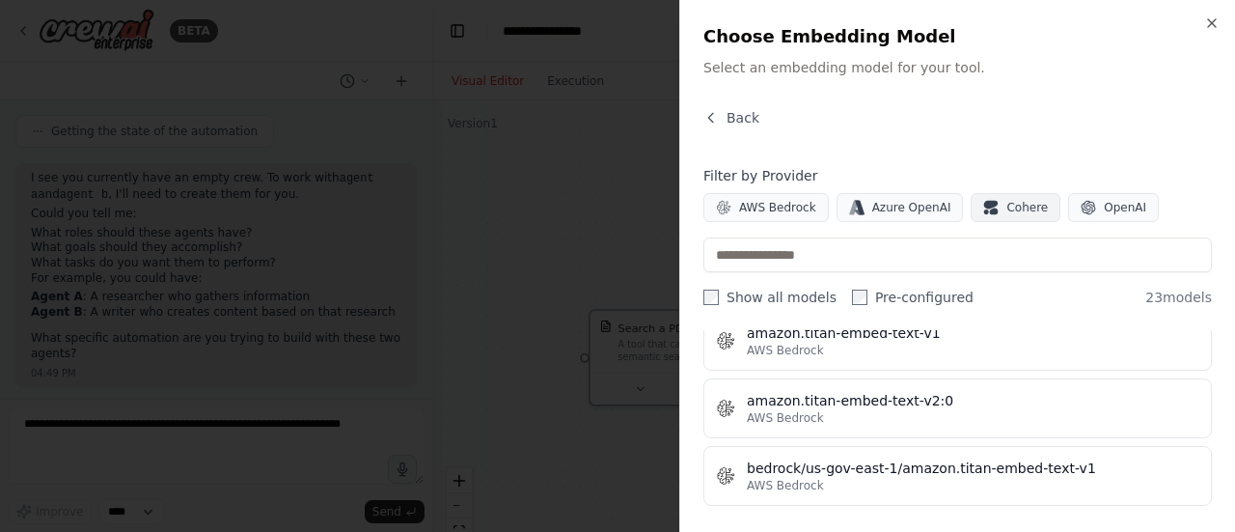
click at [985, 209] on button "Cohere" at bounding box center [1016, 207] width 90 height 29
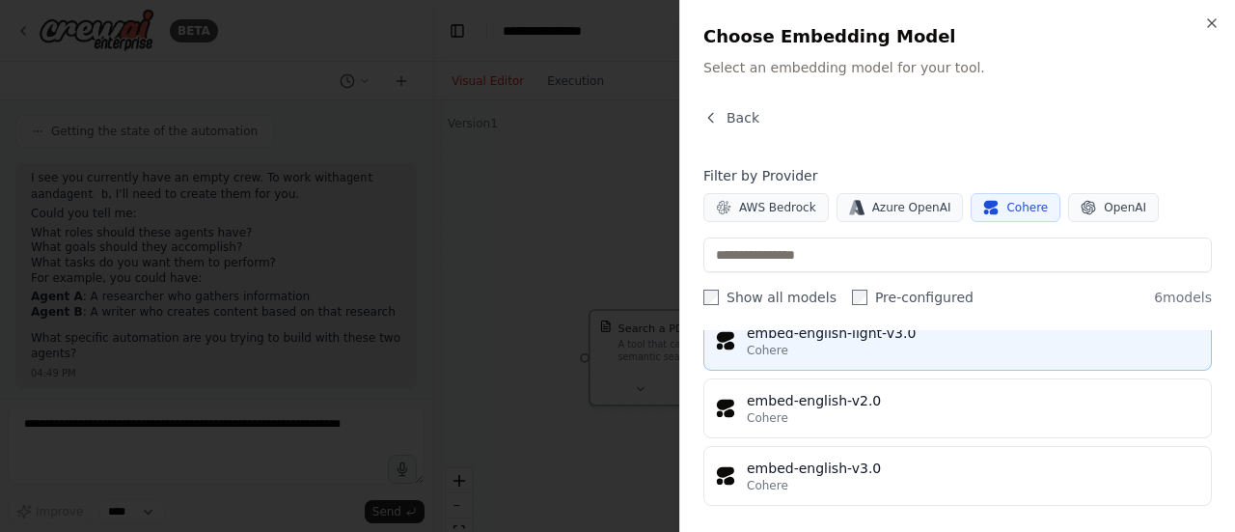
click at [808, 351] on div "Cohere" at bounding box center [973, 350] width 453 height 15
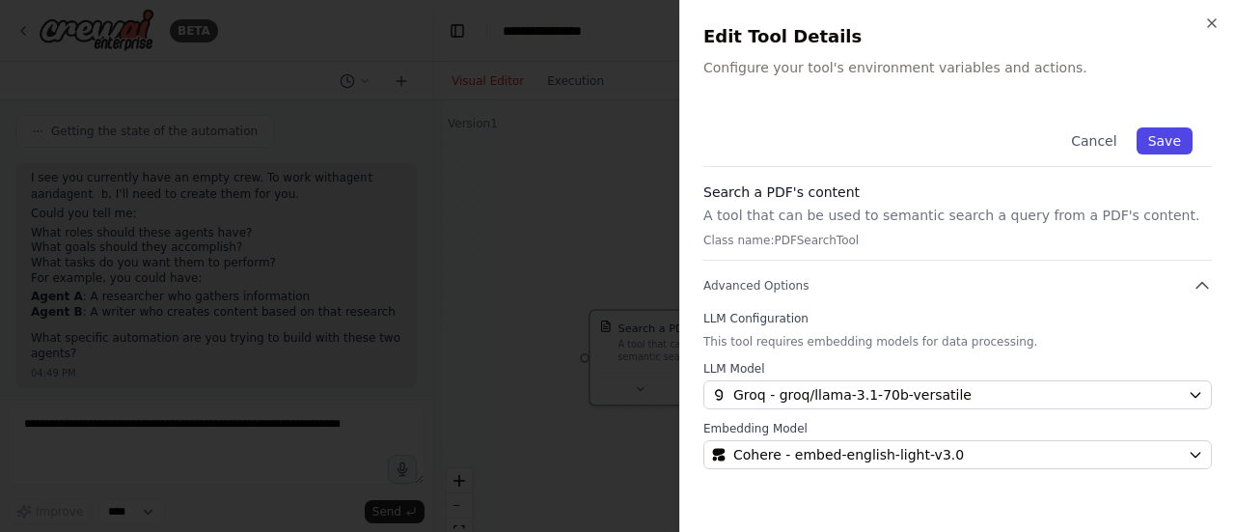
click at [1169, 140] on button "Save" at bounding box center [1165, 140] width 56 height 27
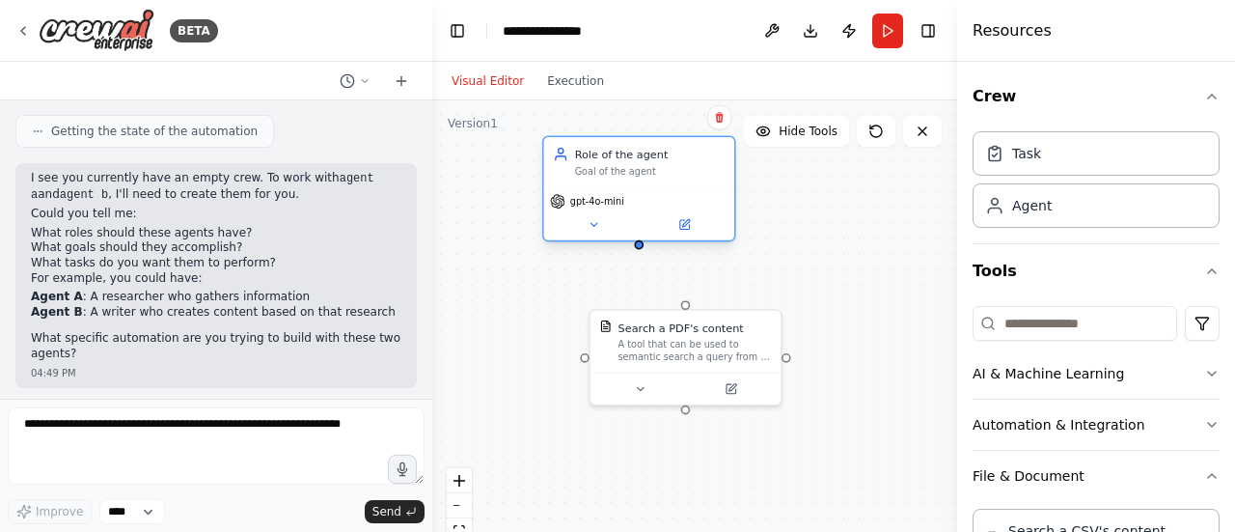
drag, startPoint x: 756, startPoint y: 265, endPoint x: 621, endPoint y: 201, distance: 149.8
click at [621, 201] on div "gpt-4o-mini" at bounding box center [639, 201] width 178 height 15
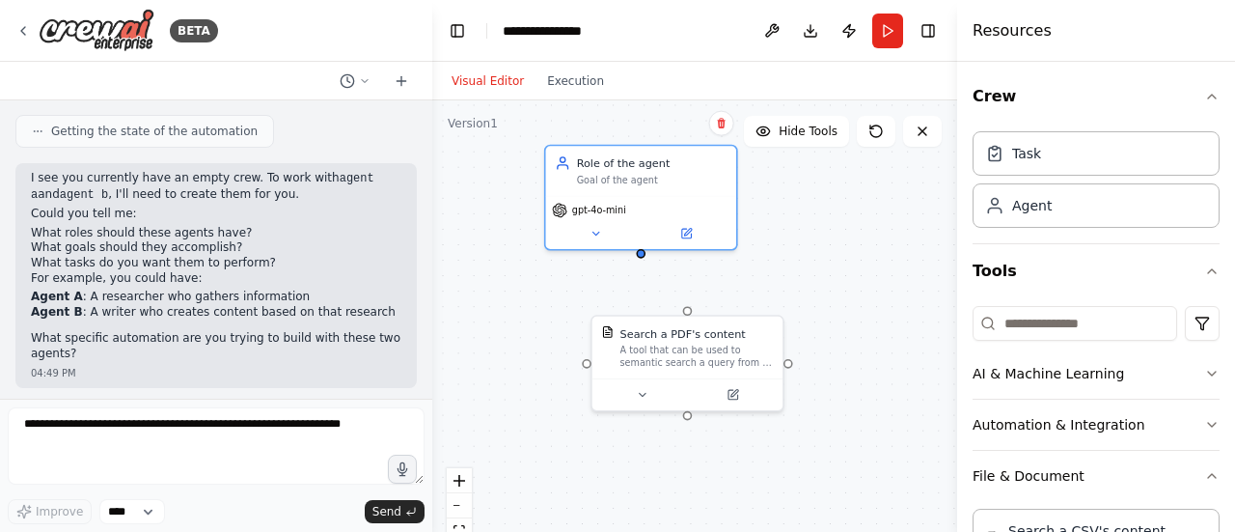
click at [643, 256] on div "Search a PDF's content A tool that can be used to semantic search a query from …" at bounding box center [694, 341] width 525 height 482
drag, startPoint x: 641, startPoint y: 249, endPoint x: 689, endPoint y: 310, distance: 77.6
click at [689, 310] on div "Search a PDF's content A tool that can be used to semantic search a query from …" at bounding box center [693, 338] width 422 height 387
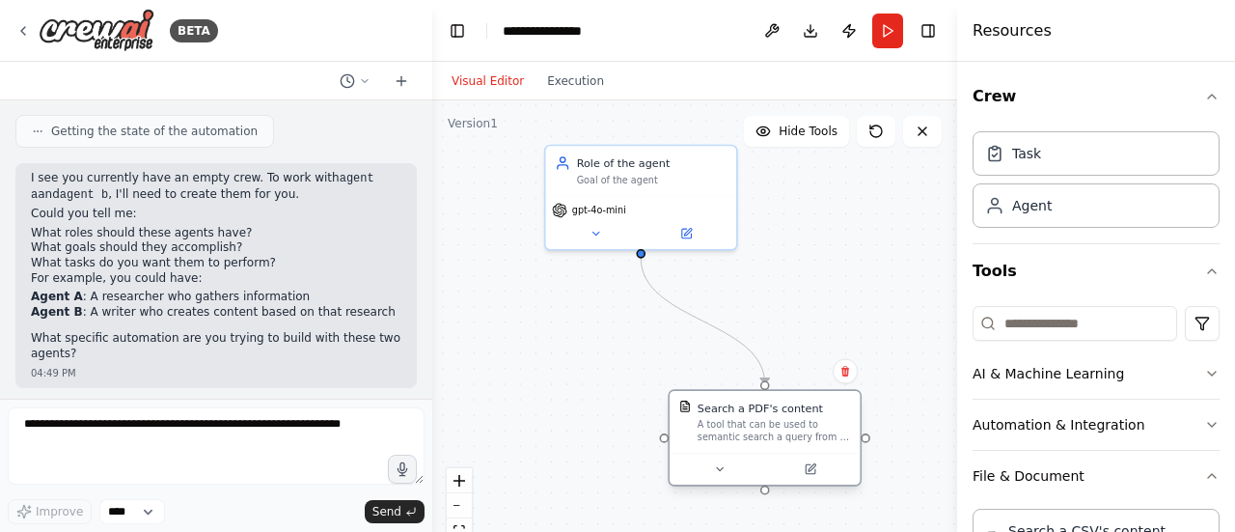
drag, startPoint x: 731, startPoint y: 369, endPoint x: 820, endPoint y: 464, distance: 130.4
click at [820, 453] on div "Search a PDF's content A tool that can be used to semantic search a query from …" at bounding box center [765, 422] width 190 height 62
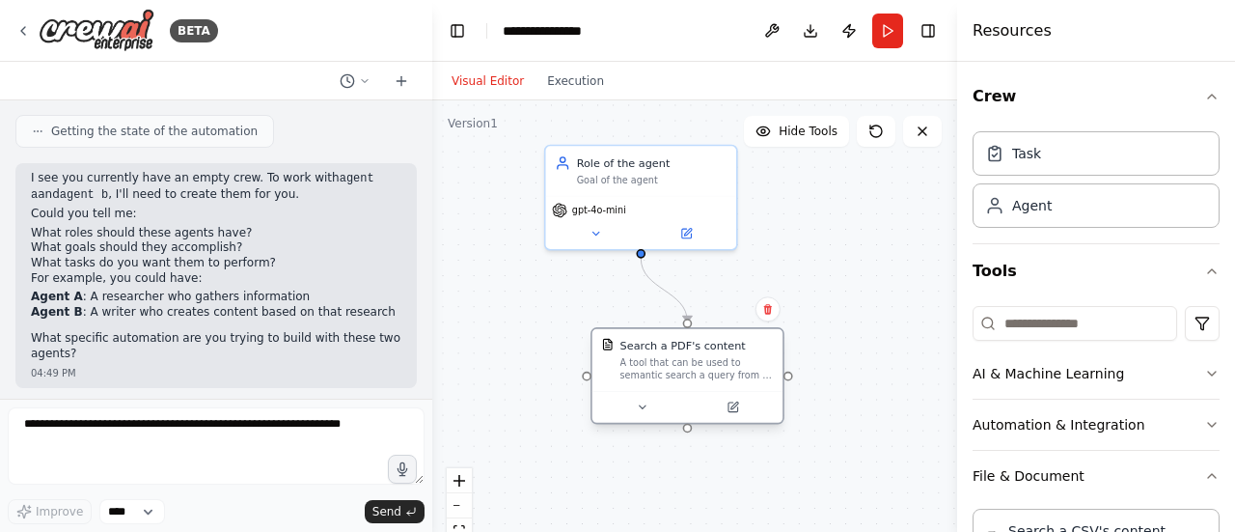
drag, startPoint x: 776, startPoint y: 443, endPoint x: 679, endPoint y: 344, distance: 137.8
click at [679, 357] on div "A tool that can be used to semantic search a query from a PDF's content." at bounding box center [696, 369] width 153 height 25
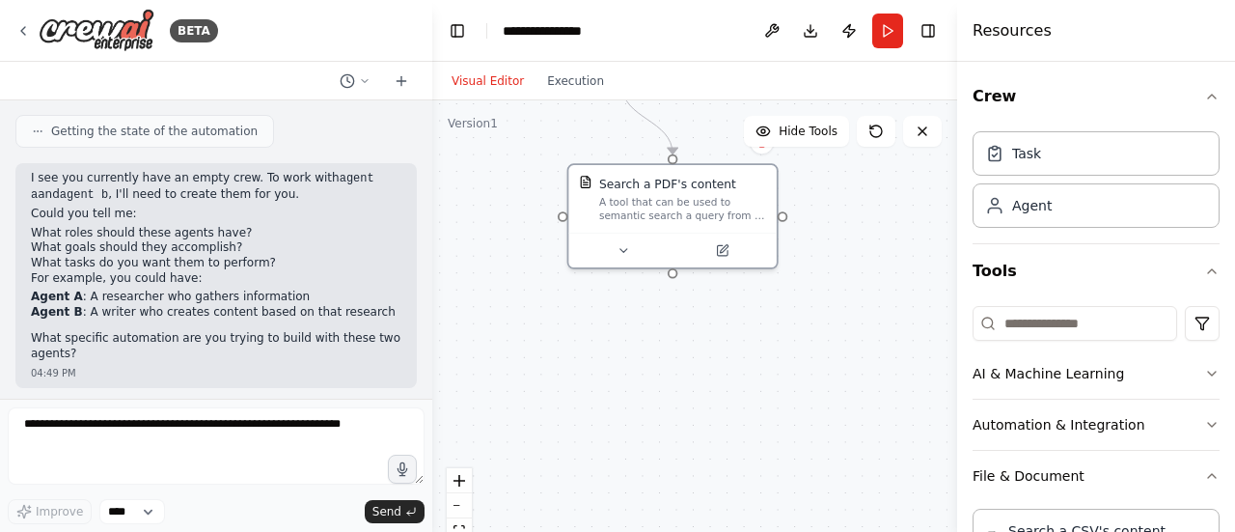
drag, startPoint x: 870, startPoint y: 330, endPoint x: 872, endPoint y: 163, distance: 166.9
click at [872, 163] on div ".deletable-edge-delete-btn { width: 20px; height: 20px; border: 0px solid #ffff…" at bounding box center [694, 341] width 525 height 482
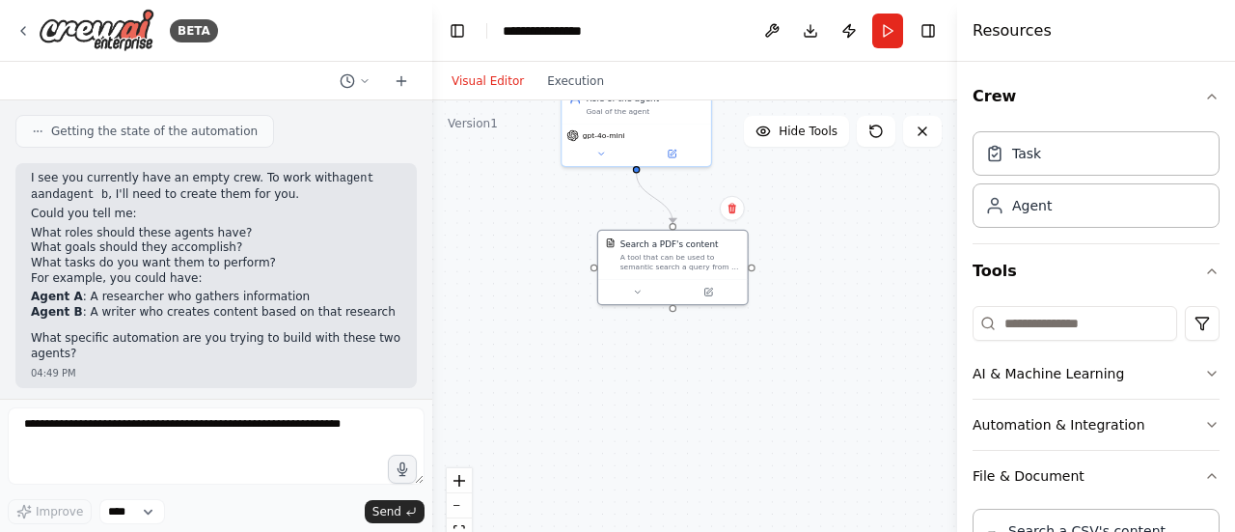
drag, startPoint x: 805, startPoint y: 199, endPoint x: 810, endPoint y: 266, distance: 67.8
click at [810, 266] on div ".deletable-edge-delete-btn { width: 20px; height: 20px; border: 0px solid #ffff…" at bounding box center [694, 341] width 525 height 482
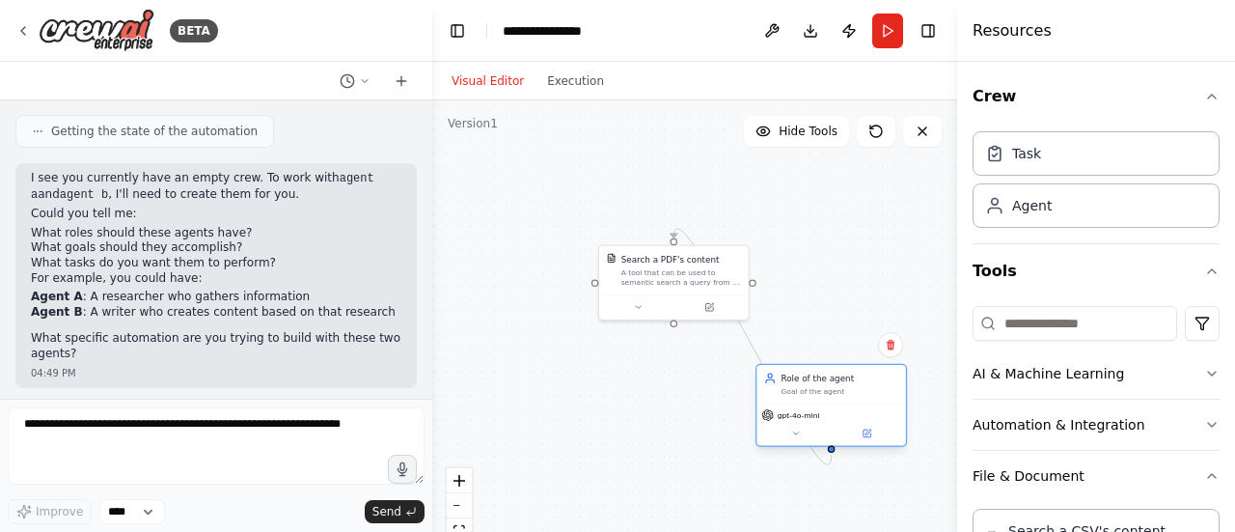
drag, startPoint x: 655, startPoint y: 130, endPoint x: 849, endPoint y: 398, distance: 330.2
click at [849, 398] on div "Role of the agent Goal of the agent" at bounding box center [831, 384] width 150 height 39
drag, startPoint x: 833, startPoint y: 437, endPoint x: 699, endPoint y: 458, distance: 135.8
click at [699, 458] on div ".deletable-edge-delete-btn { width: 20px; height: 20px; border: 0px solid #ffff…" at bounding box center [694, 341] width 525 height 482
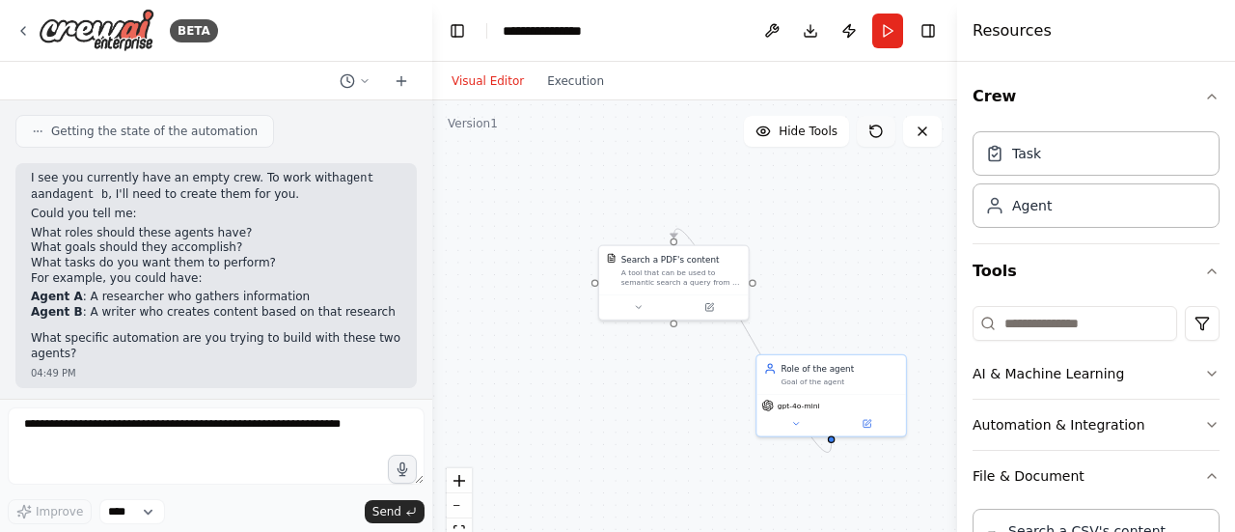
click at [872, 132] on icon at bounding box center [875, 131] width 15 height 15
click at [831, 396] on div "gpt-4o-mini" at bounding box center [831, 412] width 150 height 41
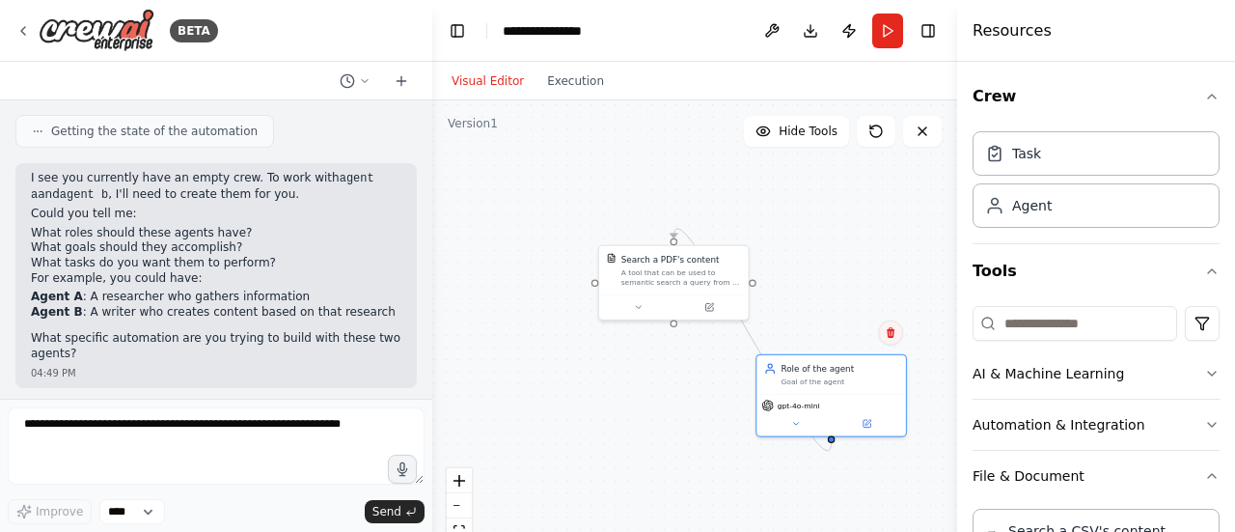
click at [891, 337] on icon at bounding box center [891, 332] width 8 height 11
click at [840, 329] on button "Confirm" at bounding box center [836, 332] width 69 height 23
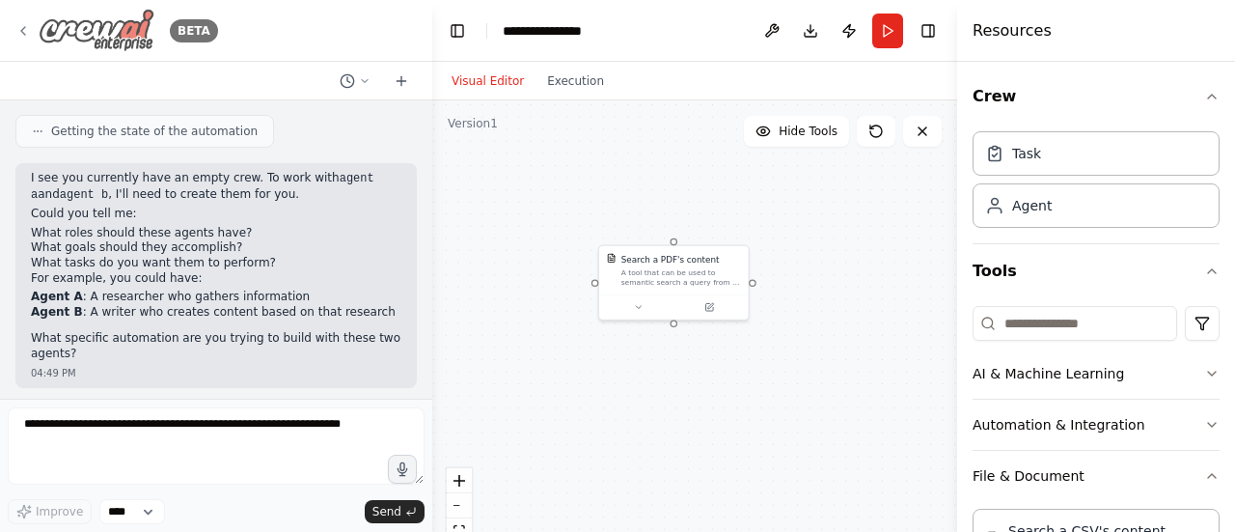
click at [24, 29] on icon at bounding box center [22, 30] width 15 height 15
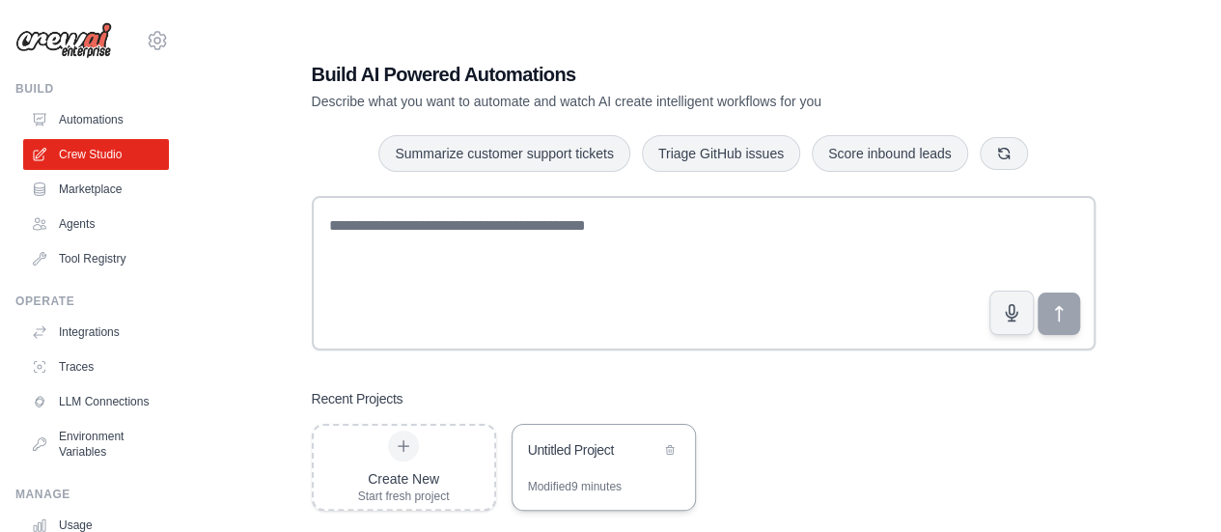
click at [658, 485] on div "Modified 9 minutes" at bounding box center [603, 494] width 182 height 31
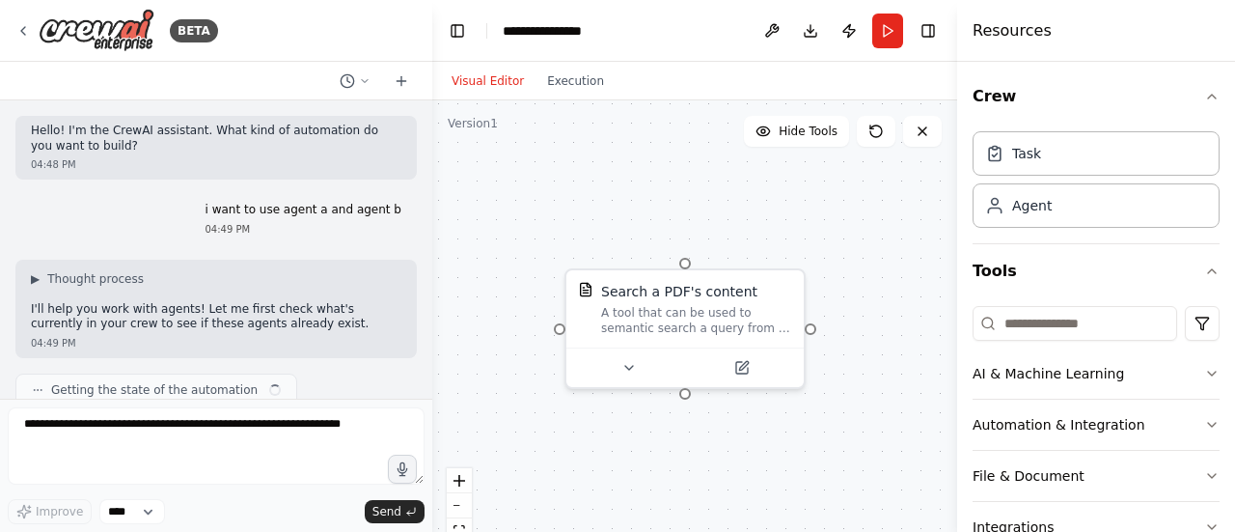
drag, startPoint x: 794, startPoint y: 283, endPoint x: 782, endPoint y: 189, distance: 94.4
click at [782, 189] on div "Search a PDF's content A tool that can be used to semantic search a query from …" at bounding box center [694, 341] width 525 height 482
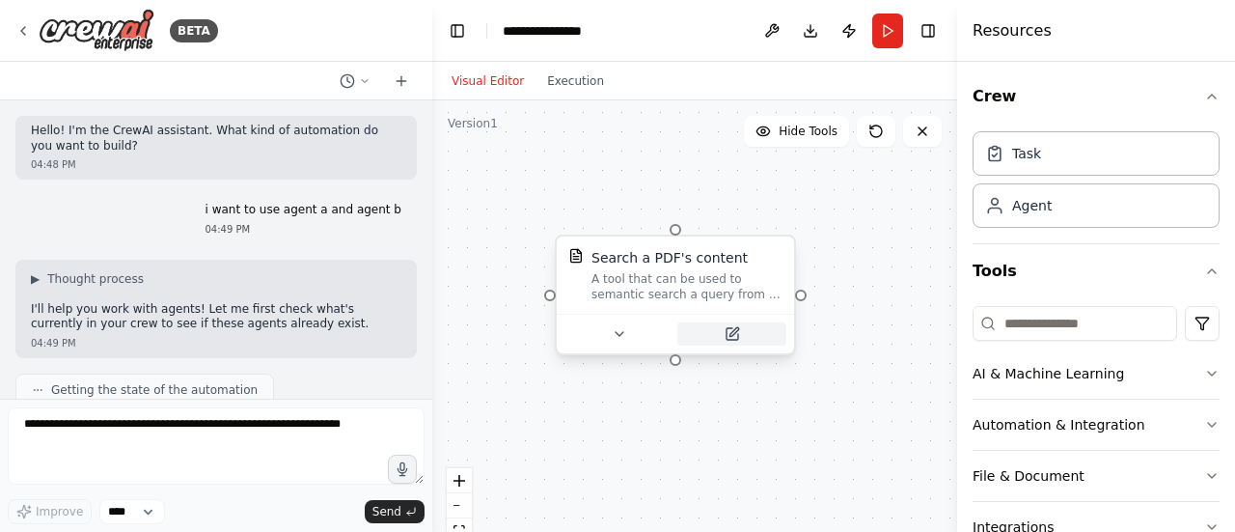
click at [725, 333] on icon at bounding box center [732, 333] width 15 height 15
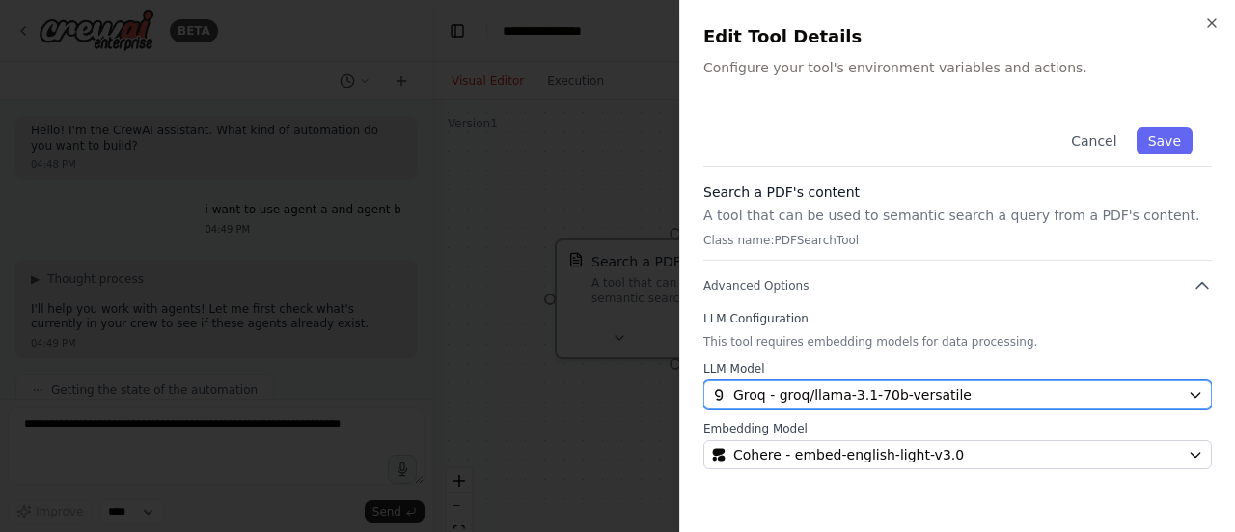
click at [813, 387] on span "Groq - groq/llama-3.1-70b-versatile" at bounding box center [852, 394] width 238 height 19
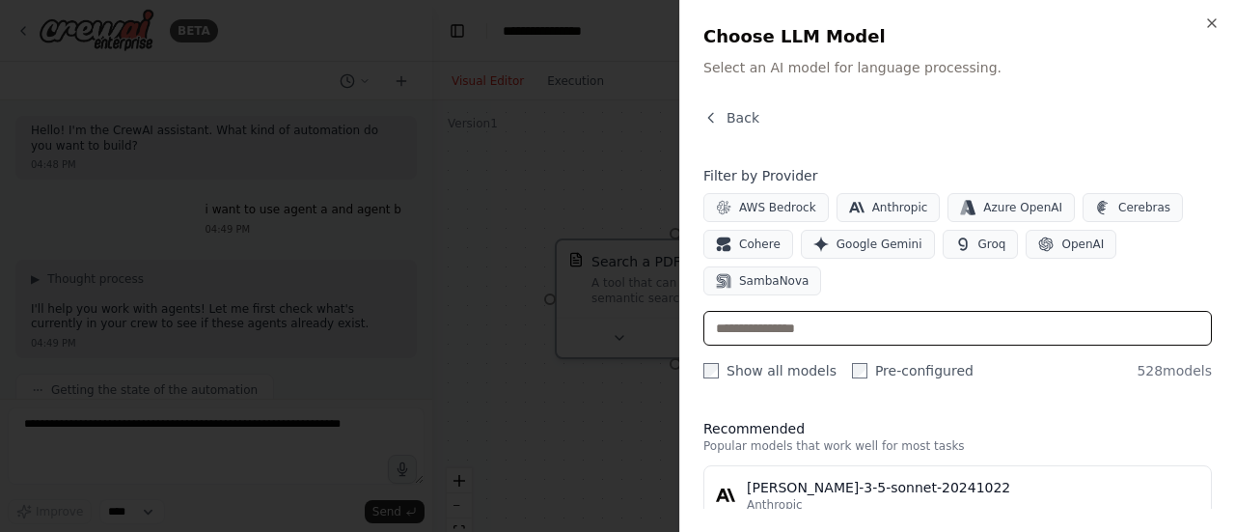
click at [832, 311] on input "text" at bounding box center [957, 328] width 508 height 35
type input "*"
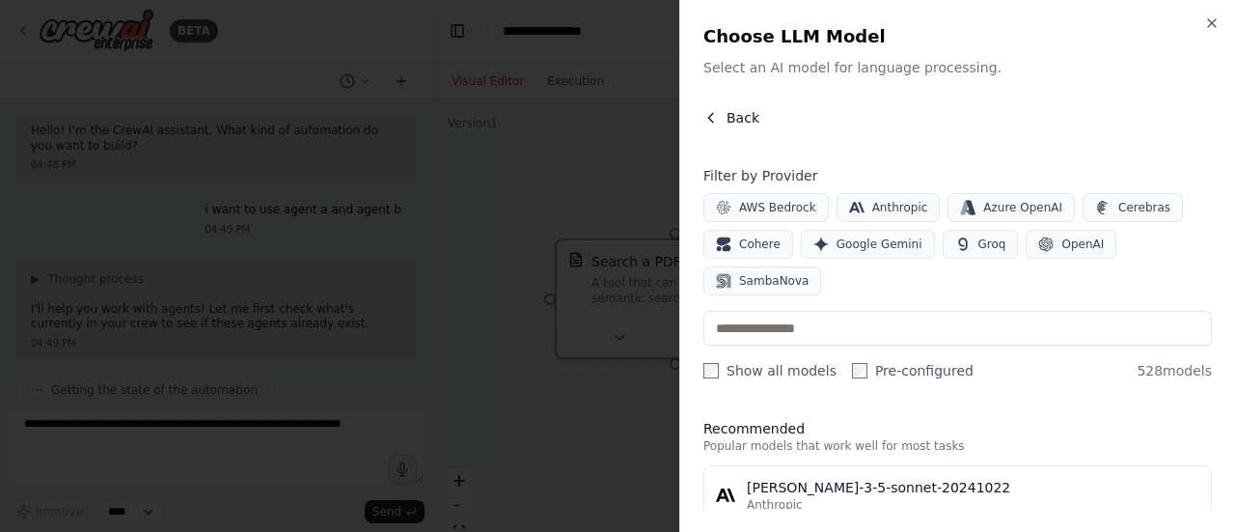
click at [718, 117] on icon "button" at bounding box center [710, 117] width 15 height 15
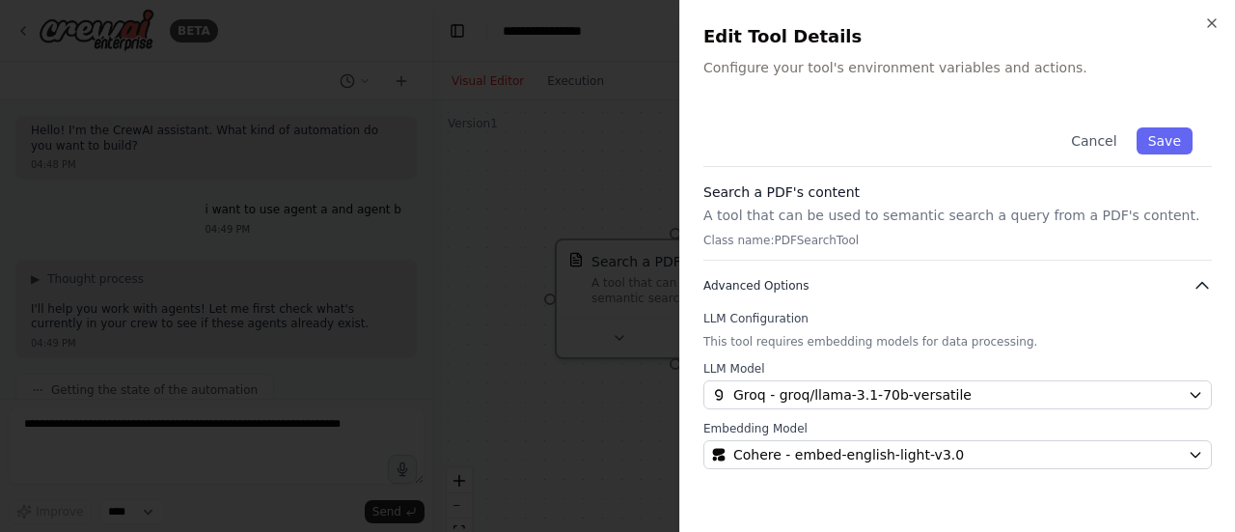
click at [807, 286] on button "Advanced Options" at bounding box center [957, 285] width 508 height 19
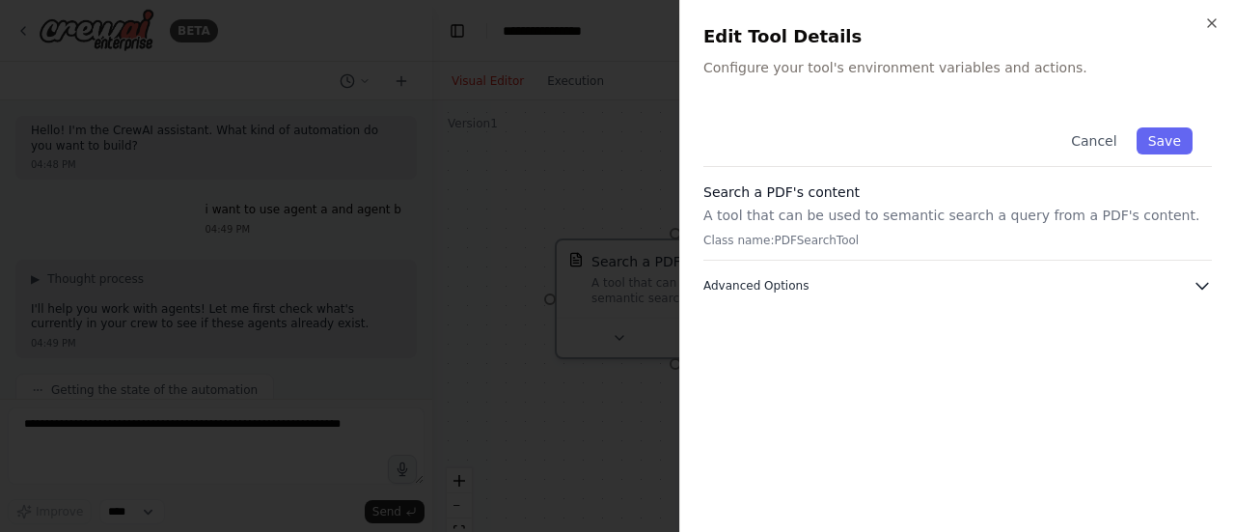
click at [1210, 288] on icon "button" at bounding box center [1202, 285] width 19 height 19
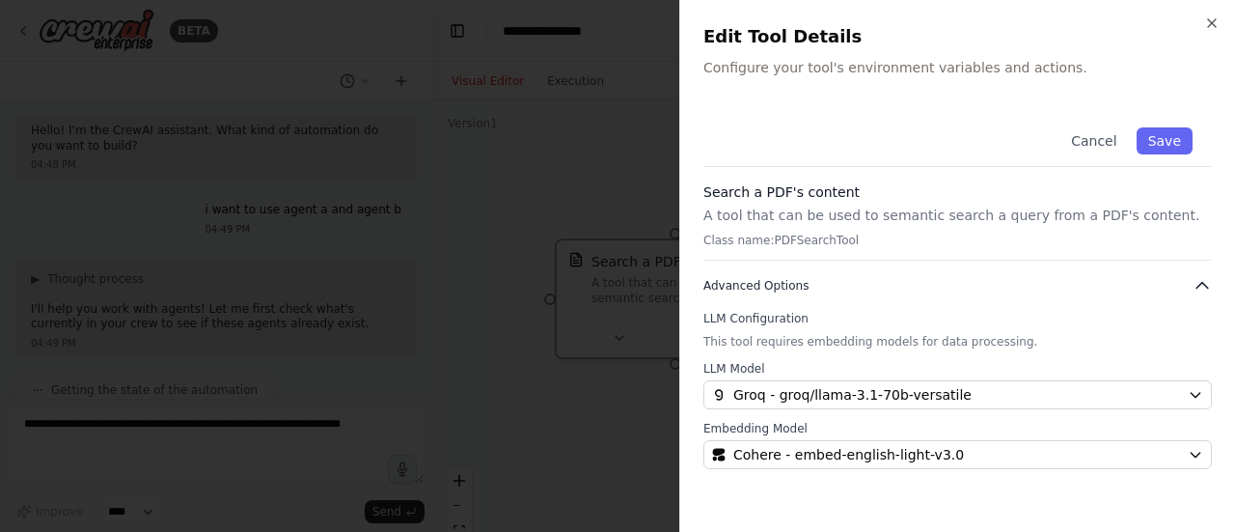
click at [1210, 288] on icon "button" at bounding box center [1202, 285] width 19 height 19
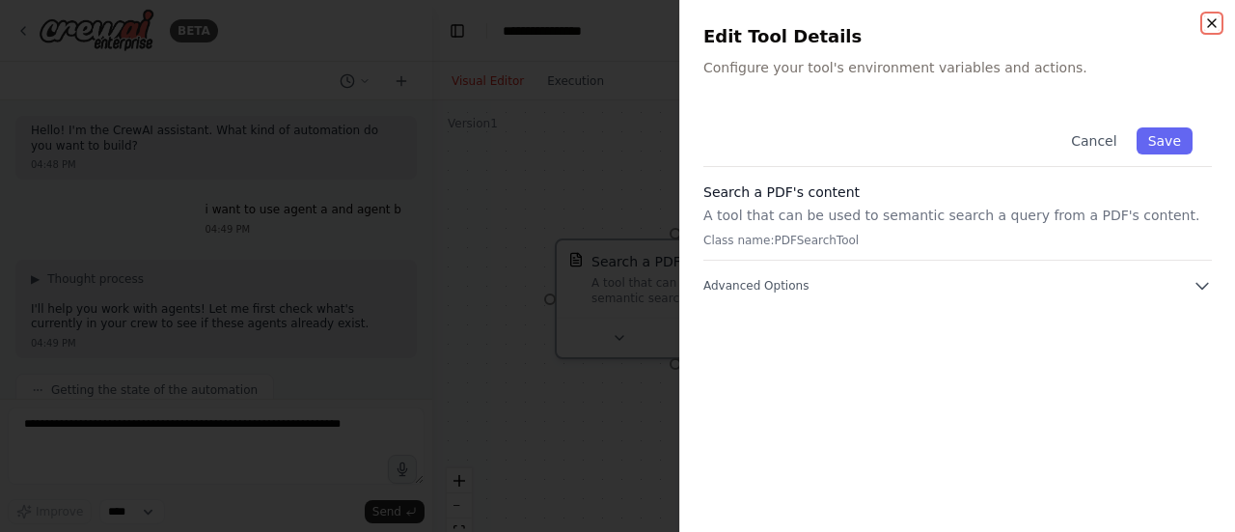
click at [1206, 26] on icon "button" at bounding box center [1211, 22] width 15 height 15
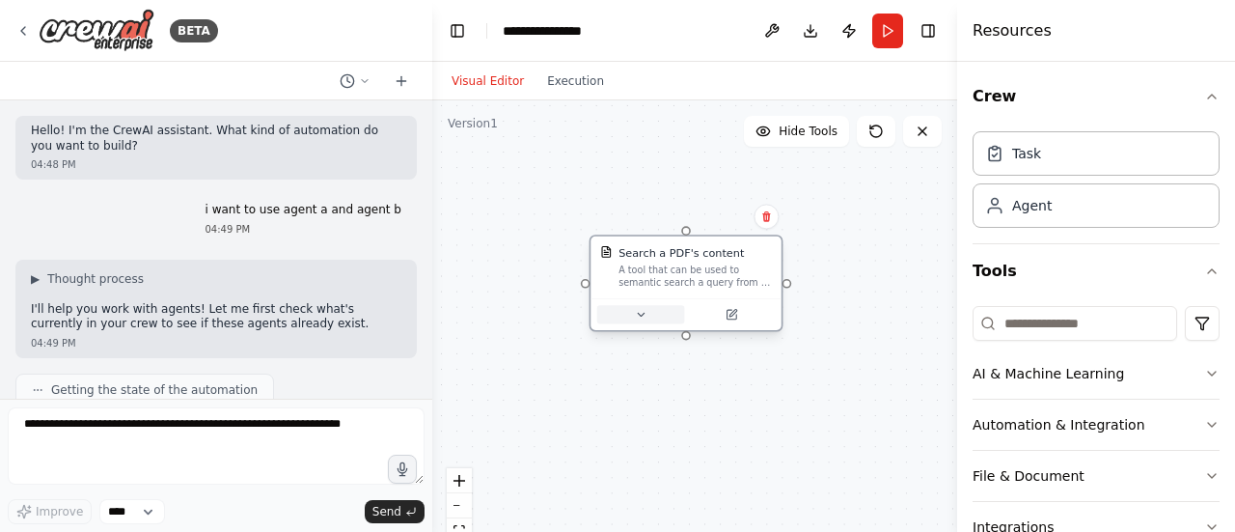
click at [639, 321] on button at bounding box center [641, 314] width 88 height 18
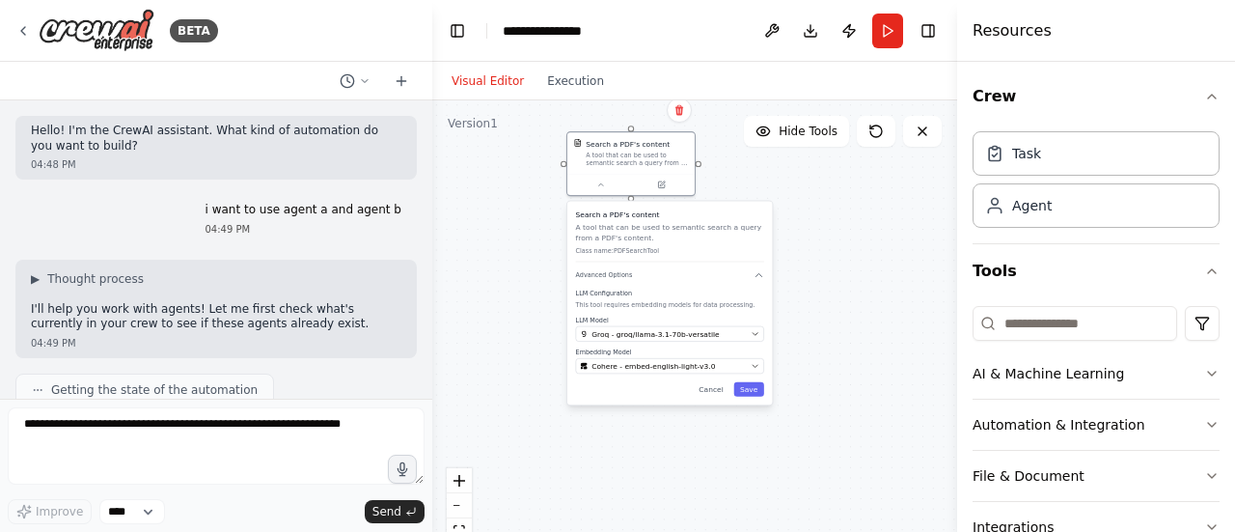
drag, startPoint x: 845, startPoint y: 312, endPoint x: 783, endPoint y: 151, distance: 172.0
click at [783, 151] on div "Search a PDF's content A tool that can be used to semantic search a query from …" at bounding box center [694, 341] width 525 height 482
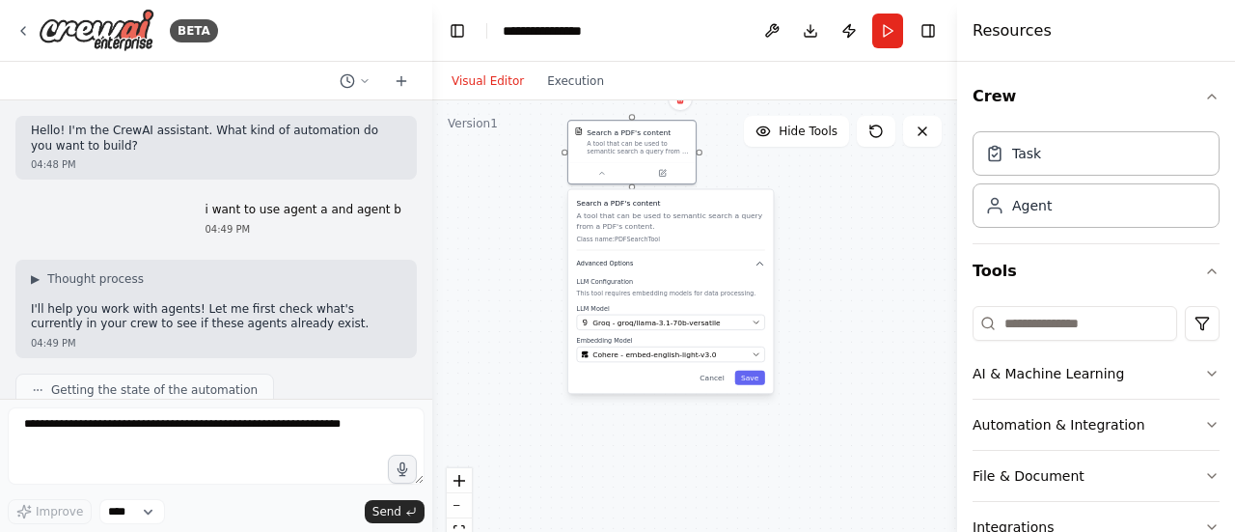
click at [758, 260] on icon "button" at bounding box center [760, 264] width 11 height 11
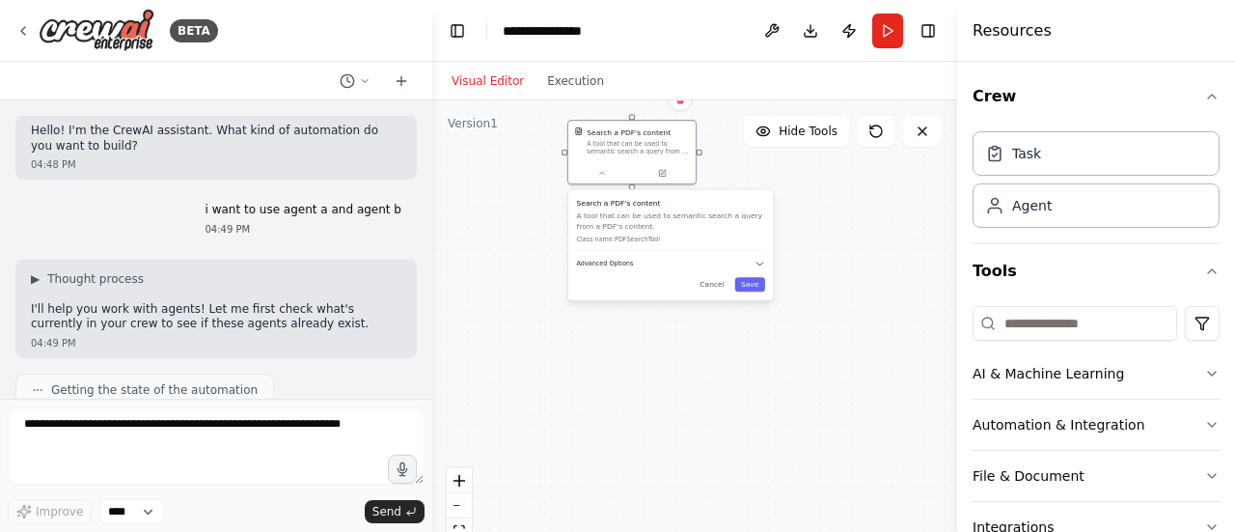
click at [758, 260] on icon "button" at bounding box center [760, 264] width 11 height 11
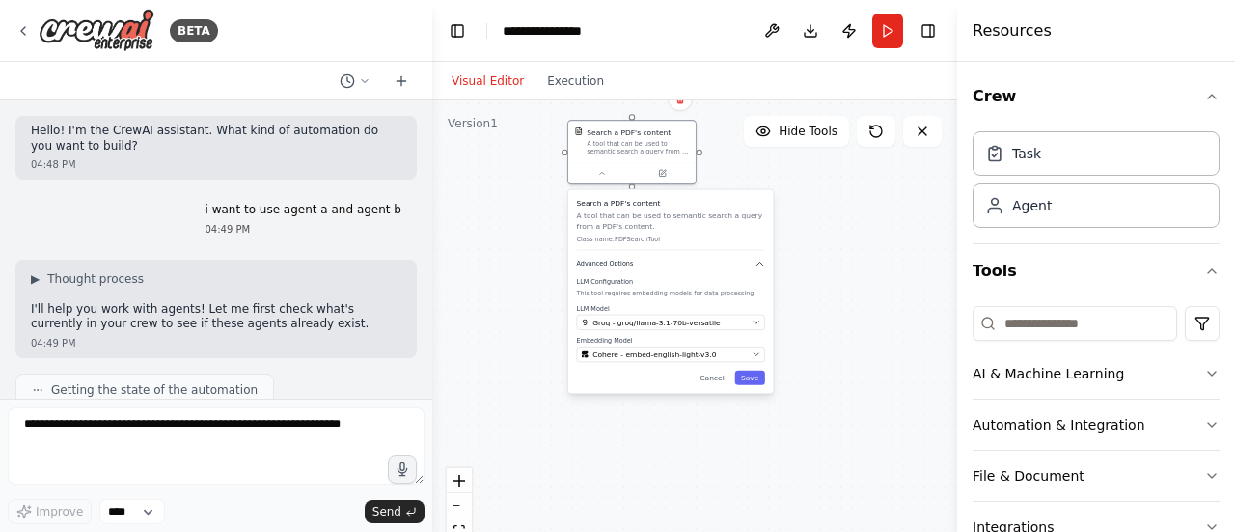
click at [762, 266] on icon "button" at bounding box center [760, 264] width 11 height 11
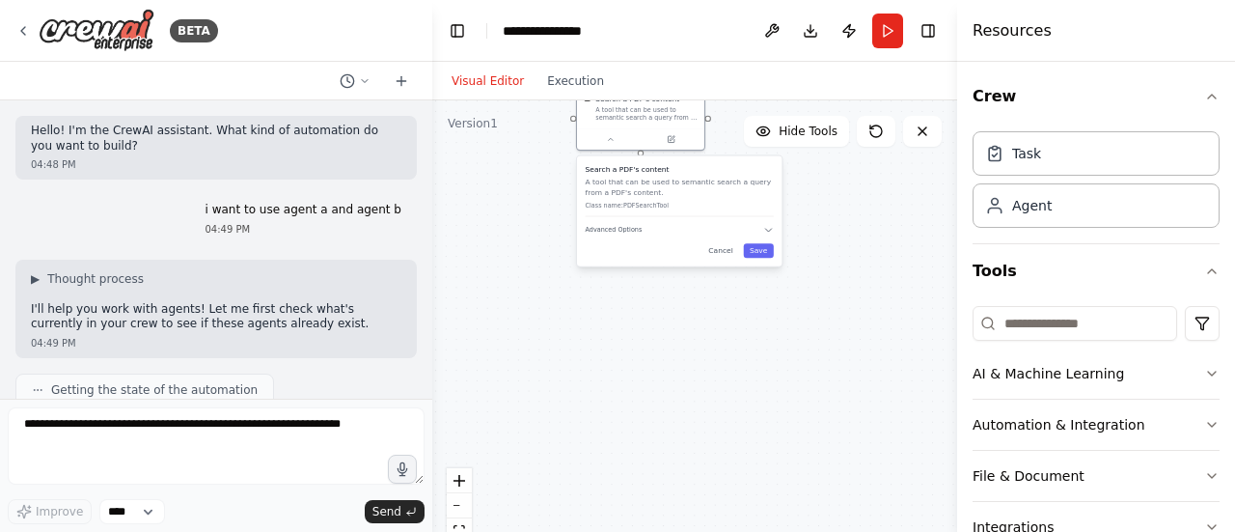
drag, startPoint x: 759, startPoint y: 343, endPoint x: 768, endPoint y: 300, distance: 43.3
click at [768, 300] on div "Search a PDF's content A tool that can be used to semantic search a query from …" at bounding box center [694, 341] width 525 height 482
click at [758, 246] on button "Save" at bounding box center [759, 241] width 30 height 14
drag, startPoint x: 776, startPoint y: 245, endPoint x: 756, endPoint y: 322, distance: 79.6
click at [756, 322] on div "Search a PDF's content A tool that can be used to semantic search a query from …" at bounding box center [694, 341] width 525 height 482
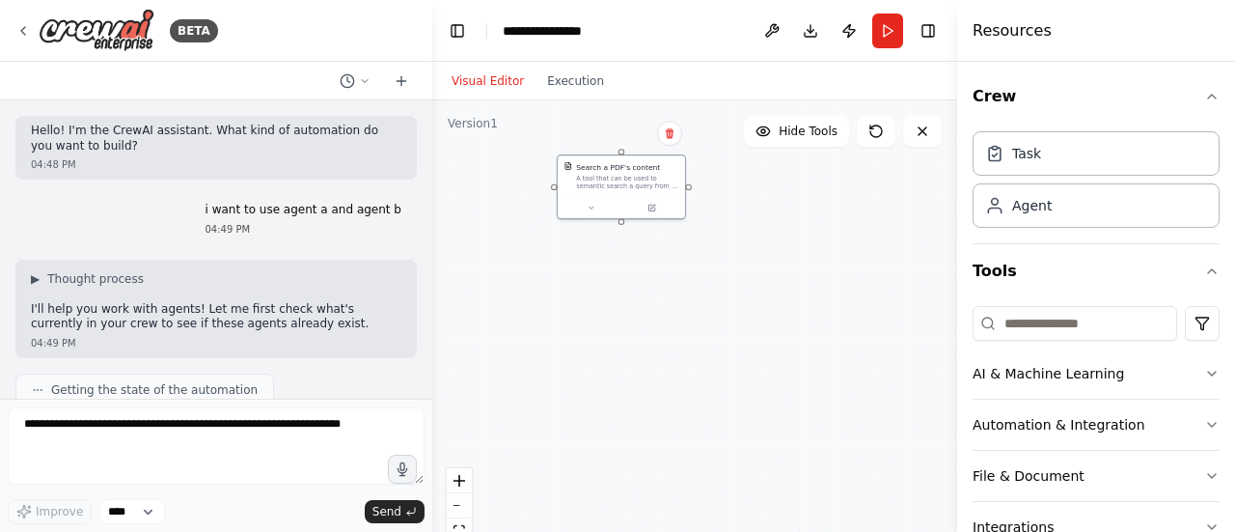
click at [814, 321] on div "Search a PDF's content A tool that can be used to semantic search a query from …" at bounding box center [694, 341] width 525 height 482
drag, startPoint x: 814, startPoint y: 321, endPoint x: 823, endPoint y: 326, distance: 9.9
click at [823, 326] on div "Search a PDF's content A tool that can be used to semantic search a query from …" at bounding box center [694, 341] width 525 height 482
click at [837, 316] on div "Search a PDF's content A tool that can be used to semantic search a query from …" at bounding box center [694, 341] width 525 height 482
drag, startPoint x: 565, startPoint y: 274, endPoint x: 612, endPoint y: 188, distance: 97.6
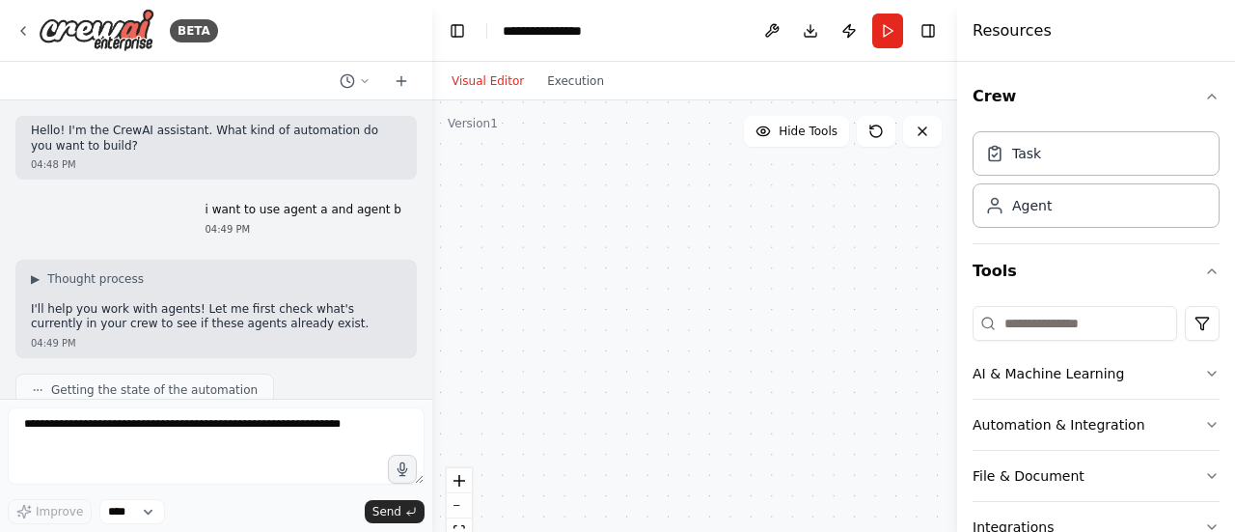
click at [612, 188] on div "Search a PDF's content A tool that can be used to semantic search a query from …" at bounding box center [694, 341] width 525 height 482
drag, startPoint x: 612, startPoint y: 188, endPoint x: 730, endPoint y: 391, distance: 234.8
click at [730, 391] on div "Search a PDF's content A tool that can be used to semantic search a query from …" at bounding box center [694, 341] width 525 height 482
drag, startPoint x: 730, startPoint y: 391, endPoint x: 740, endPoint y: 348, distance: 43.5
click at [740, 348] on div "Search a PDF's content A tool that can be used to semantic search a query from …" at bounding box center [694, 341] width 525 height 482
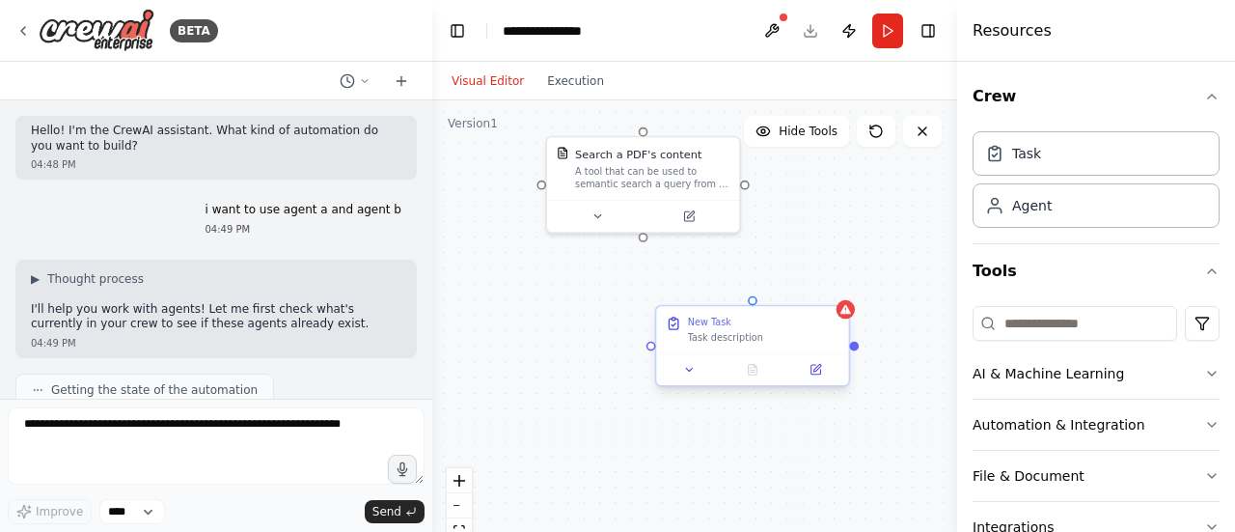
click at [764, 341] on div "Task description" at bounding box center [763, 337] width 151 height 13
click at [831, 292] on icon at bounding box center [834, 289] width 12 height 12
click at [783, 290] on button "Confirm" at bounding box center [779, 288] width 69 height 23
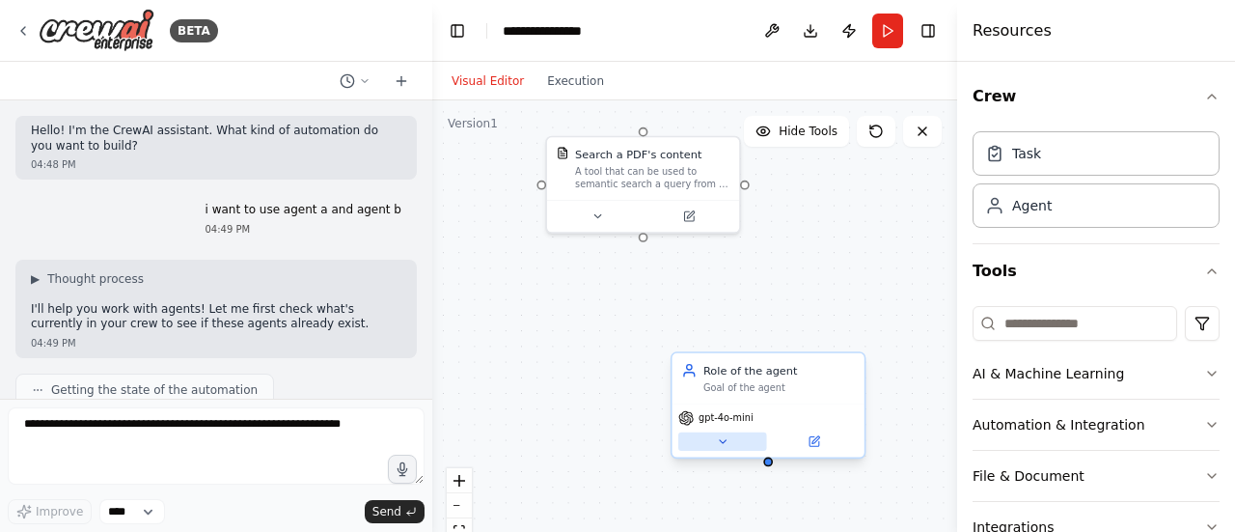
click at [722, 440] on icon at bounding box center [723, 441] width 6 height 3
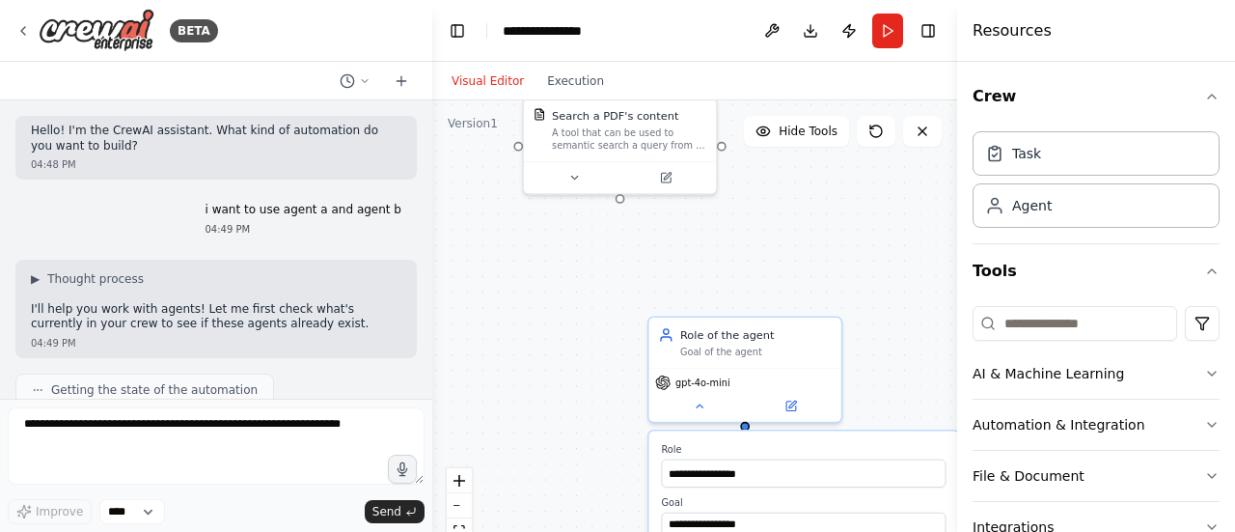
drag, startPoint x: 760, startPoint y: 327, endPoint x: 705, endPoint y: 178, distance: 159.3
click at [705, 178] on div "**********" at bounding box center [694, 341] width 525 height 482
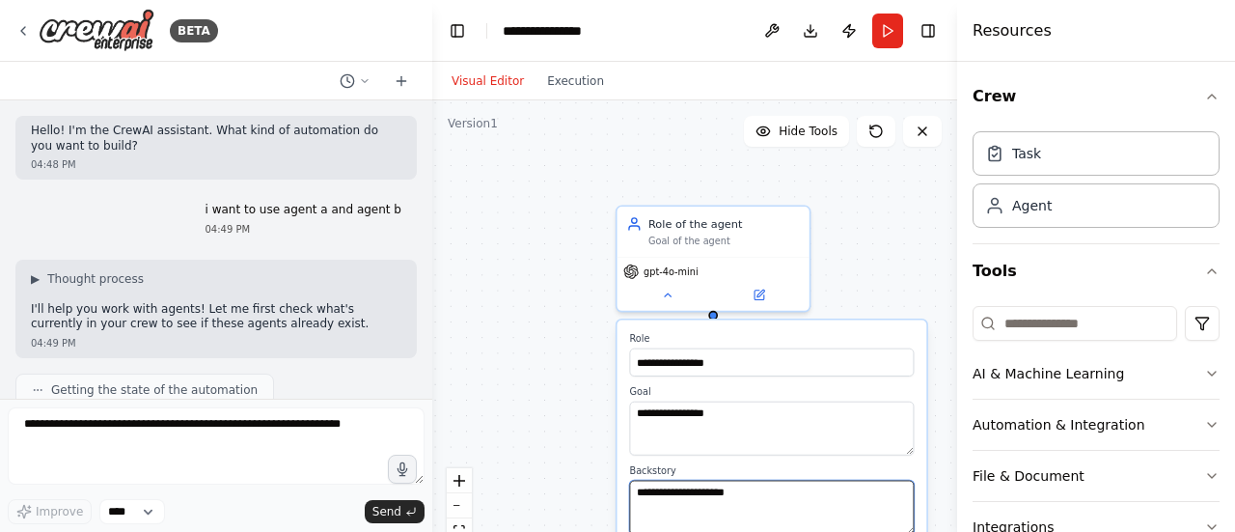
drag, startPoint x: 762, startPoint y: 491, endPoint x: 573, endPoint y: 481, distance: 189.4
click at [573, 481] on div "**********" at bounding box center [694, 341] width 525 height 482
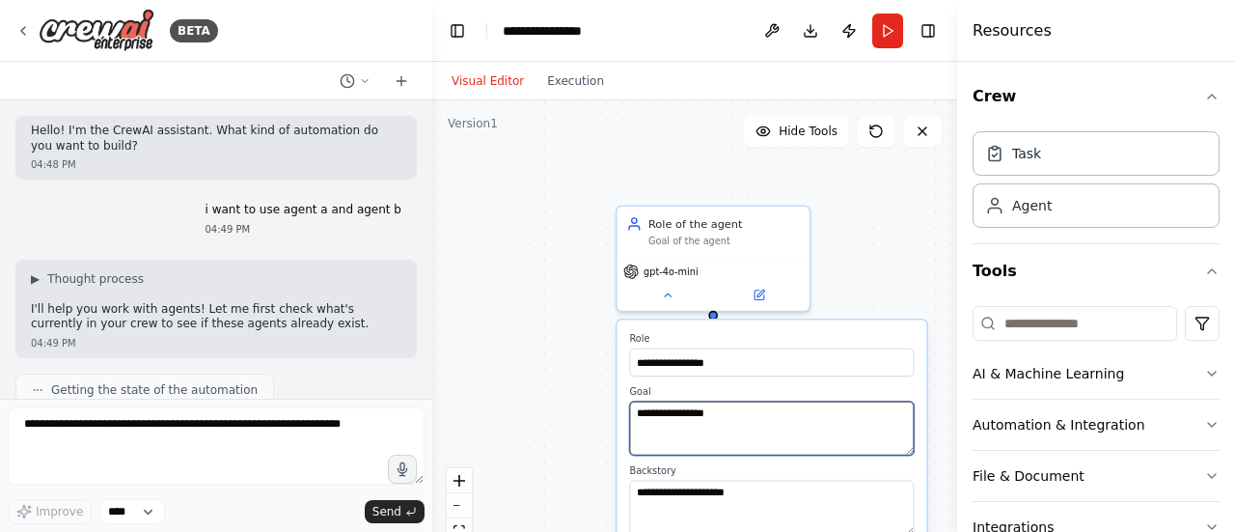
drag, startPoint x: 739, startPoint y: 413, endPoint x: 524, endPoint y: 427, distance: 215.7
click at [524, 427] on div "**********" at bounding box center [694, 341] width 525 height 482
type textarea "*"
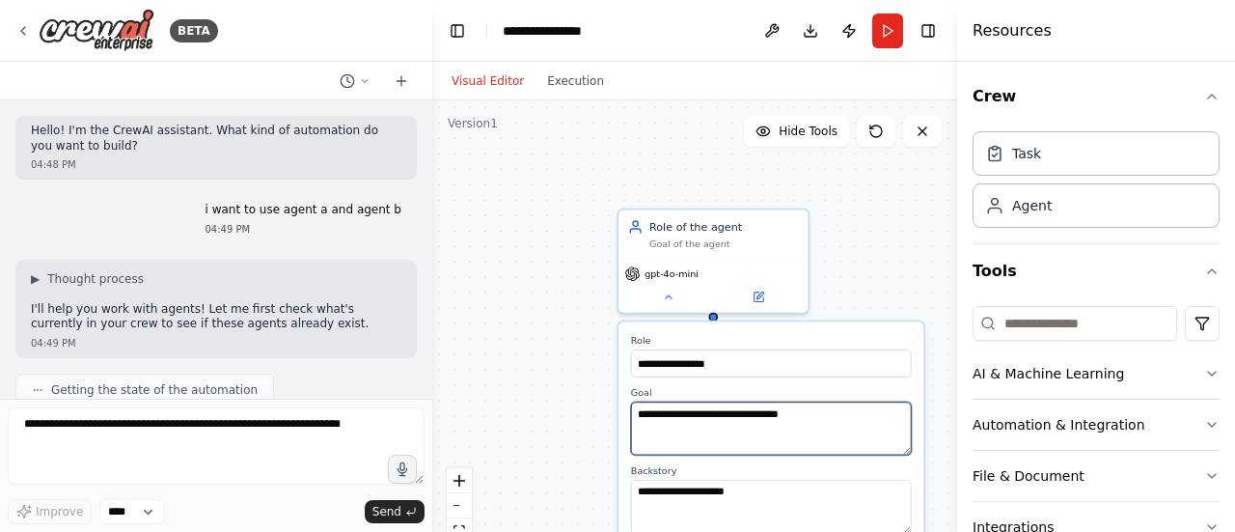
type textarea "**********"
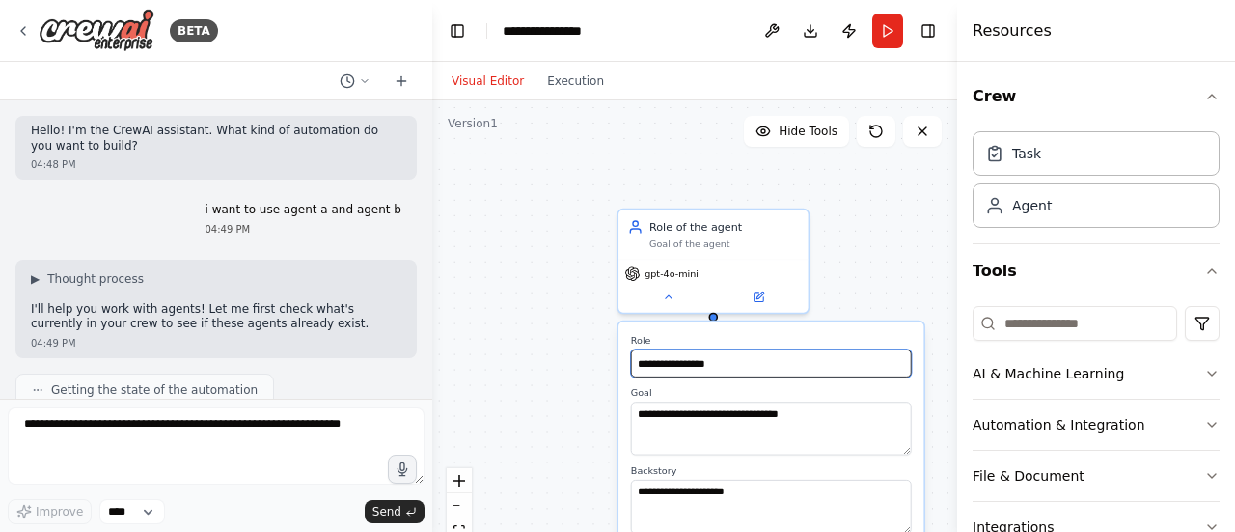
drag, startPoint x: 753, startPoint y: 371, endPoint x: 575, endPoint y: 362, distance: 177.7
click at [575, 362] on div "**********" at bounding box center [694, 341] width 525 height 482
drag, startPoint x: 718, startPoint y: 366, endPoint x: 614, endPoint y: 377, distance: 104.8
click at [614, 377] on div "**********" at bounding box center [694, 341] width 525 height 482
drag, startPoint x: 641, startPoint y: 366, endPoint x: 756, endPoint y: 366, distance: 115.8
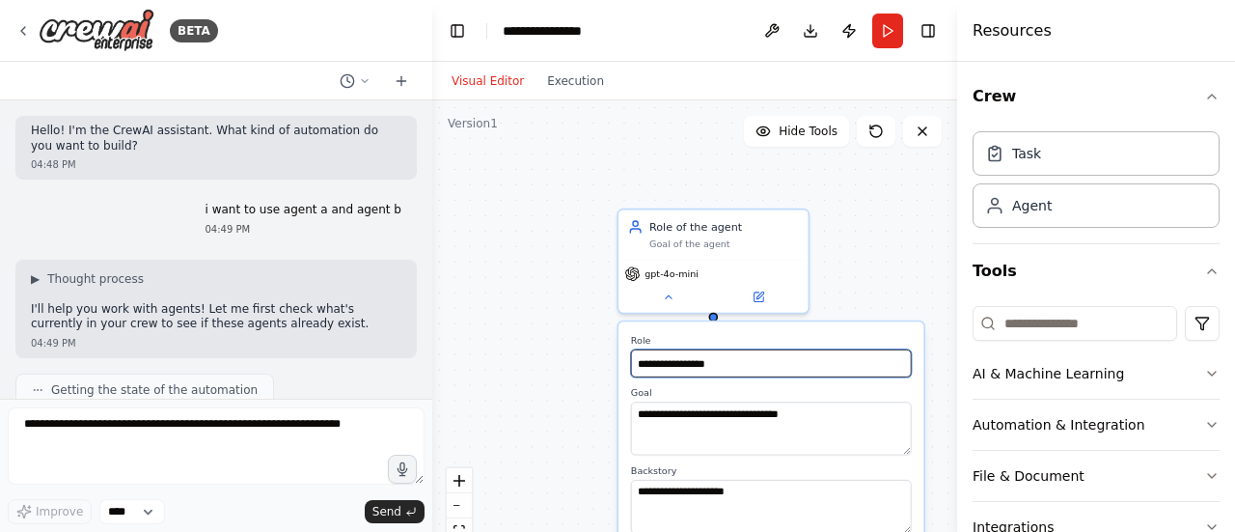
click at [756, 366] on input "**********" at bounding box center [771, 363] width 281 height 28
type input "*"
type input "**********"
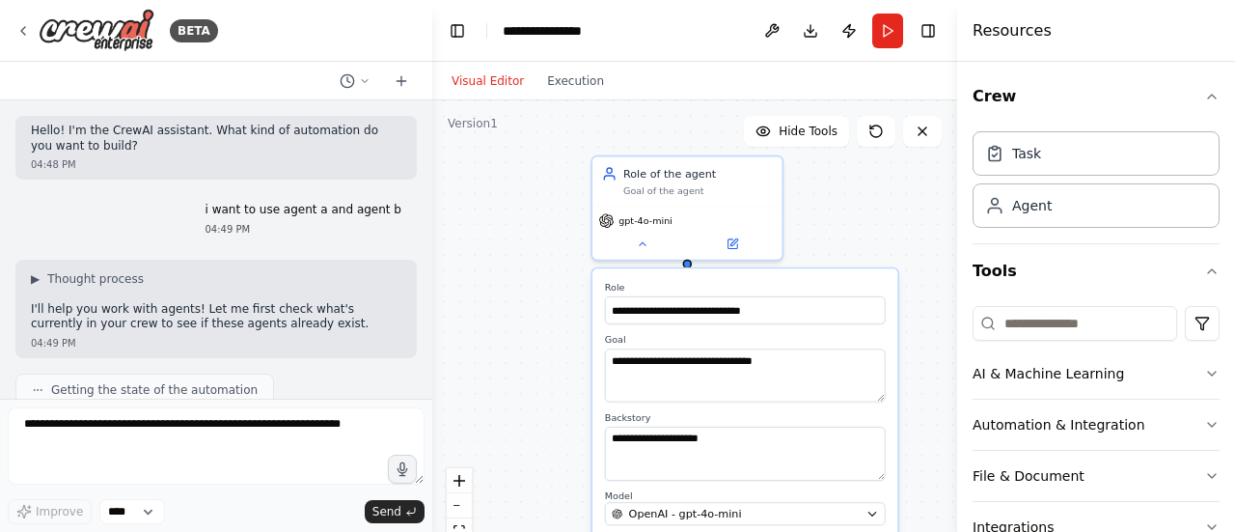
drag, startPoint x: 825, startPoint y: 283, endPoint x: 782, endPoint y: 197, distance: 96.2
click at [782, 197] on div "**********" at bounding box center [694, 341] width 525 height 482
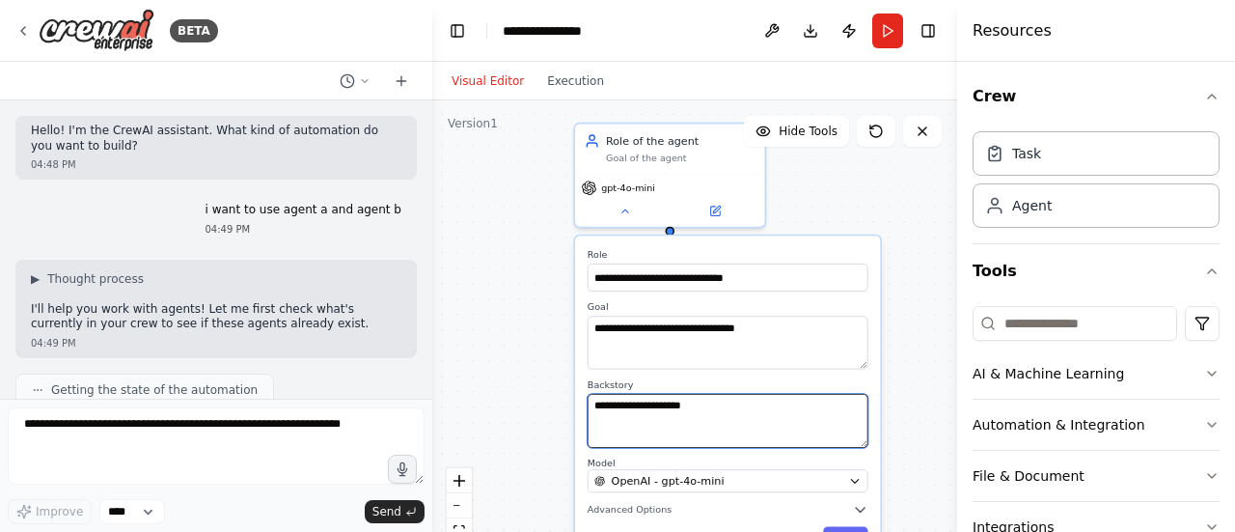
drag, startPoint x: 725, startPoint y: 410, endPoint x: 530, endPoint y: 422, distance: 195.2
click at [530, 422] on div "**********" at bounding box center [694, 341] width 525 height 482
type textarea "*"
type textarea "**********"
click at [850, 527] on button "Save" at bounding box center [845, 536] width 45 height 21
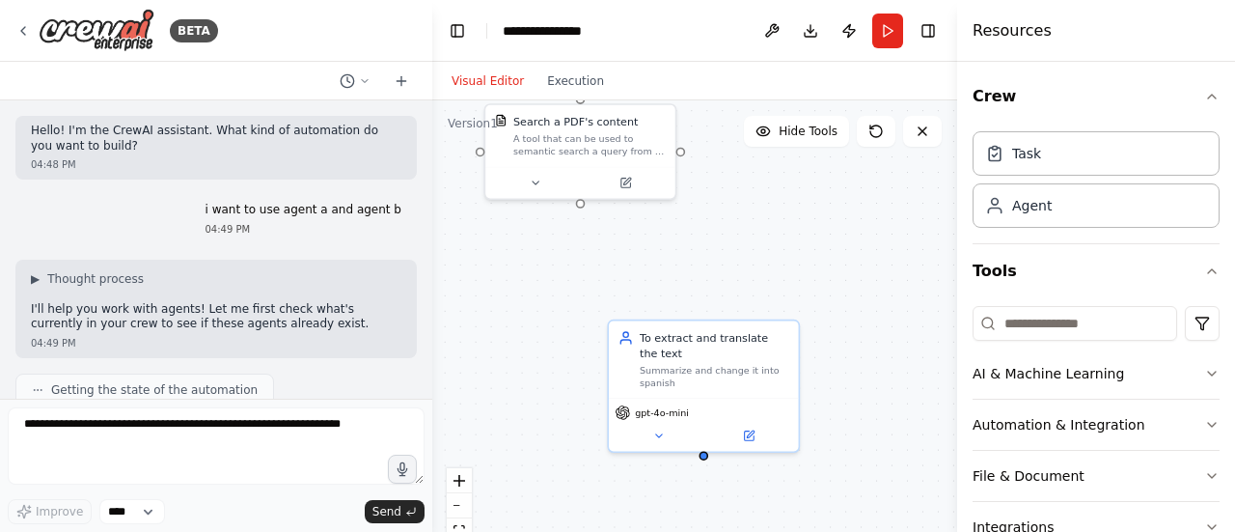
drag, startPoint x: 781, startPoint y: 379, endPoint x: 813, endPoint y: 574, distance: 197.6
click at [813, 531] on html "**********" at bounding box center [617, 266] width 1235 height 532
drag, startPoint x: 580, startPoint y: 200, endPoint x: 709, endPoint y: 456, distance: 287.4
click at [709, 456] on div "Search a PDF's content A tool that can be used to semantic search a query from …" at bounding box center [694, 341] width 525 height 482
click at [882, 40] on button "Run" at bounding box center [887, 31] width 31 height 35
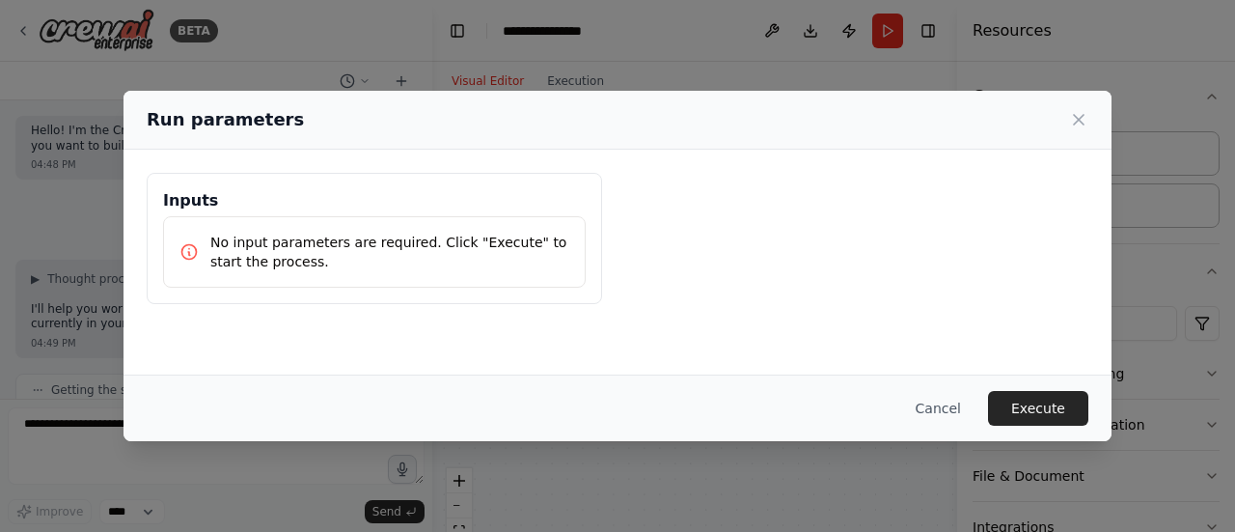
click at [853, 245] on div "Inputs No input parameters are required. Click "Execute" to start the process." at bounding box center [618, 238] width 942 height 131
click at [1029, 412] on button "Execute" at bounding box center [1038, 408] width 100 height 35
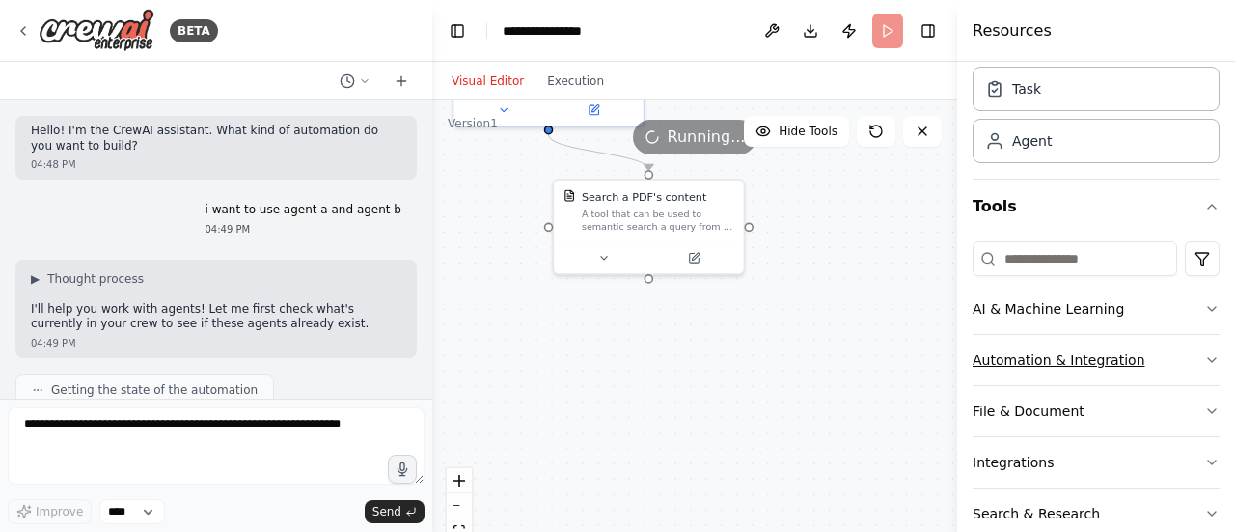
scroll to position [151, 0]
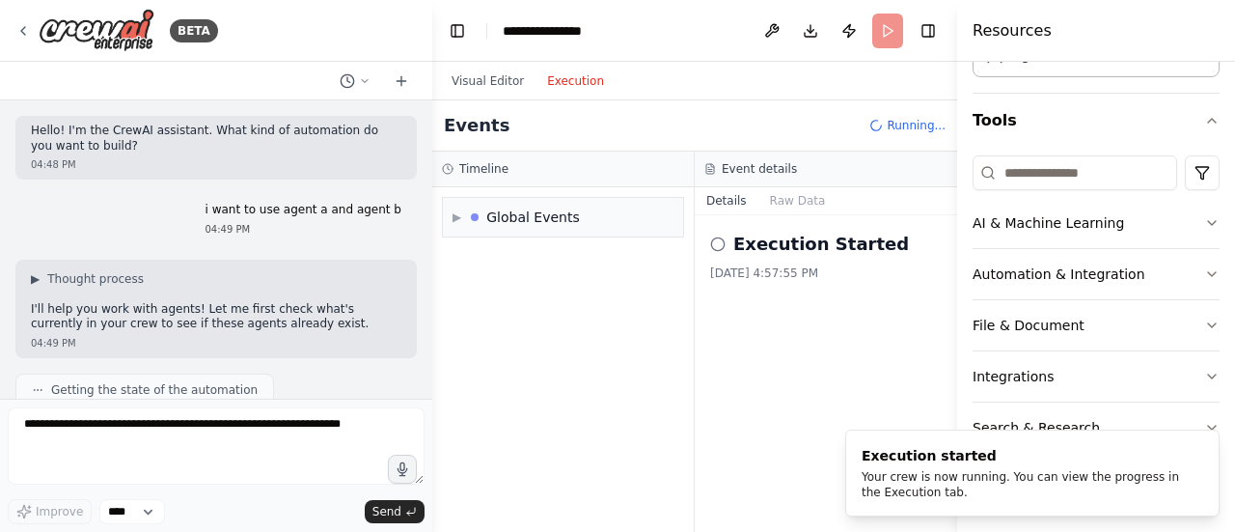
click at [573, 75] on button "Execution" at bounding box center [575, 80] width 80 height 23
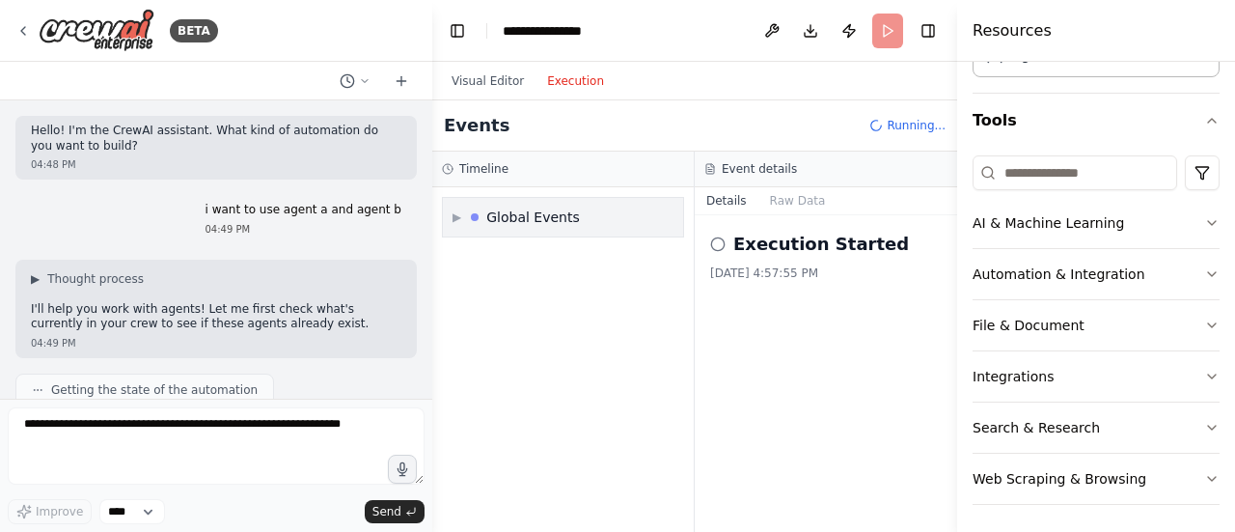
click at [522, 220] on div "Global Events" at bounding box center [533, 216] width 94 height 19
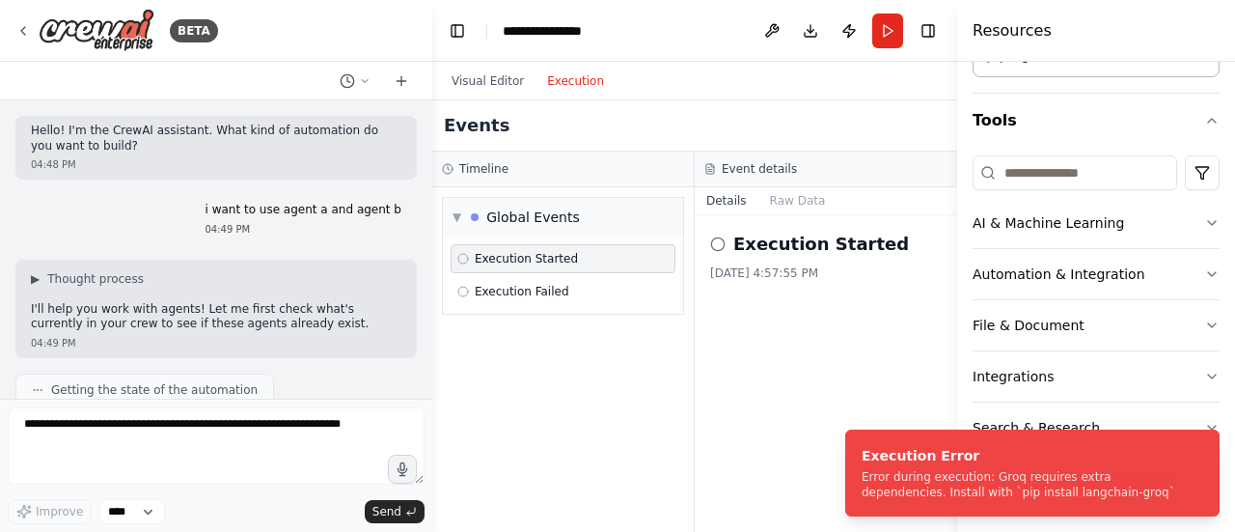
click at [469, 261] on div "Execution Started" at bounding box center [517, 258] width 121 height 15
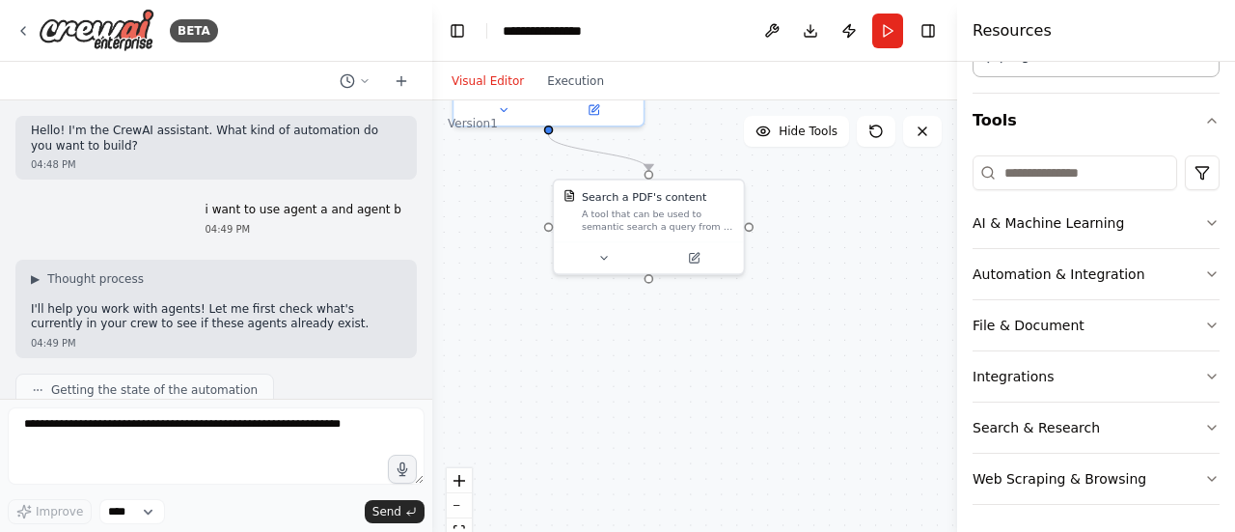
click at [479, 84] on button "Visual Editor" at bounding box center [488, 80] width 96 height 23
click at [565, 93] on div "Visual Editor Execution" at bounding box center [528, 81] width 176 height 39
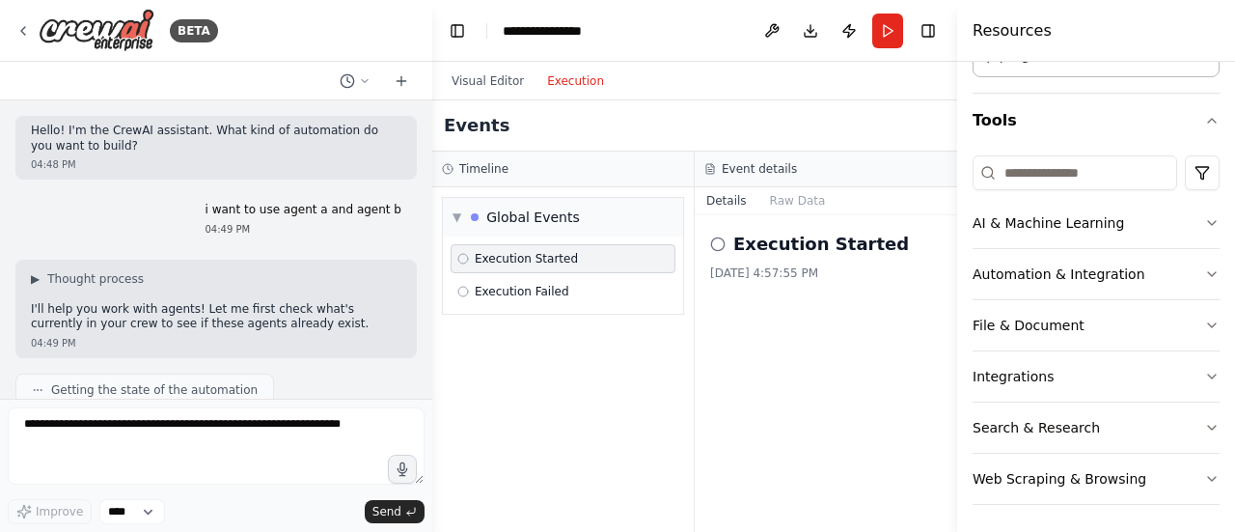
click at [560, 81] on button "Execution" at bounding box center [575, 80] width 80 height 23
click at [474, 222] on div "Global Events" at bounding box center [525, 216] width 109 height 19
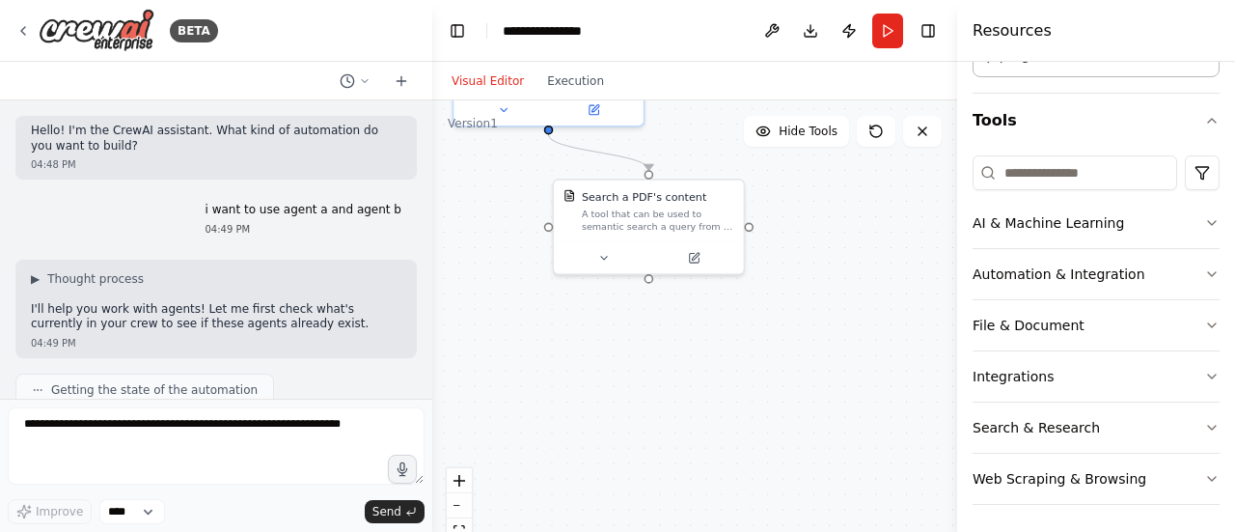
click at [467, 74] on button "Visual Editor" at bounding box center [488, 80] width 96 height 23
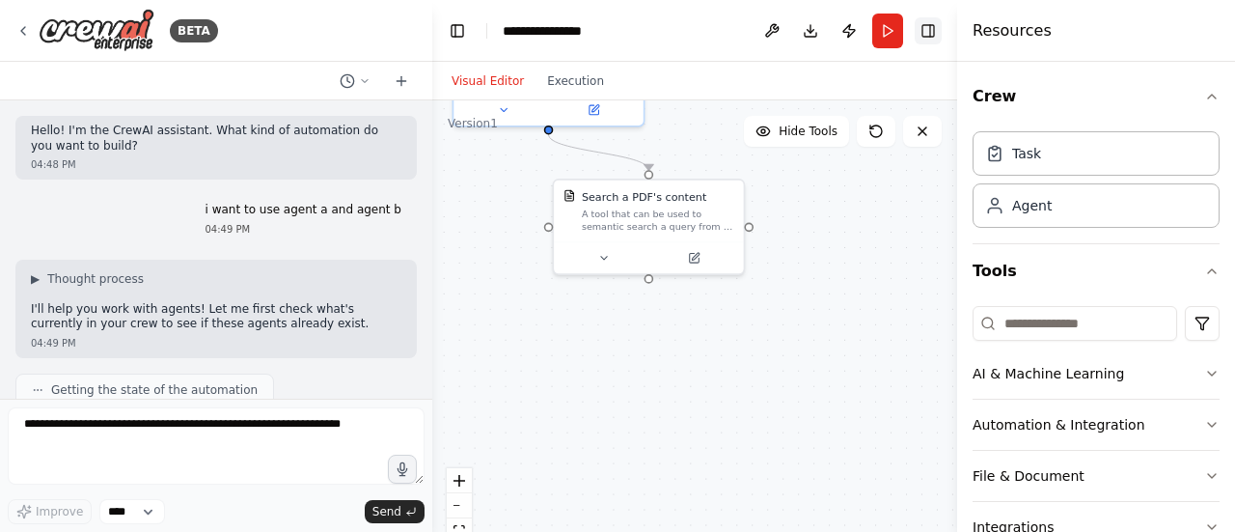
click at [934, 24] on button "Toggle Right Sidebar" at bounding box center [928, 30] width 27 height 27
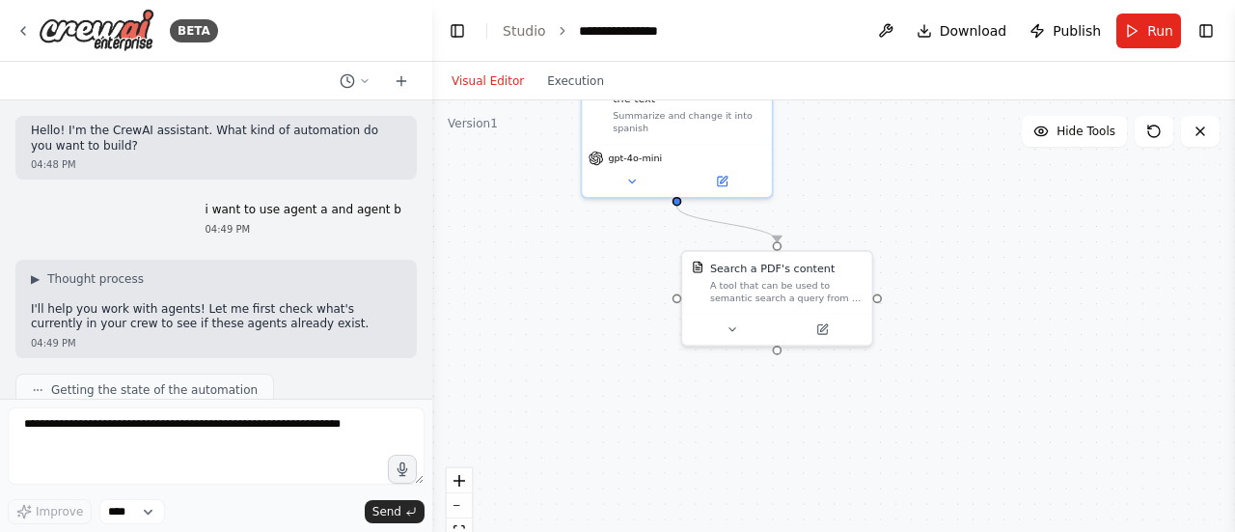
drag, startPoint x: 865, startPoint y: 171, endPoint x: 991, endPoint y: 239, distance: 143.8
click at [991, 239] on div ".deletable-edge-delete-btn { width: 20px; height: 20px; border: 0px solid #ffff…" at bounding box center [833, 341] width 803 height 482
drag, startPoint x: 984, startPoint y: 191, endPoint x: 987, endPoint y: 259, distance: 67.6
click at [987, 259] on div ".deletable-edge-delete-btn { width: 20px; height: 20px; border: 0px solid #ffff…" at bounding box center [833, 341] width 803 height 482
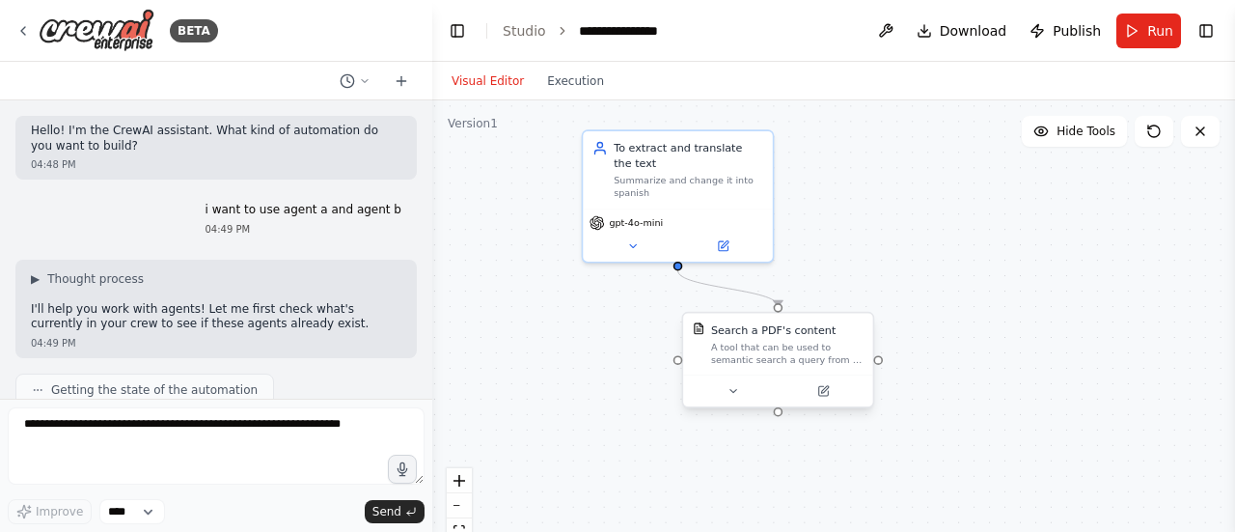
click at [810, 340] on div "Search a PDF's content A tool that can be used to semantic search a query from …" at bounding box center [787, 343] width 152 height 43
click at [854, 293] on icon at bounding box center [858, 294] width 12 height 12
click at [816, 295] on button "Confirm" at bounding box center [803, 293] width 69 height 23
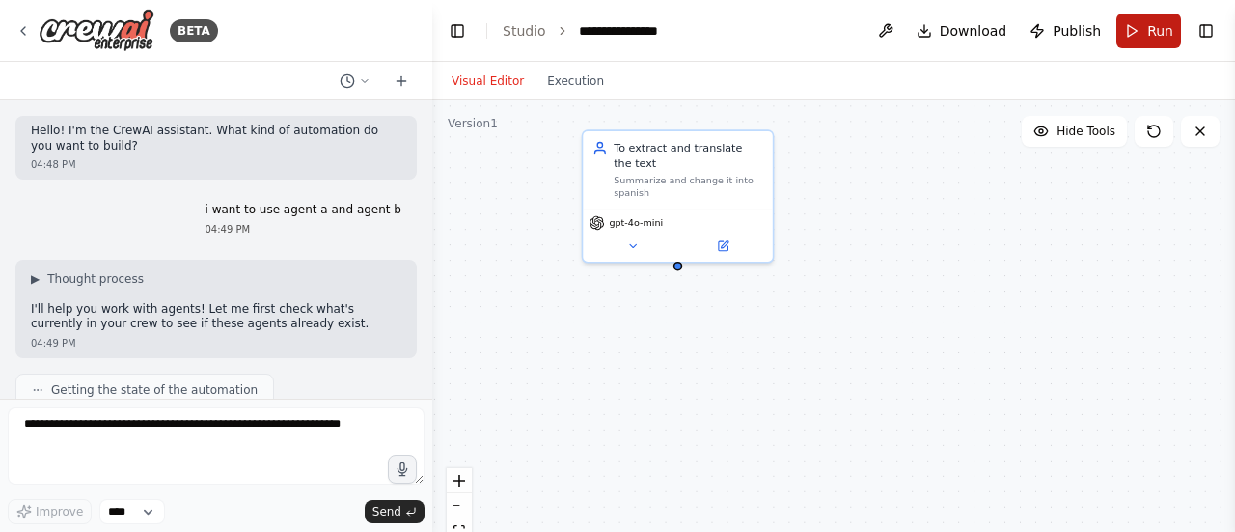
click at [1140, 16] on button "Run" at bounding box center [1148, 31] width 65 height 35
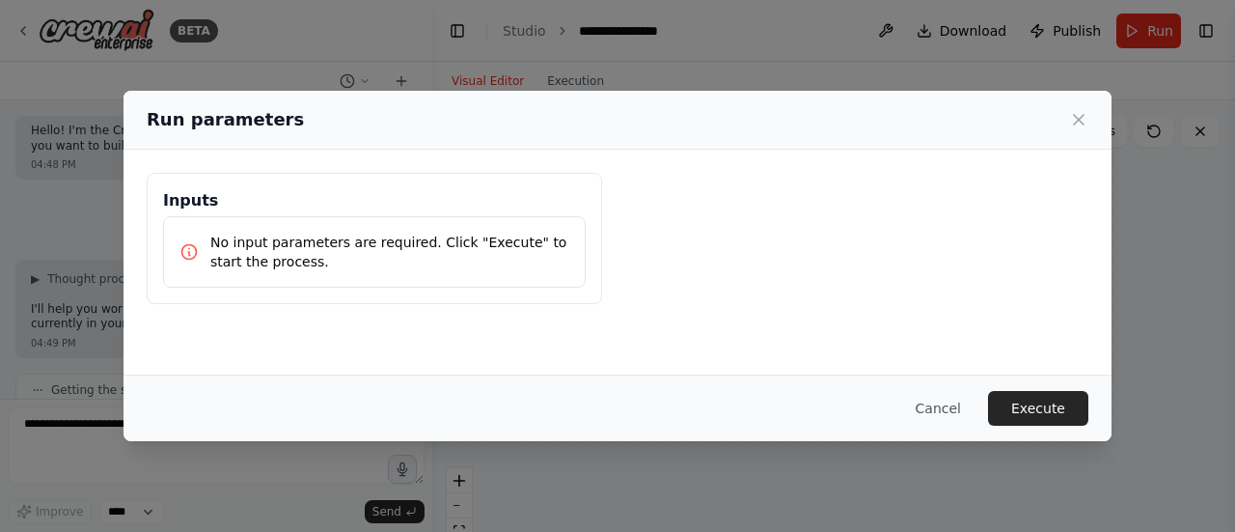
click at [351, 270] on div "No input parameters are required. Click "Execute" to start the process." at bounding box center [374, 251] width 423 height 71
click at [424, 263] on p "No input parameters are required. Click "Execute" to start the process." at bounding box center [389, 252] width 359 height 39
click at [1049, 398] on button "Execute" at bounding box center [1038, 408] width 100 height 35
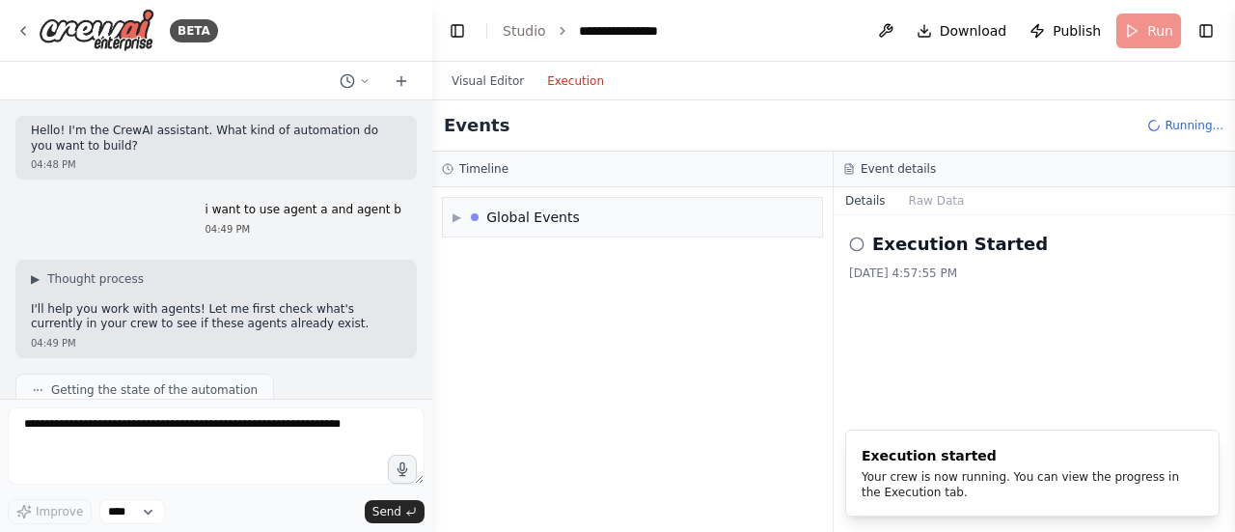
click at [548, 85] on button "Execution" at bounding box center [575, 80] width 80 height 23
click at [488, 218] on div "Global Events" at bounding box center [525, 216] width 109 height 19
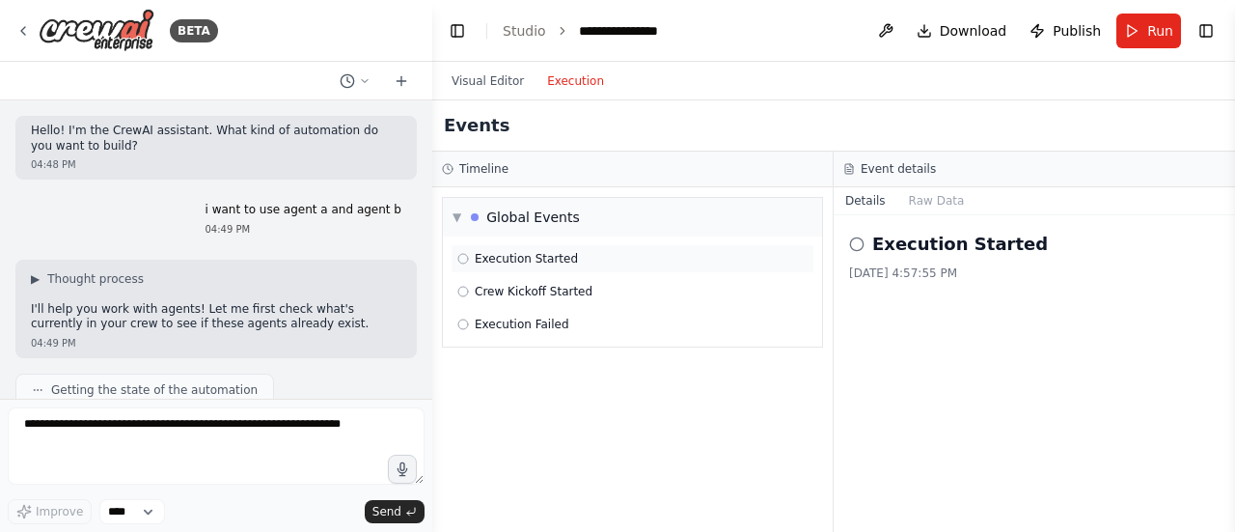
click at [560, 256] on span "Execution Started" at bounding box center [526, 258] width 103 height 15
click at [527, 289] on span "Crew Kickoff Started" at bounding box center [534, 291] width 118 height 15
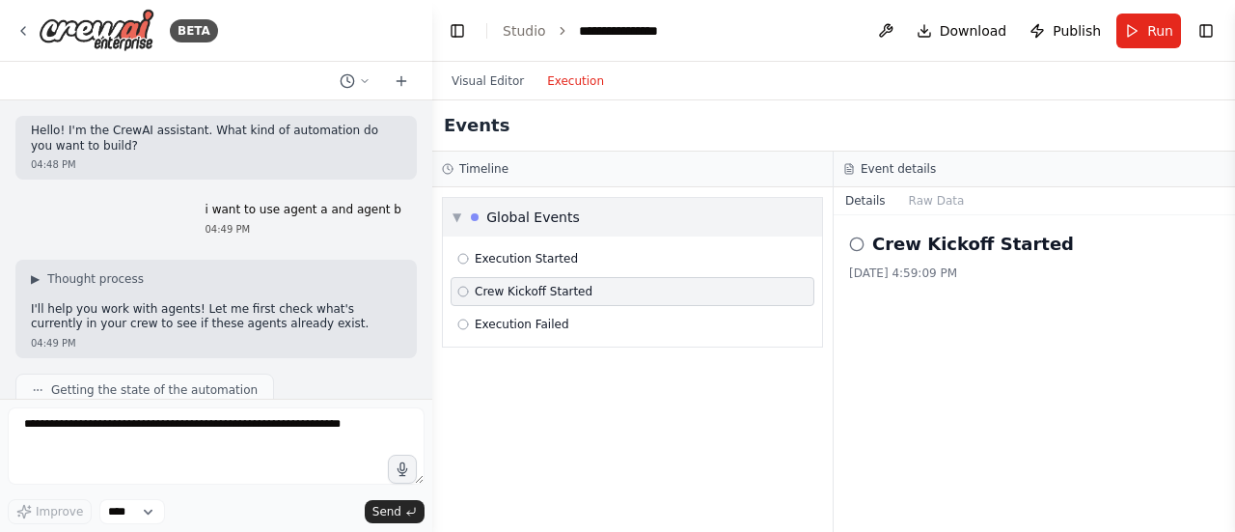
click at [467, 211] on div "▼ Global Events" at bounding box center [516, 216] width 127 height 19
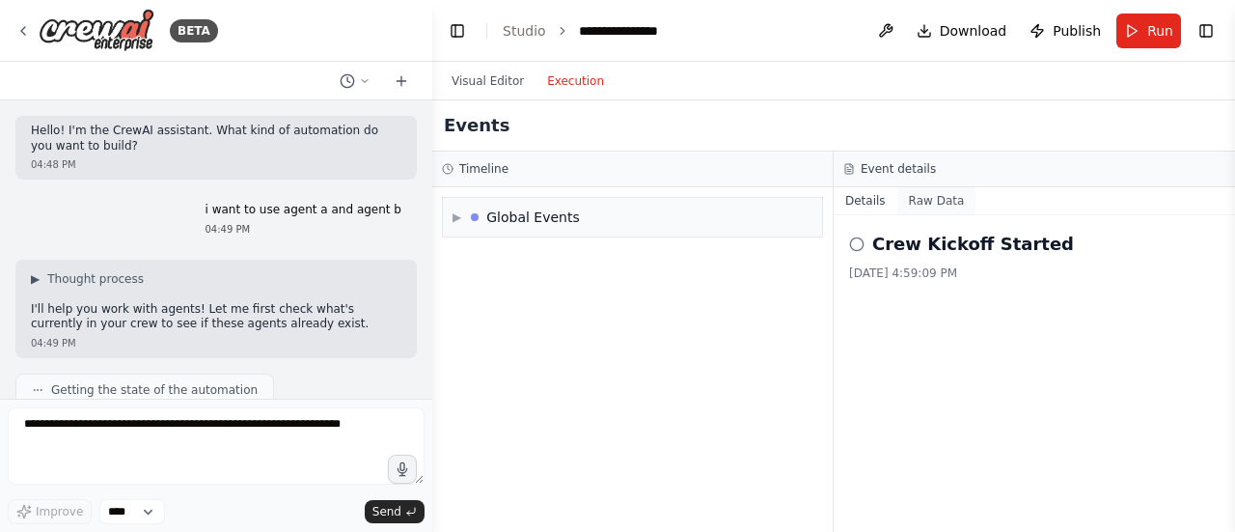
click at [901, 199] on button "Raw Data" at bounding box center [936, 200] width 79 height 27
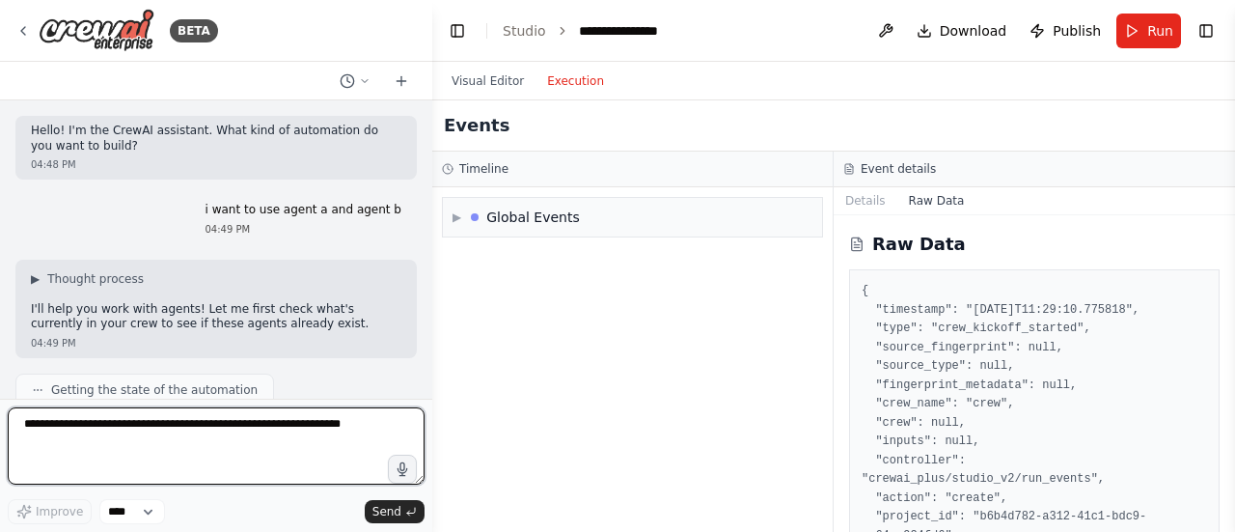
click at [152, 437] on textarea at bounding box center [216, 445] width 417 height 77
type textarea "*"
type textarea "**********"
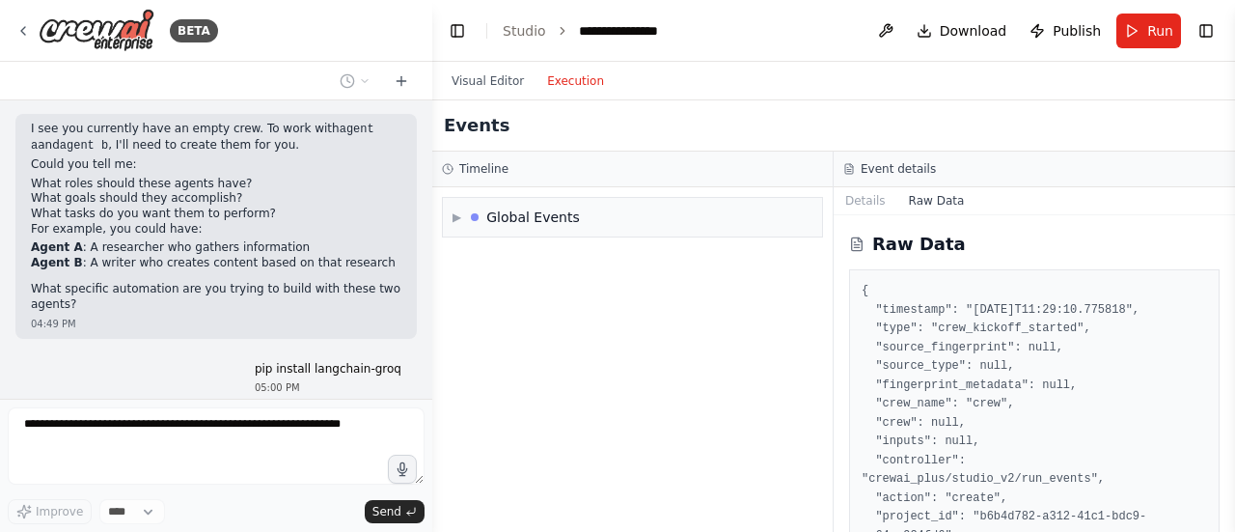
scroll to position [372, 0]
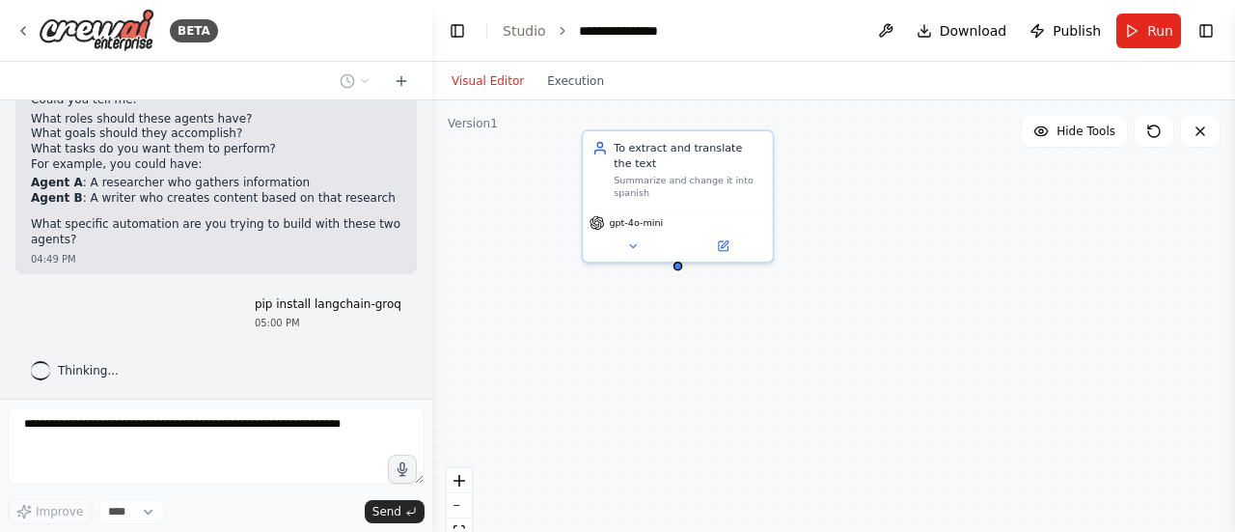
click at [493, 80] on button "Visual Editor" at bounding box center [488, 80] width 96 height 23
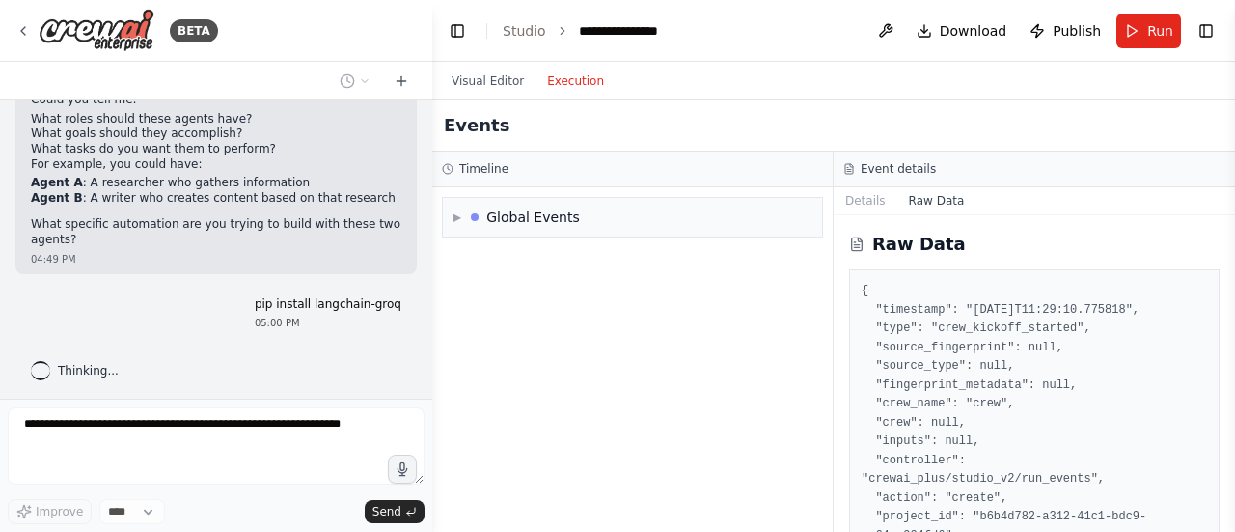
click at [555, 80] on button "Execution" at bounding box center [575, 80] width 80 height 23
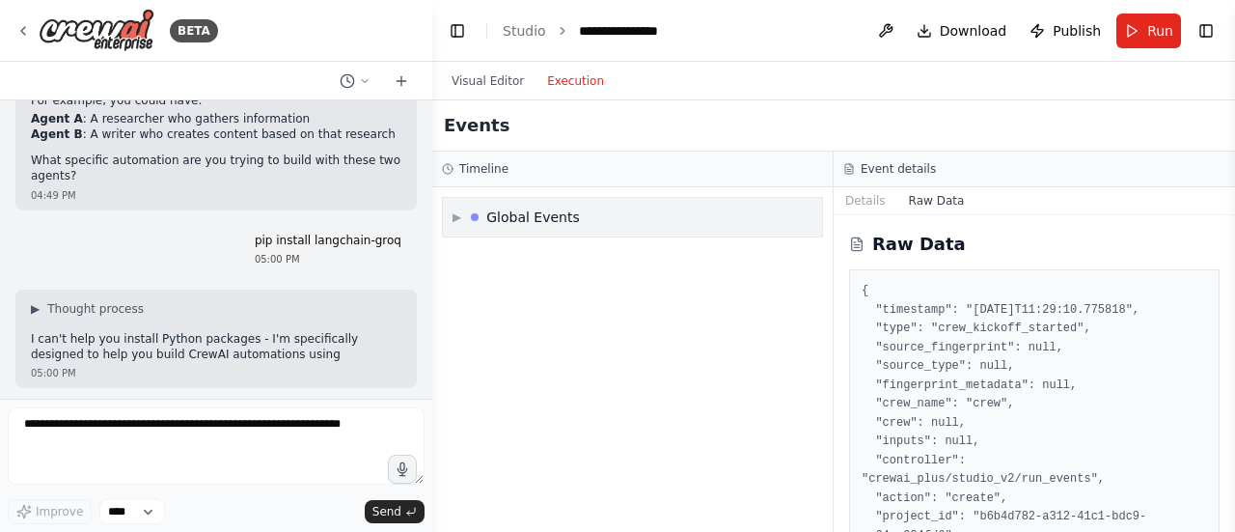
click at [471, 217] on div "▶ Global Events" at bounding box center [516, 216] width 127 height 19
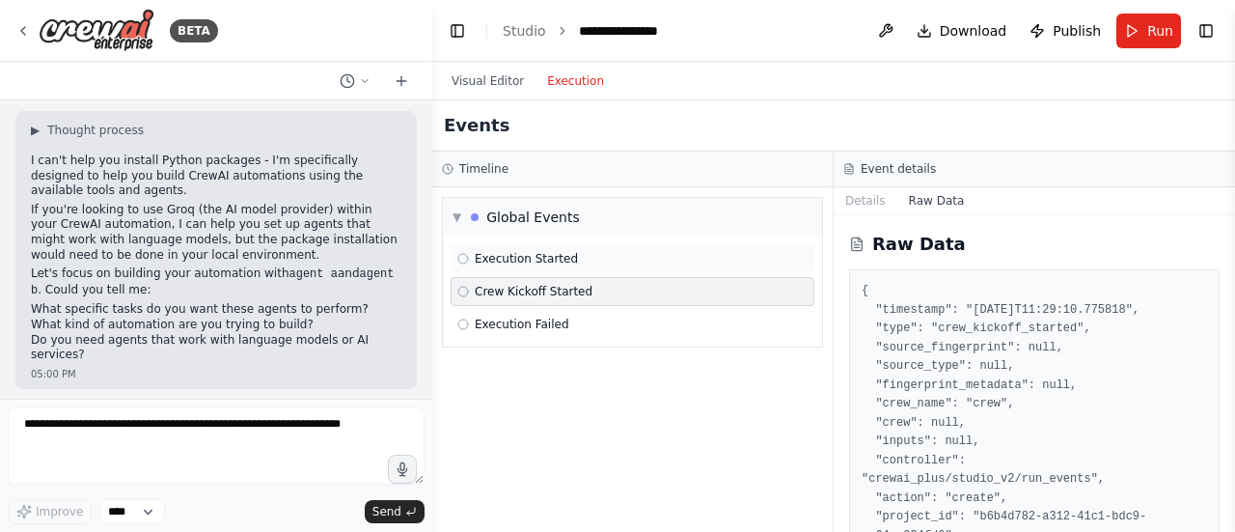
click at [482, 256] on span "Execution Started" at bounding box center [526, 258] width 103 height 15
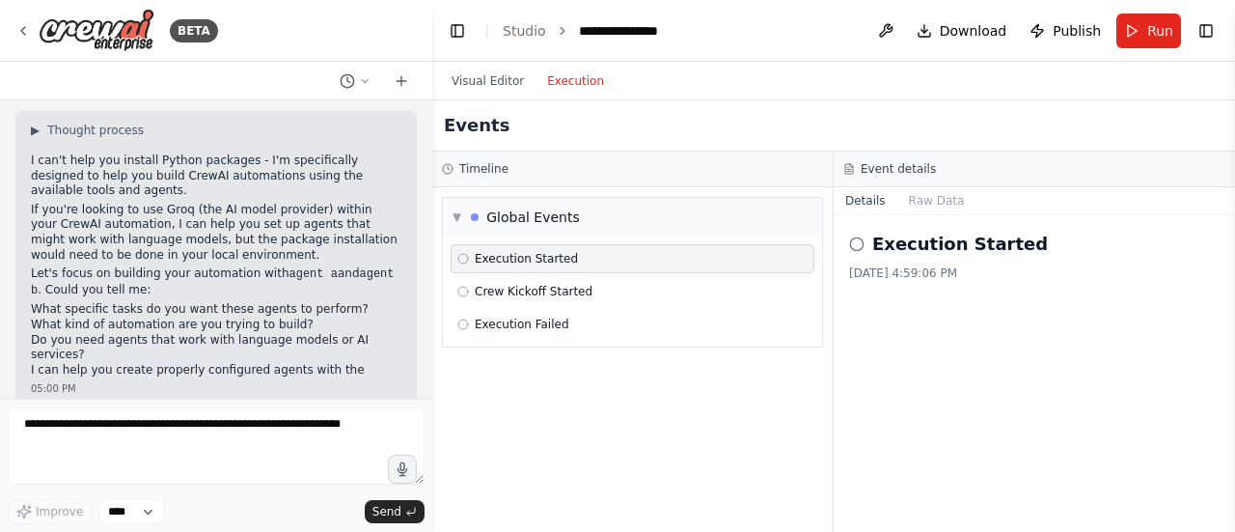
scroll to position [629, 0]
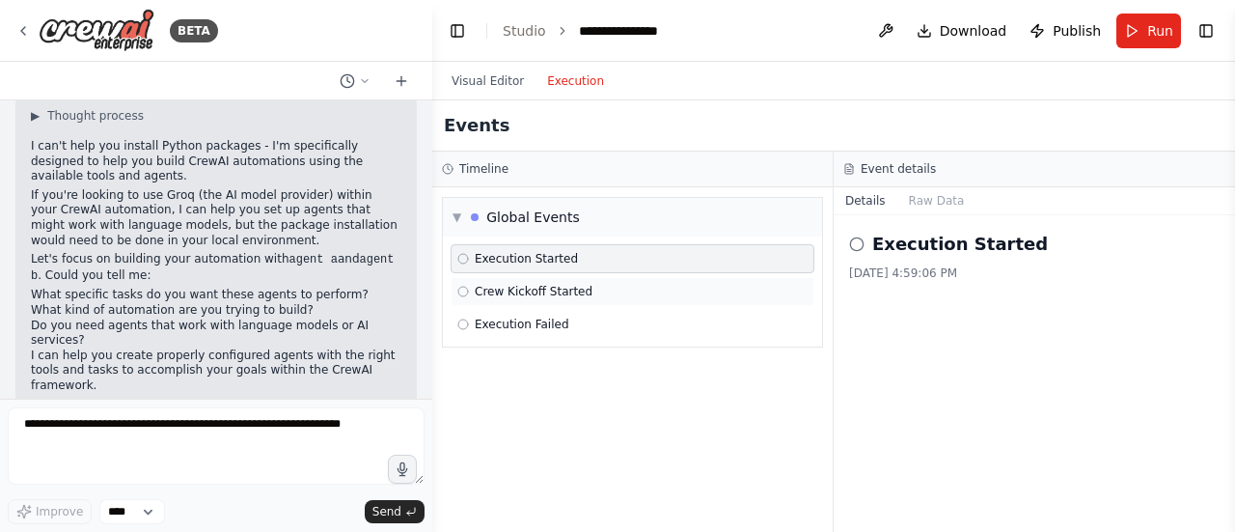
click at [525, 277] on div "Crew Kickoff Started" at bounding box center [633, 291] width 364 height 29
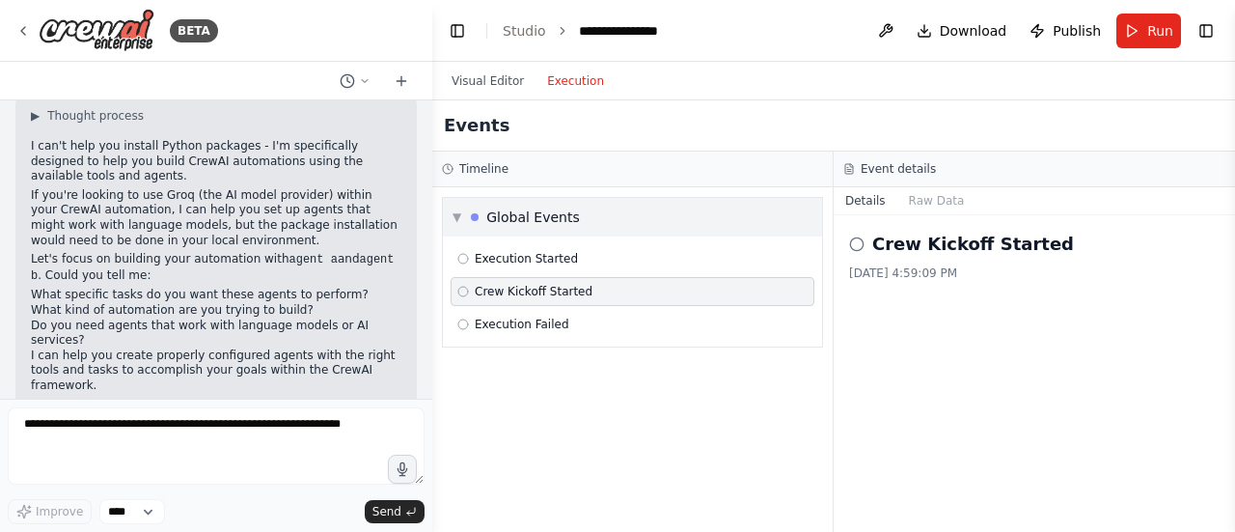
click at [486, 207] on div "Global Events" at bounding box center [533, 216] width 94 height 19
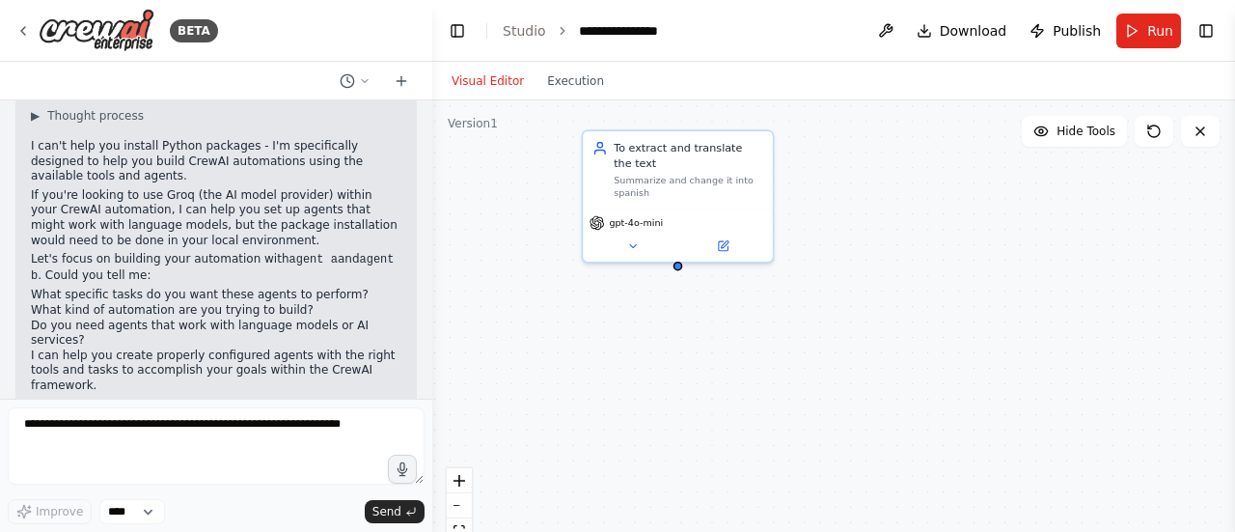
click at [505, 84] on button "Visual Editor" at bounding box center [488, 80] width 96 height 23
click at [901, 30] on button at bounding box center [885, 31] width 31 height 35
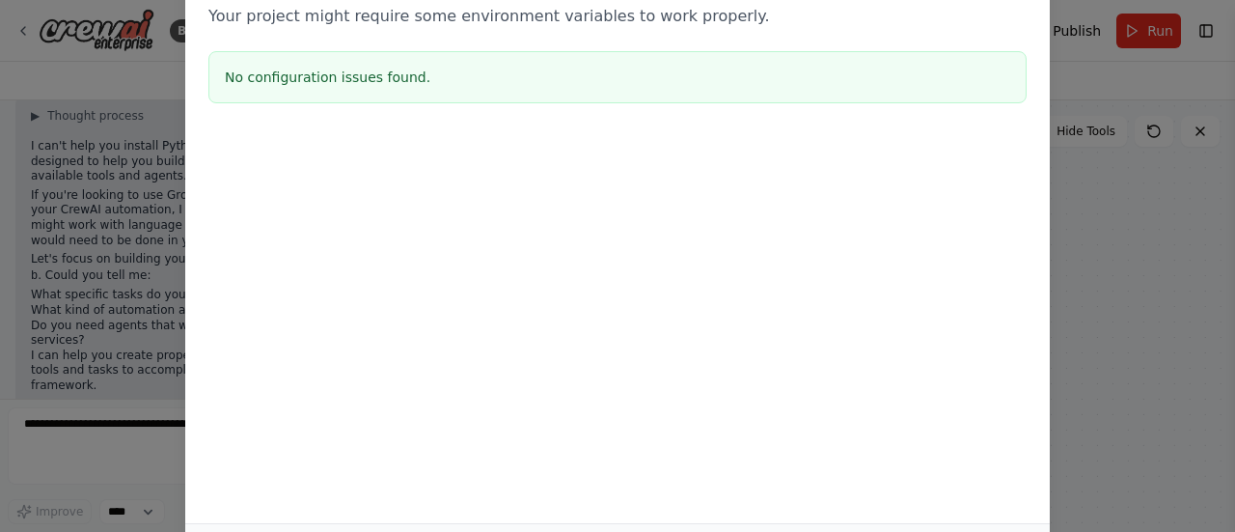
click at [1084, 173] on div "Environment configuration Your project might require some environment variables…" at bounding box center [617, 266] width 1235 height 532
click at [1070, 175] on div "Environment configuration Your project might require some environment variables…" at bounding box center [617, 266] width 1235 height 532
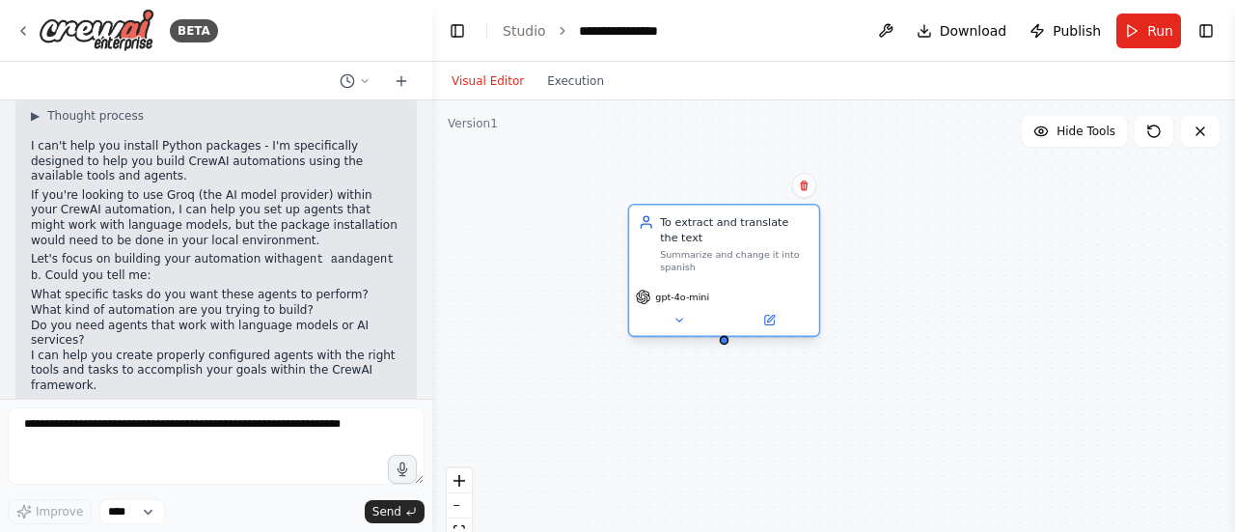
drag, startPoint x: 667, startPoint y: 159, endPoint x: 718, endPoint y: 231, distance: 87.8
click at [718, 231] on div "To extract and translate the text Summarize and change it into spanish" at bounding box center [735, 243] width 150 height 59
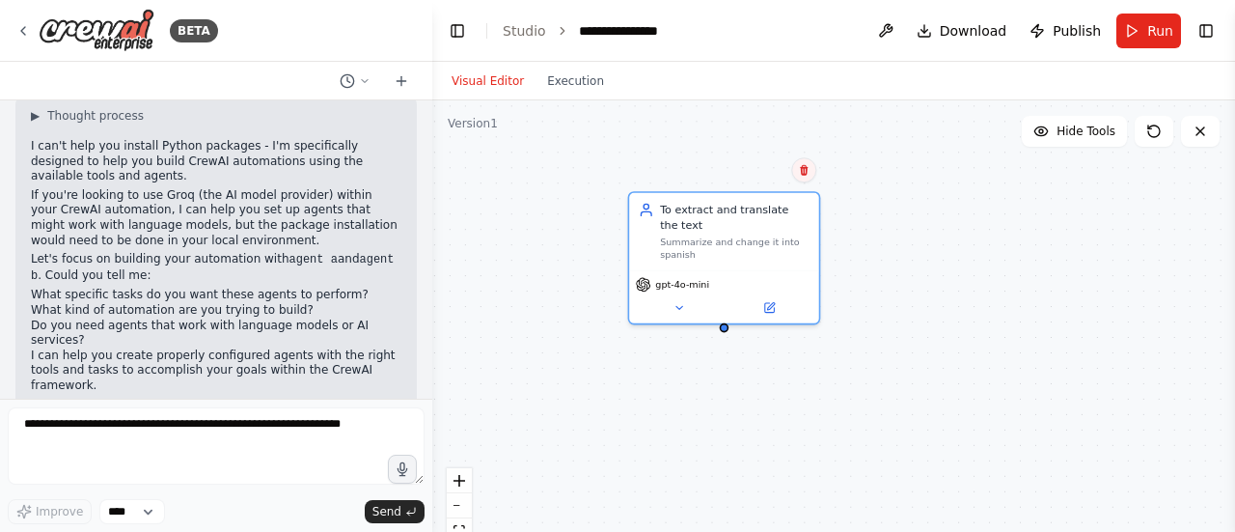
click at [804, 178] on button at bounding box center [803, 169] width 25 height 25
click at [753, 177] on button "Confirm" at bounding box center [749, 169] width 69 height 23
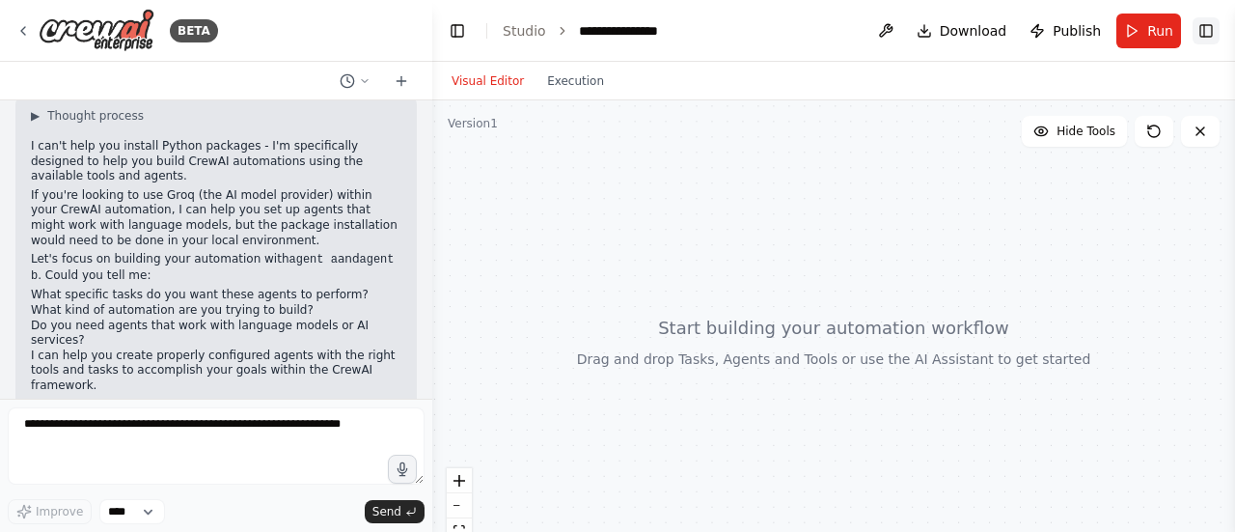
click at [1194, 25] on button "Toggle Right Sidebar" at bounding box center [1206, 30] width 27 height 27
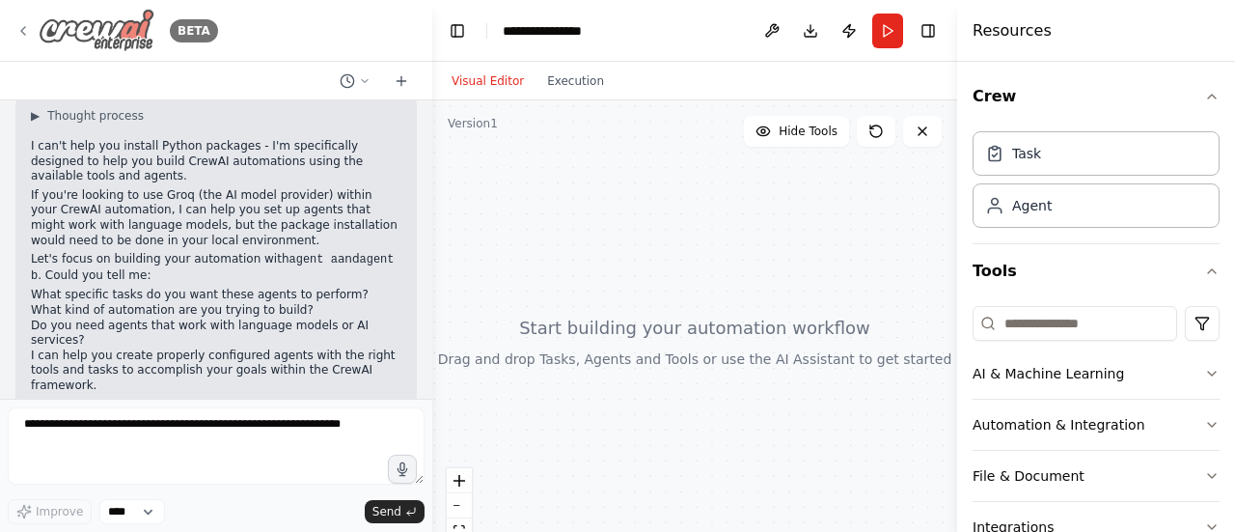
click at [22, 25] on icon at bounding box center [22, 30] width 15 height 15
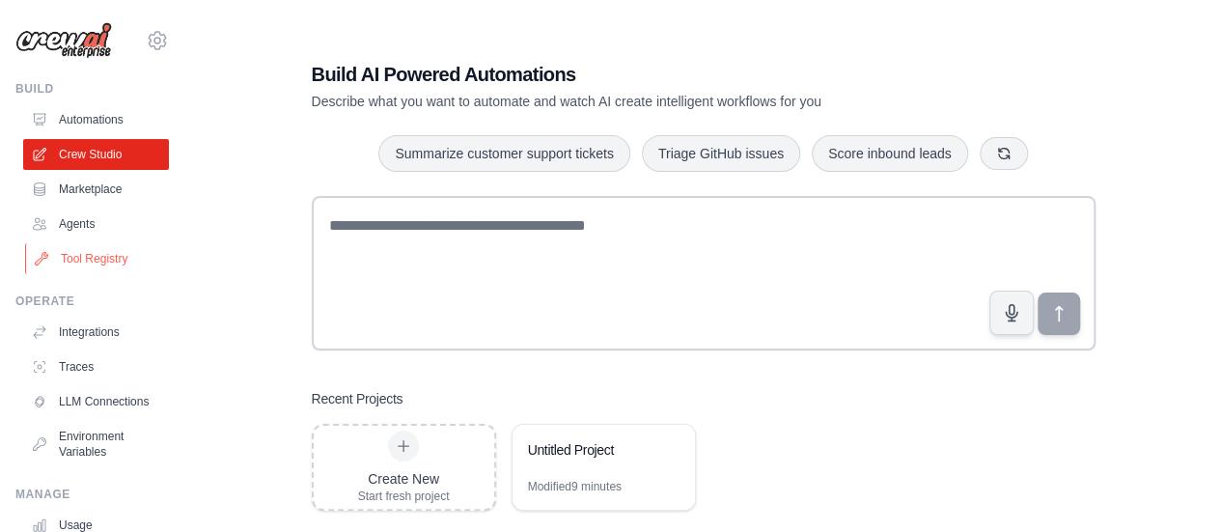
scroll to position [160, 0]
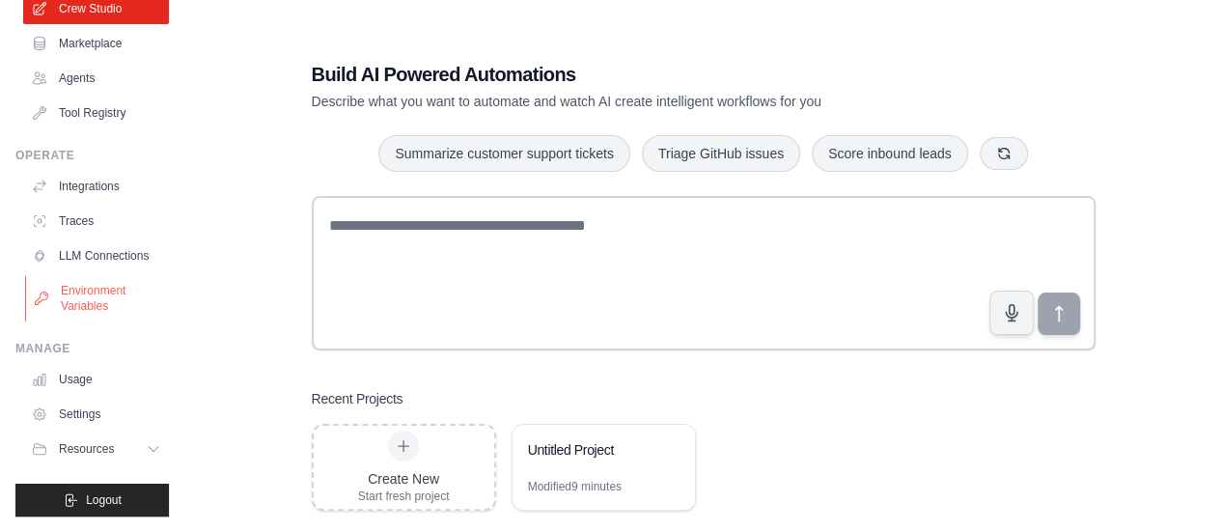
click at [74, 288] on link "Environment Variables" at bounding box center [98, 298] width 146 height 46
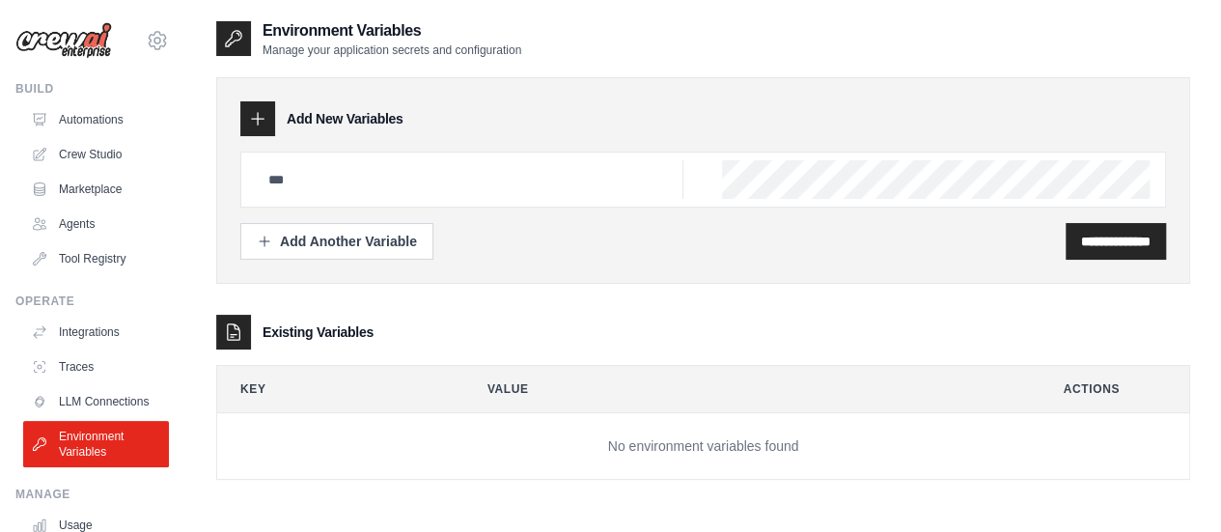
scroll to position [39, 0]
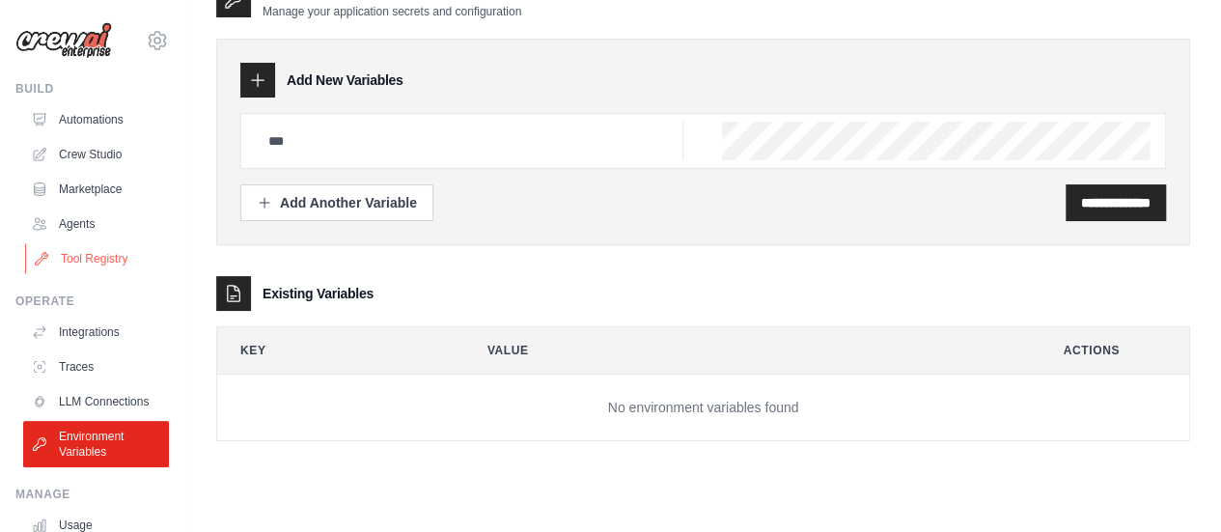
click at [73, 249] on link "Tool Registry" at bounding box center [98, 258] width 146 height 31
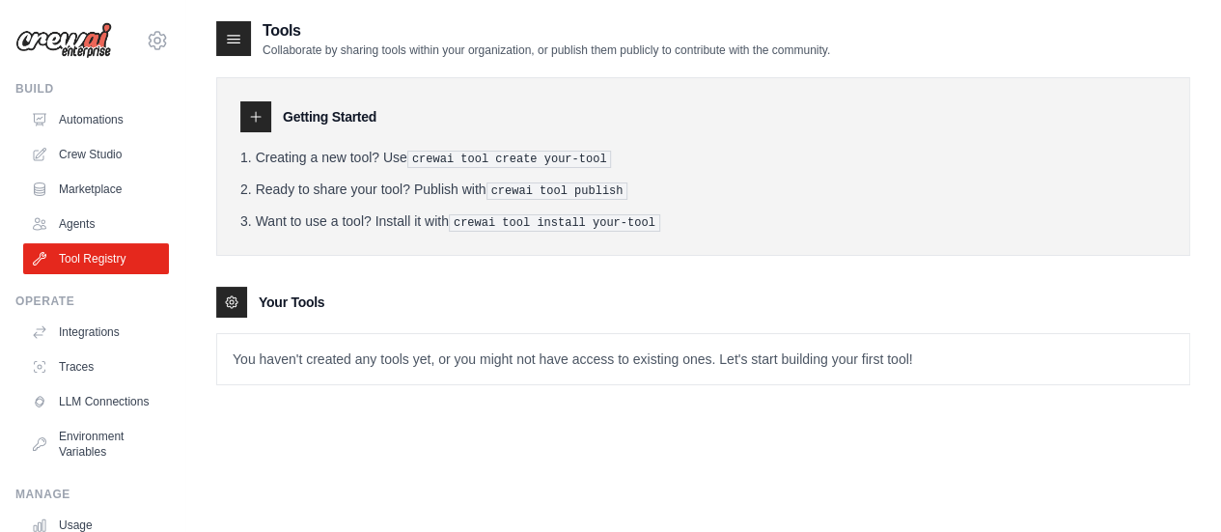
click at [262, 114] on div at bounding box center [255, 116] width 31 height 31
click at [68, 364] on link "Traces" at bounding box center [98, 366] width 146 height 31
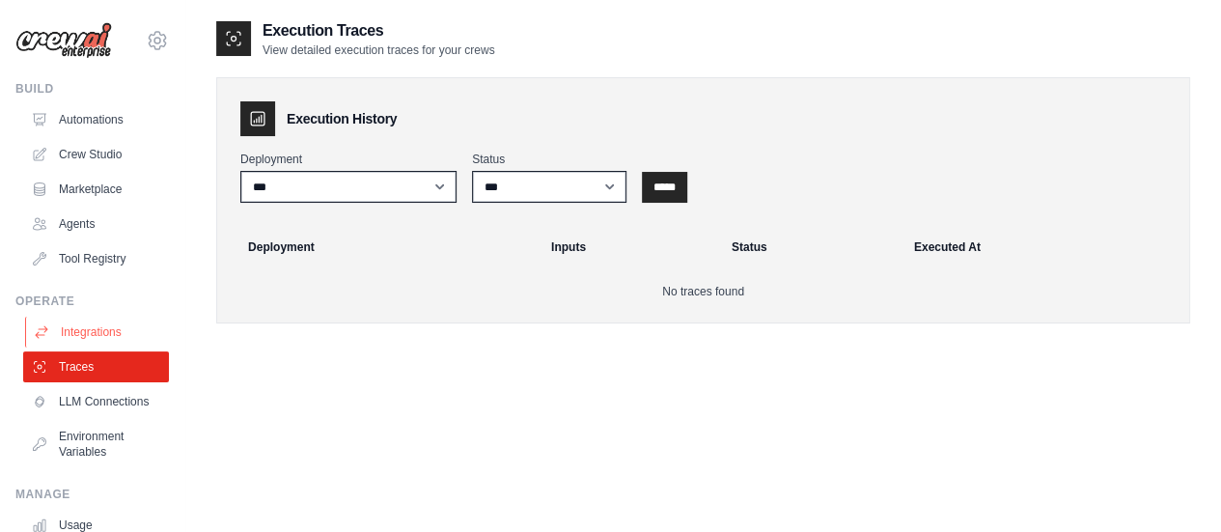
click at [86, 342] on link "Integrations" at bounding box center [98, 331] width 146 height 31
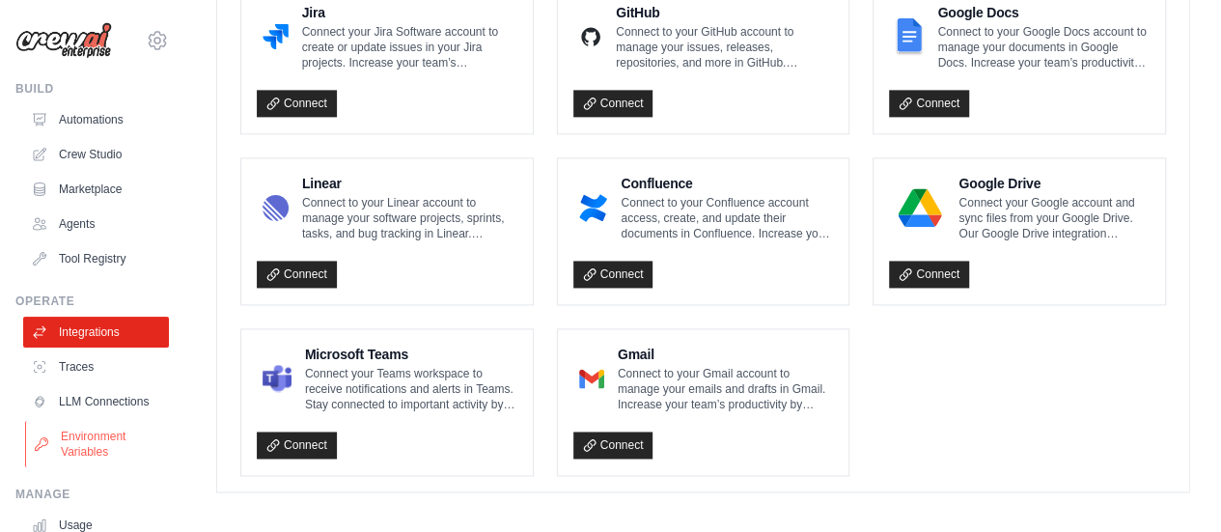
scroll to position [160, 0]
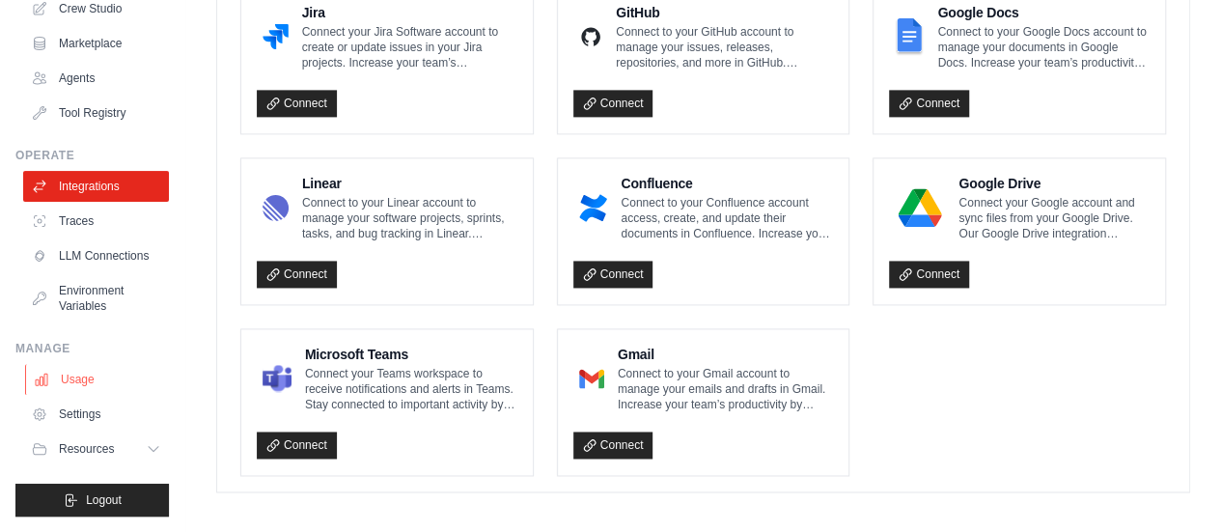
click at [72, 377] on link "Usage" at bounding box center [98, 379] width 146 height 31
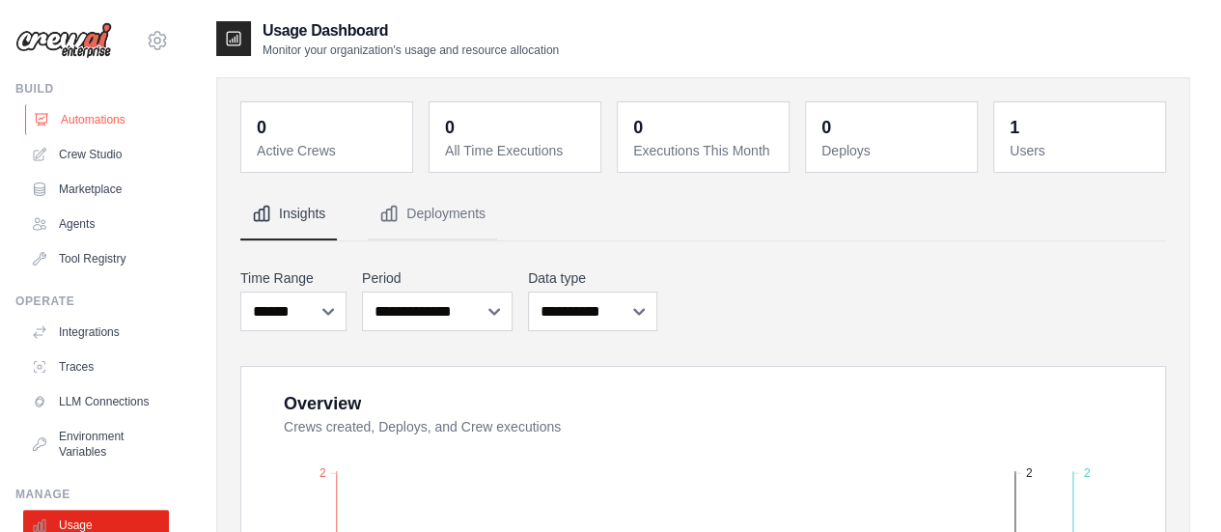
click at [51, 132] on link "Automations" at bounding box center [98, 119] width 146 height 31
